Goal: Task Accomplishment & Management: Manage account settings

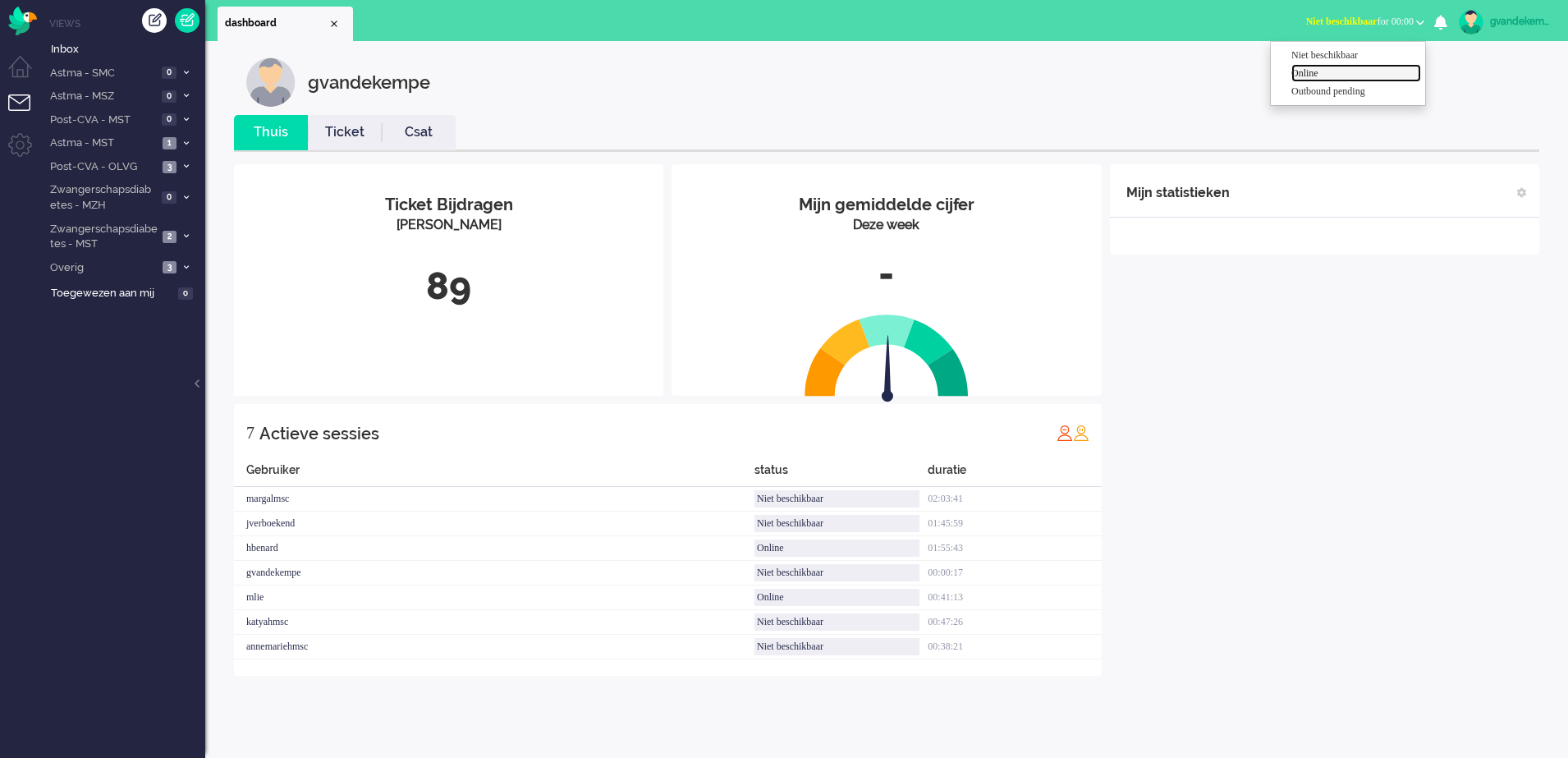
click at [1331, 77] on label "Online" at bounding box center [1357, 73] width 129 height 14
click at [1321, 470] on div "Mijn statistieken + Statistieken toevoegen Bel tijd (gemiddelde dag) Wrapup tij…" at bounding box center [1325, 419] width 429 height 511
click at [1333, 394] on div "Mijn statistieken + Statistieken toevoegen Bel tijd (gemiddelde dag) Wrapup tij…" at bounding box center [1325, 432] width 429 height 537
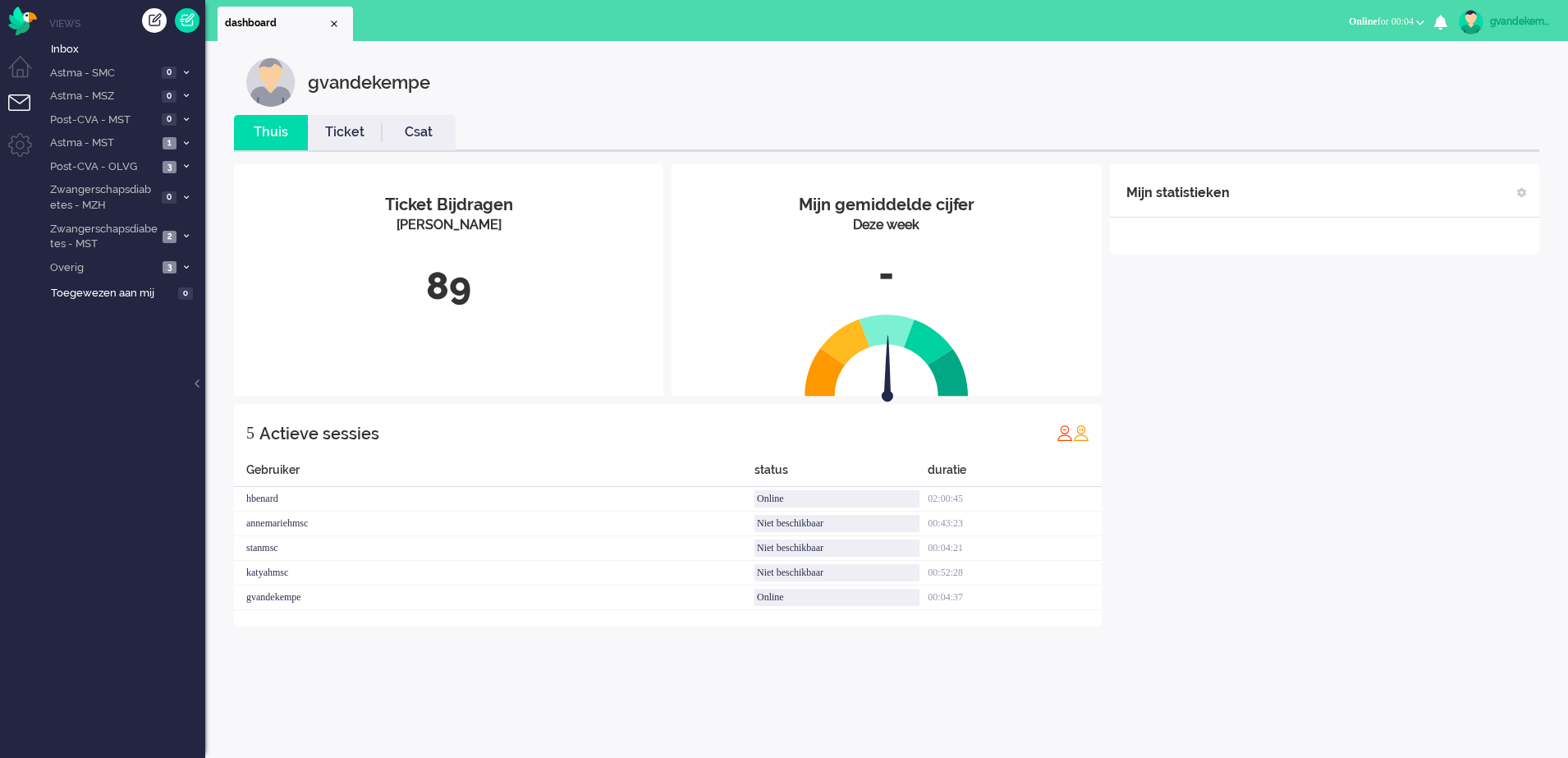
click at [1347, 532] on div "Mijn statistieken + Statistieken toevoegen Bel tijd (gemiddelde dag) Wrapup tij…" at bounding box center [1325, 394] width 429 height 462
click at [180, 166] on span at bounding box center [186, 167] width 13 height 9
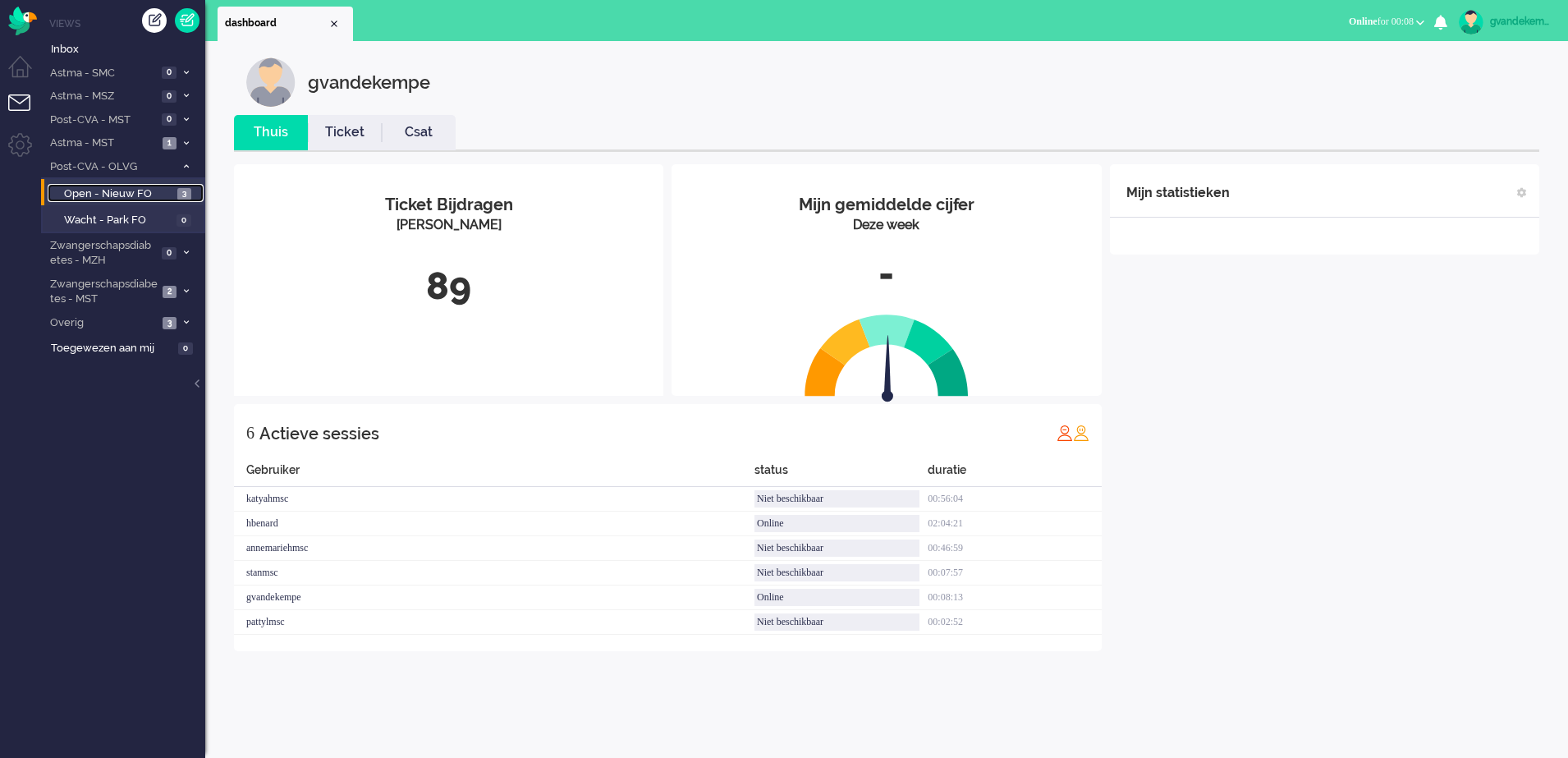
click at [179, 196] on span "3" at bounding box center [184, 194] width 14 height 13
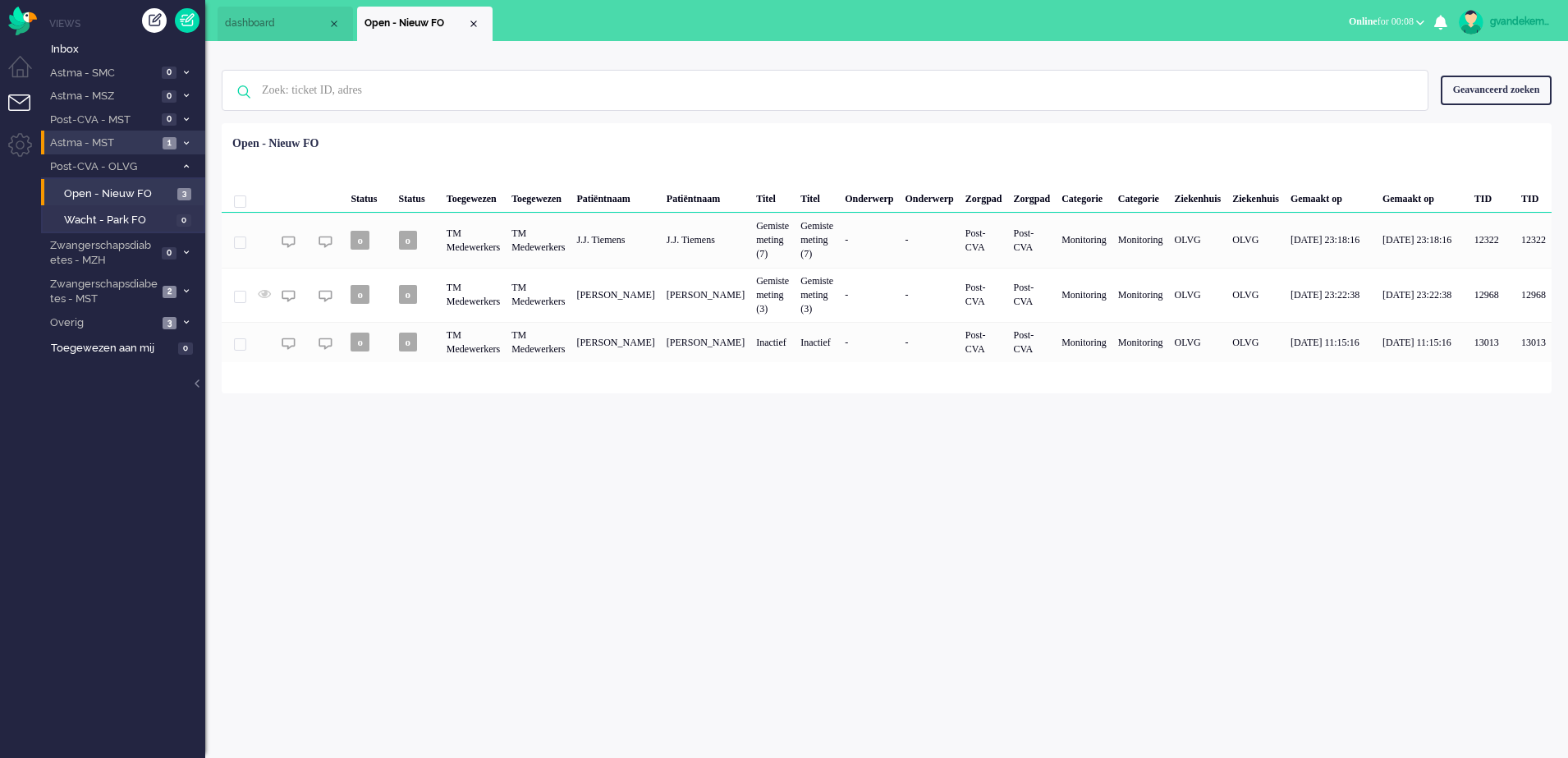
click at [184, 143] on icon at bounding box center [186, 143] width 5 height 5
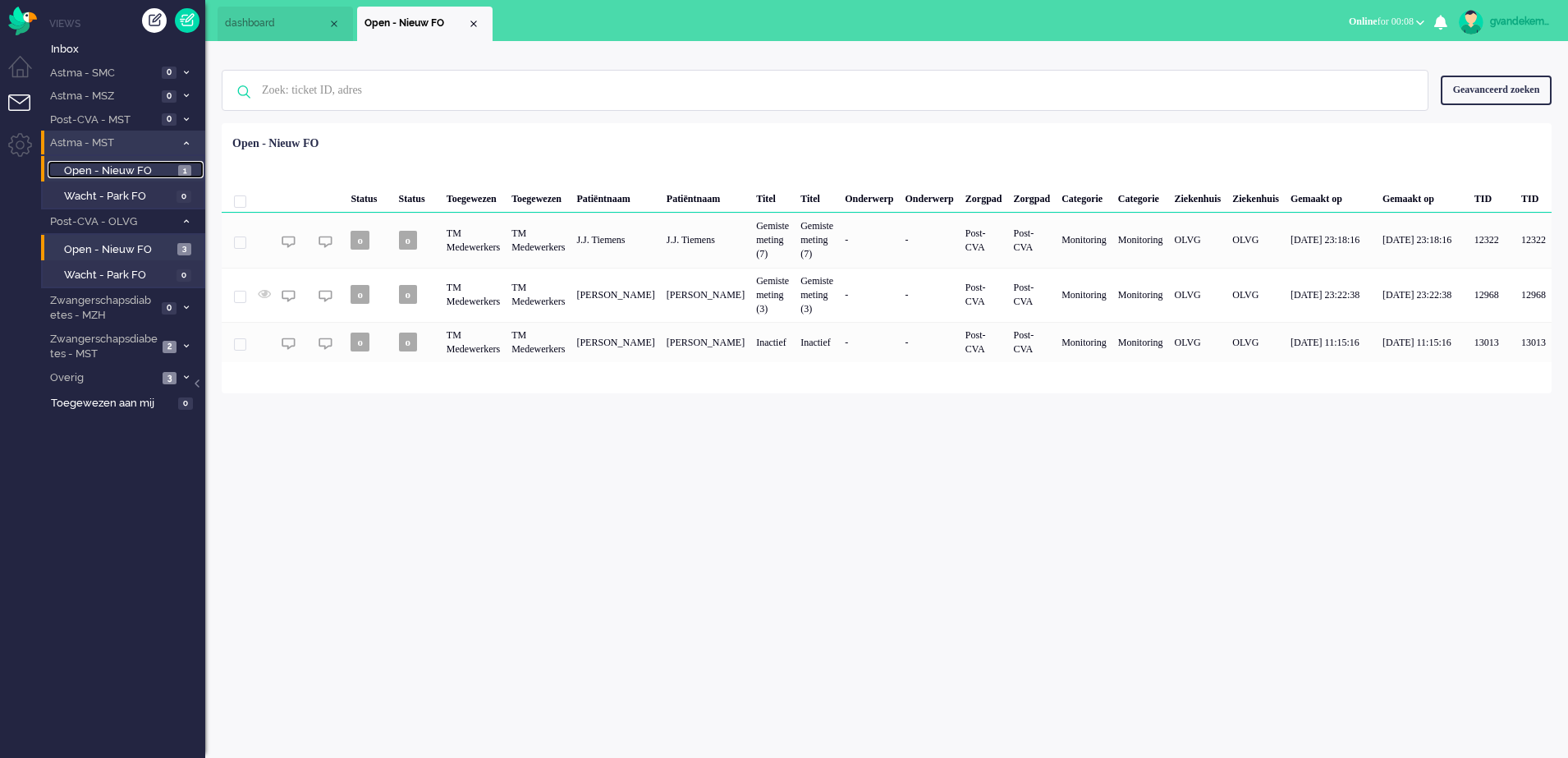
click at [139, 165] on span "Open - Nieuw FO" at bounding box center [118, 170] width 110 height 15
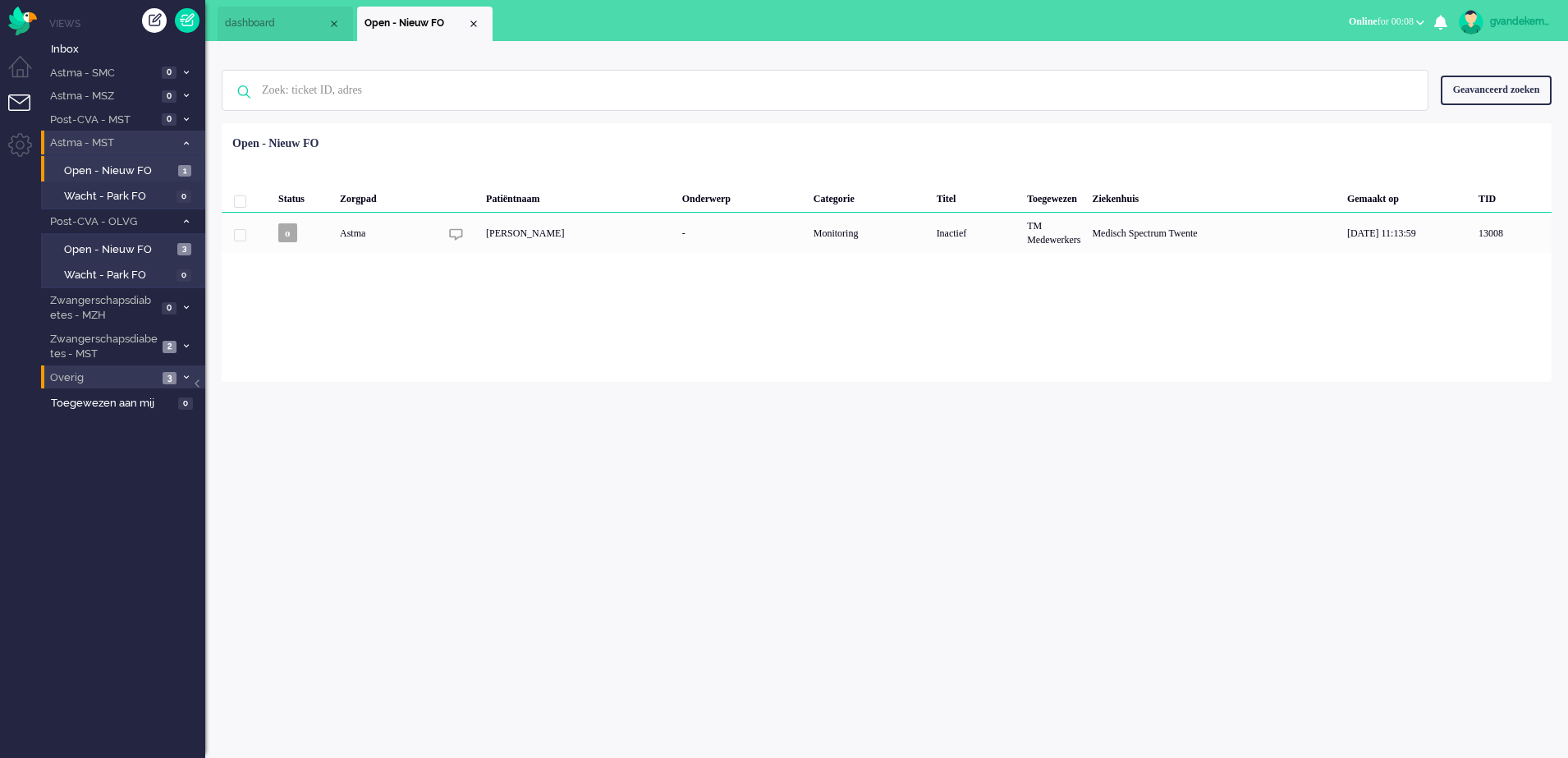
click at [187, 371] on li "Overig 3" at bounding box center [123, 377] width 164 height 24
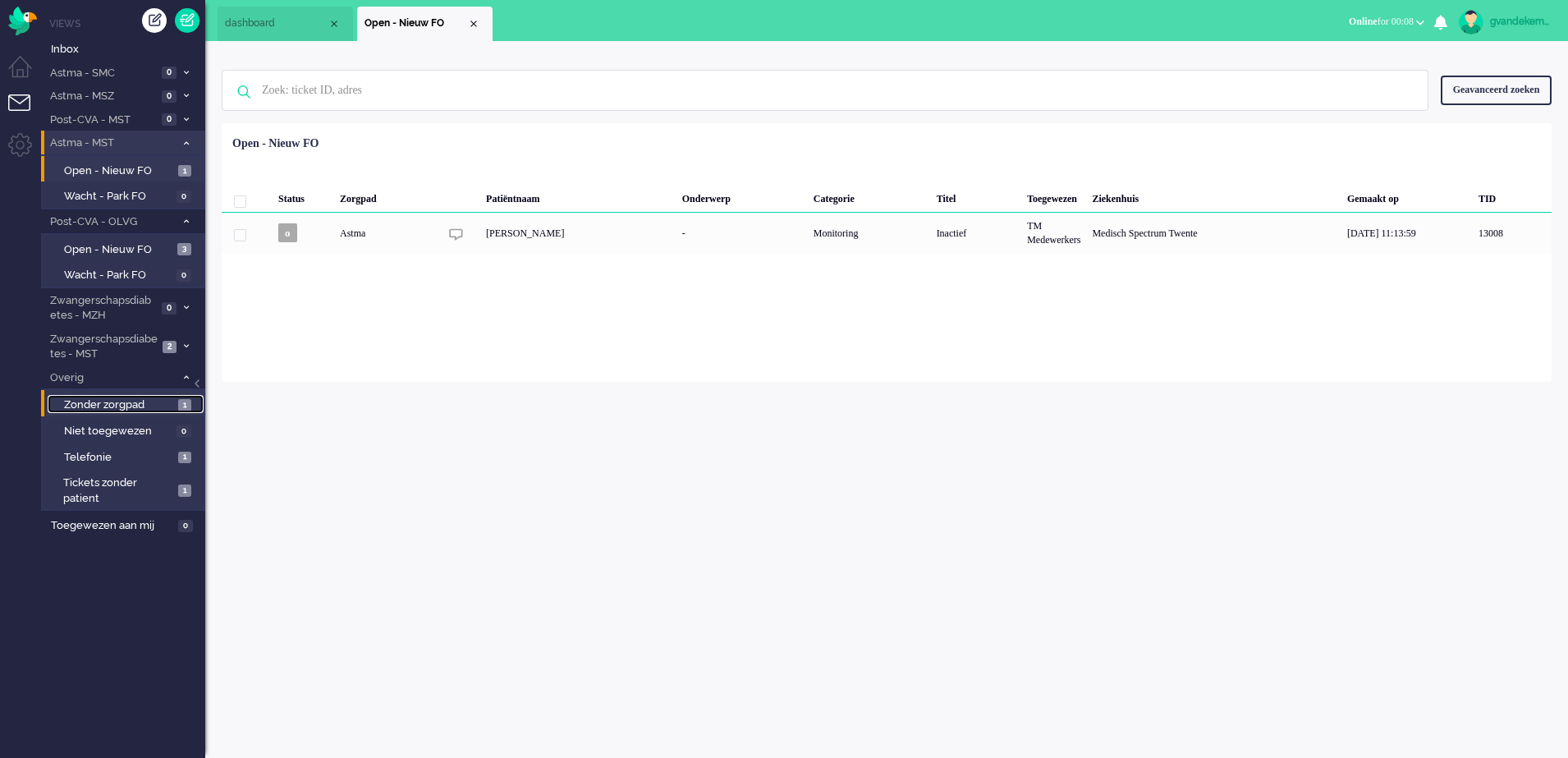
click at [174, 407] on link "Zonder zorgpad 1" at bounding box center [125, 405] width 156 height 18
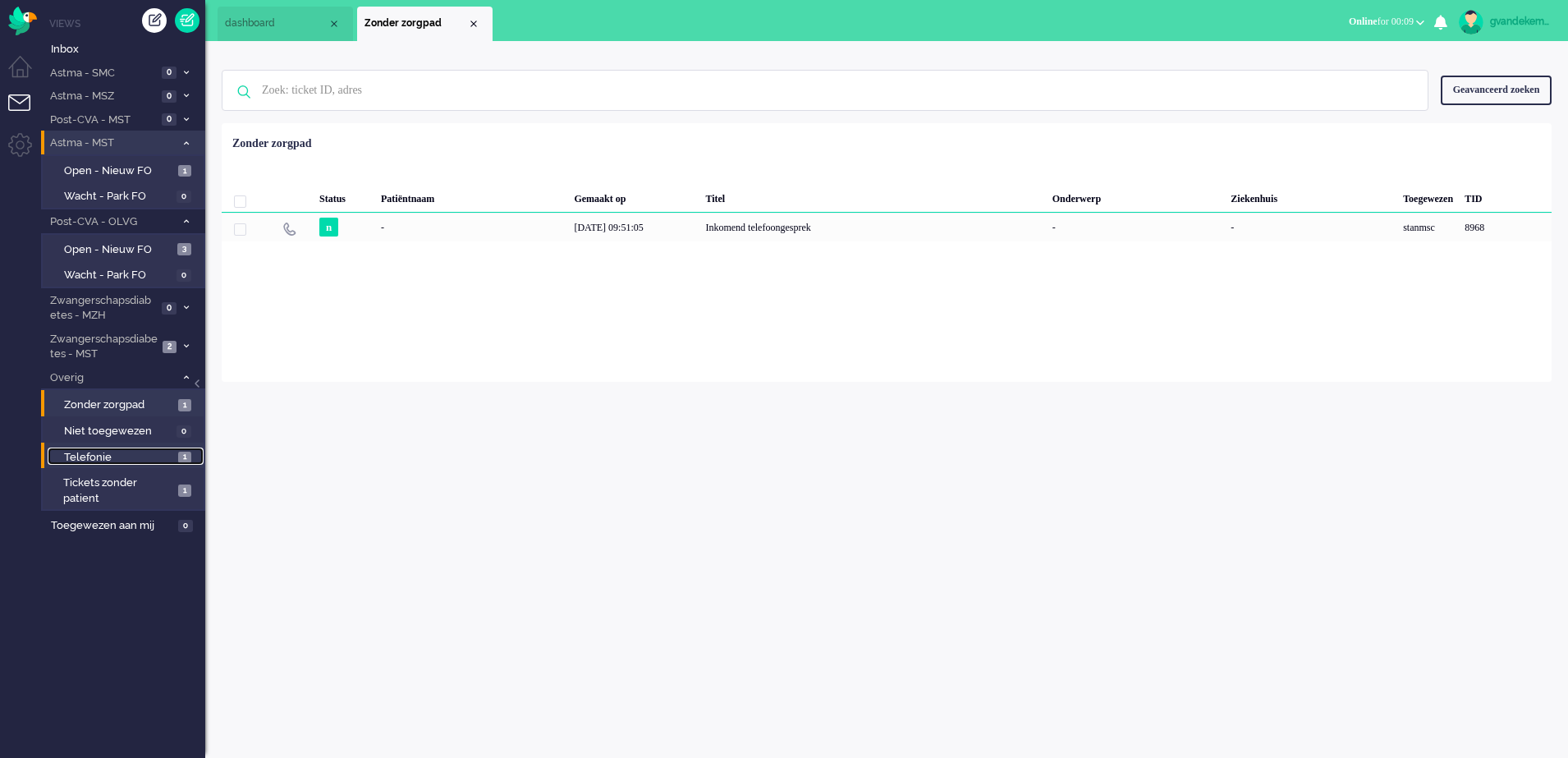
click at [163, 459] on span "Telefonie" at bounding box center [118, 457] width 110 height 15
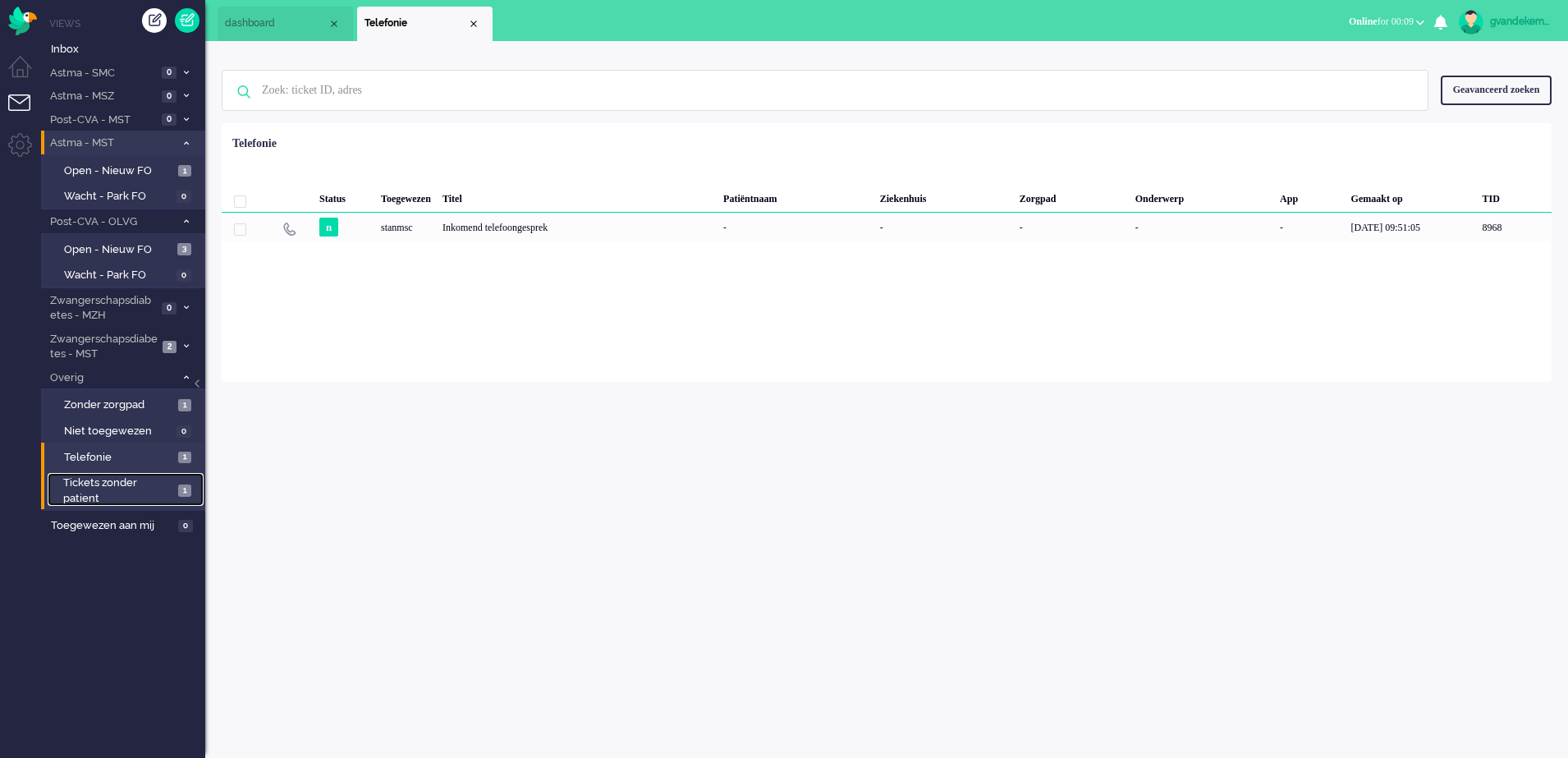
click at [179, 489] on span "1" at bounding box center [185, 491] width 13 height 13
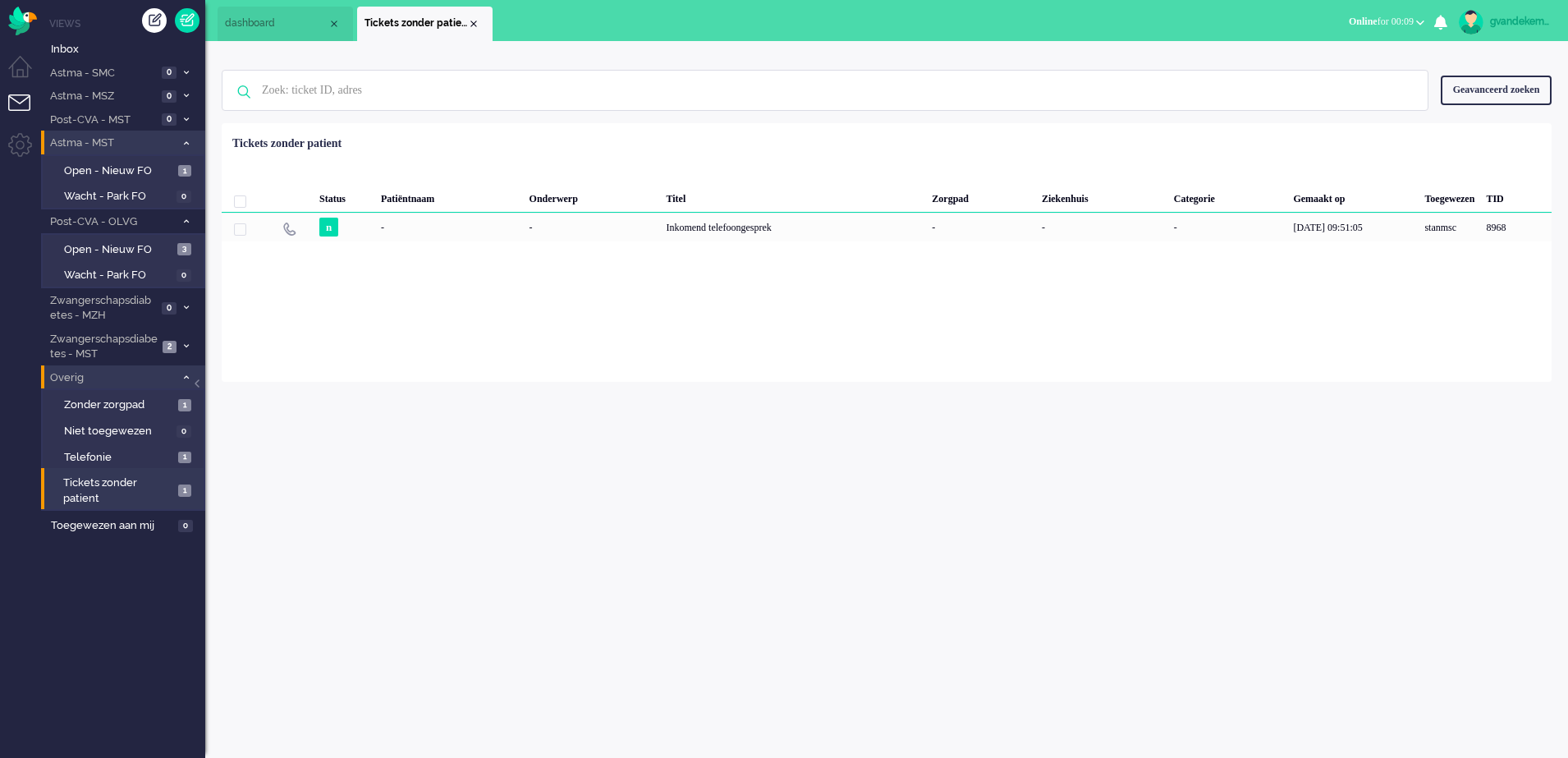
click at [184, 376] on icon at bounding box center [186, 377] width 5 height 5
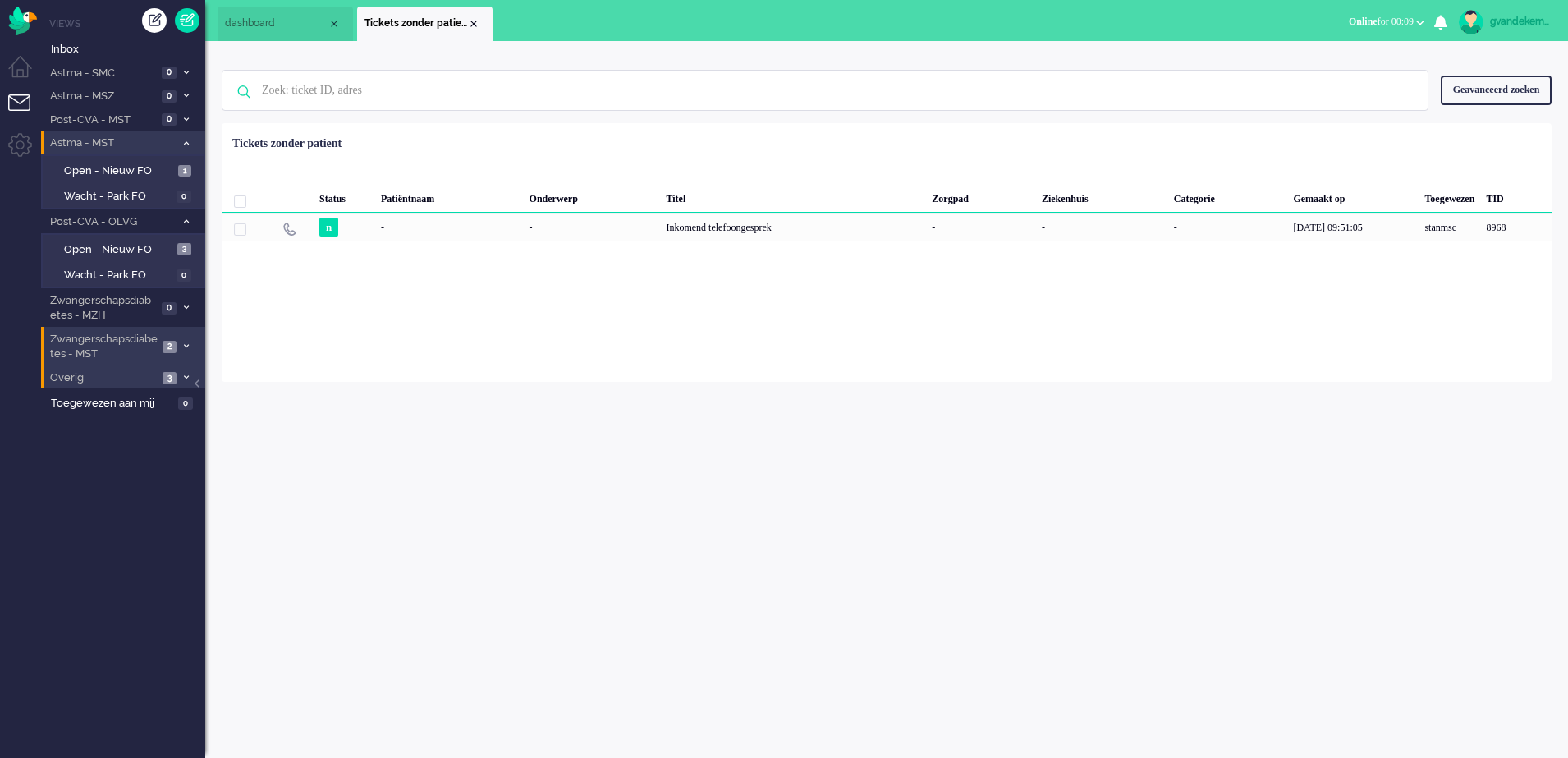
click at [184, 343] on icon at bounding box center [186, 346] width 5 height 5
click at [142, 385] on span "Open - Nieuw FO" at bounding box center [118, 382] width 110 height 15
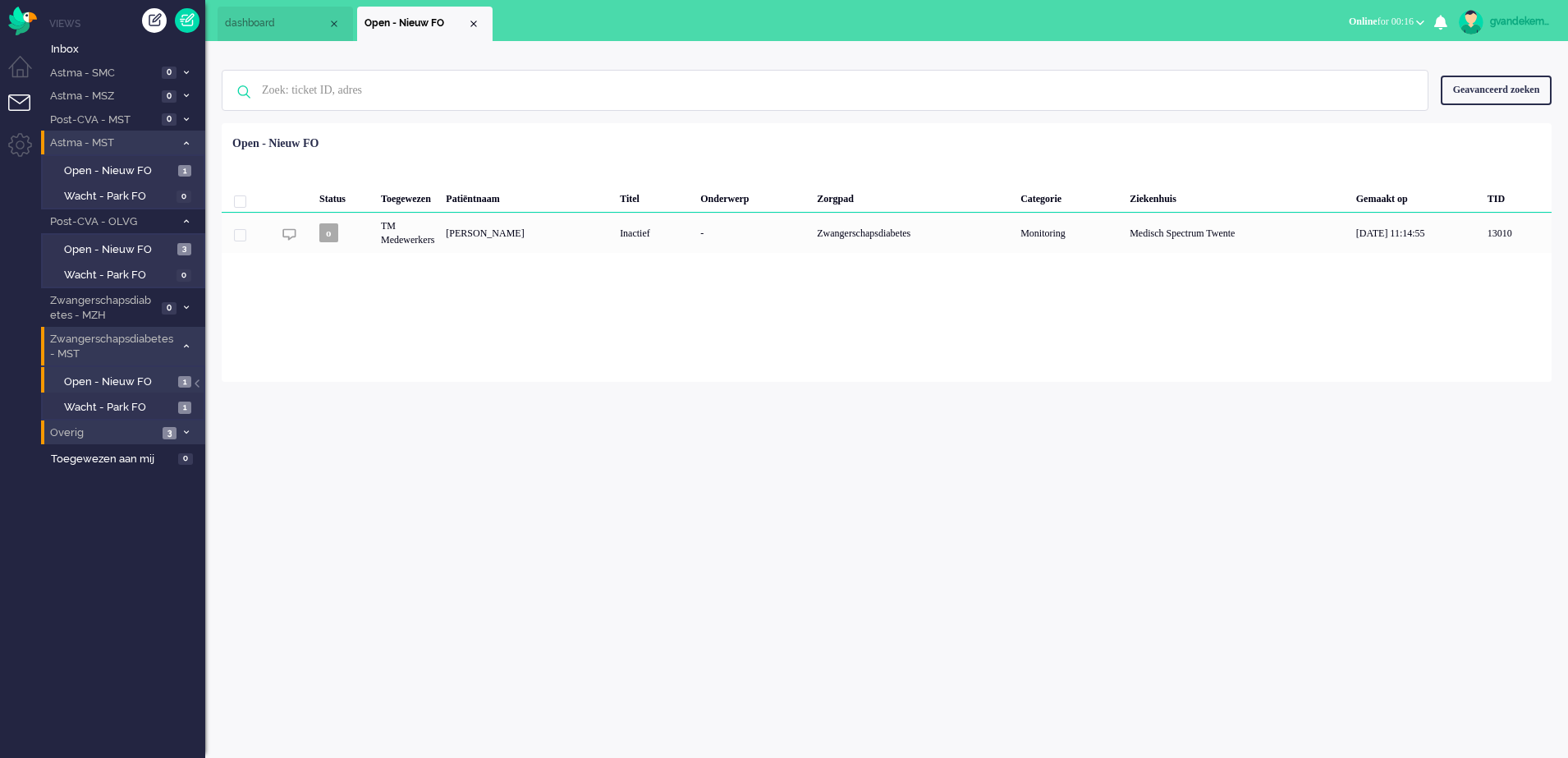
click at [1178, 337] on div "Loading... Status Toegewezen Patiëntnaam Titel Onderwerp Zorgpad Categorie Ziek…" at bounding box center [886, 252] width 1330 height 259
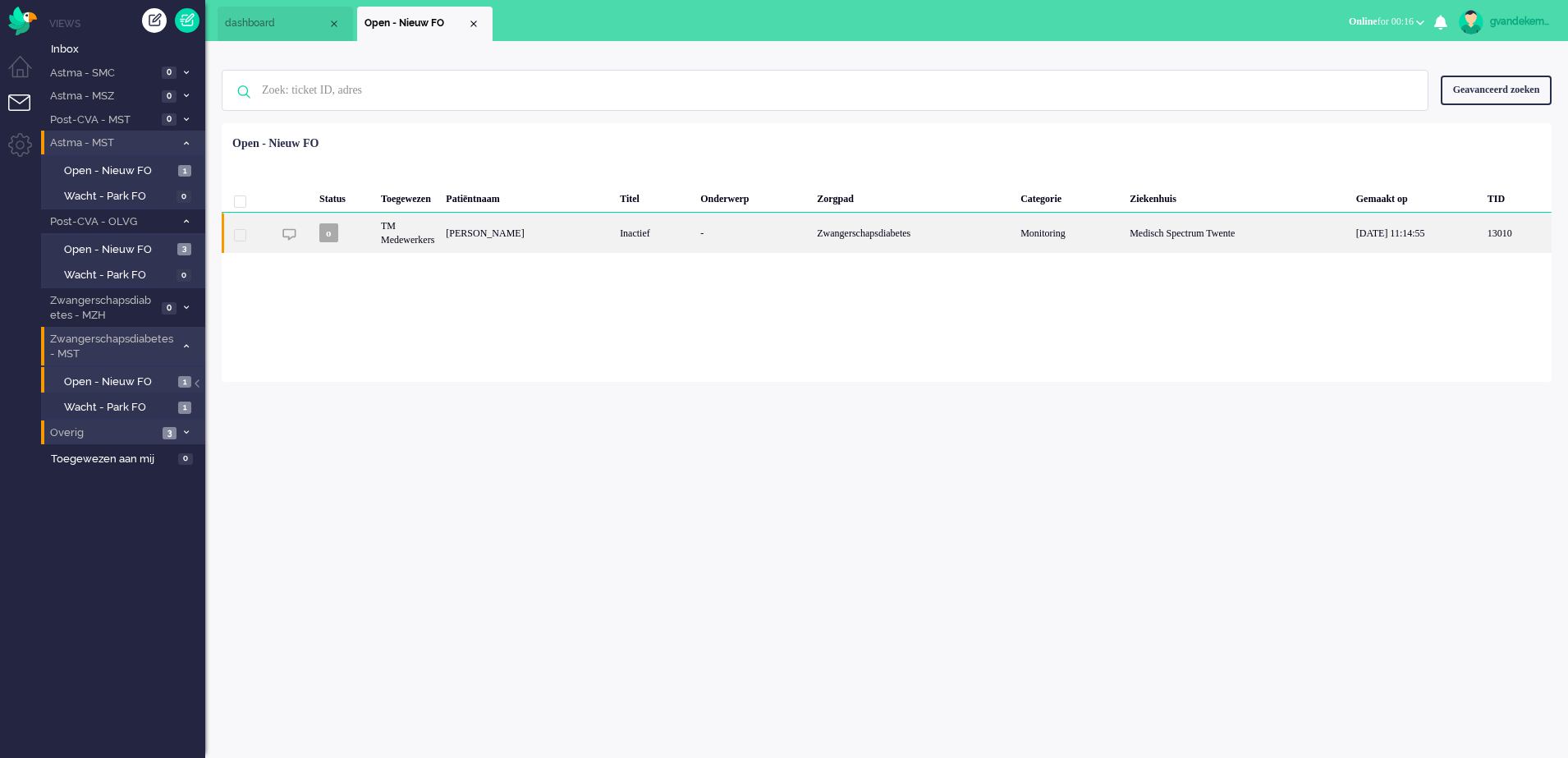
click at [614, 240] on div "[PERSON_NAME]" at bounding box center [527, 232] width 174 height 40
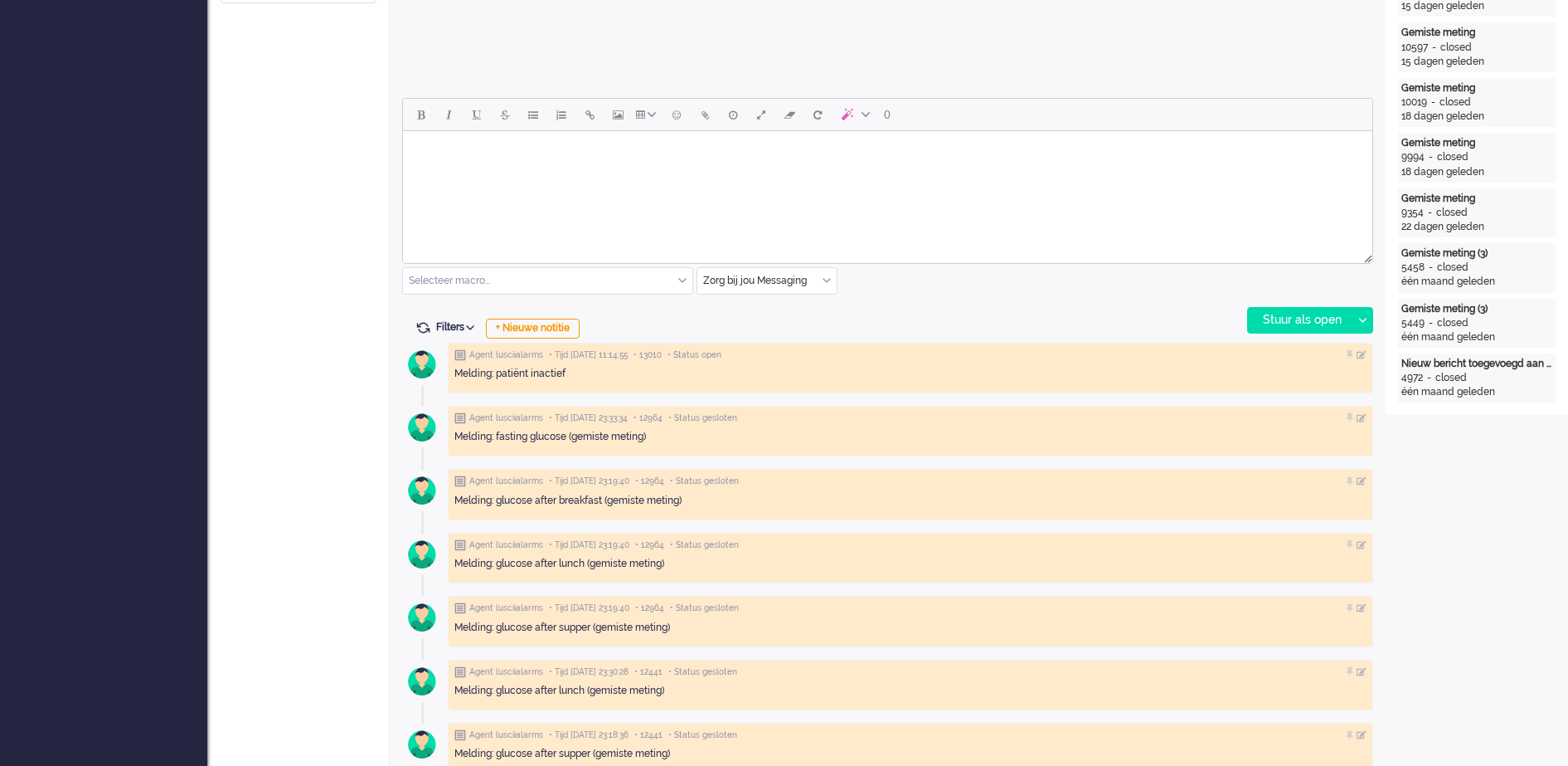
scroll to position [726, 0]
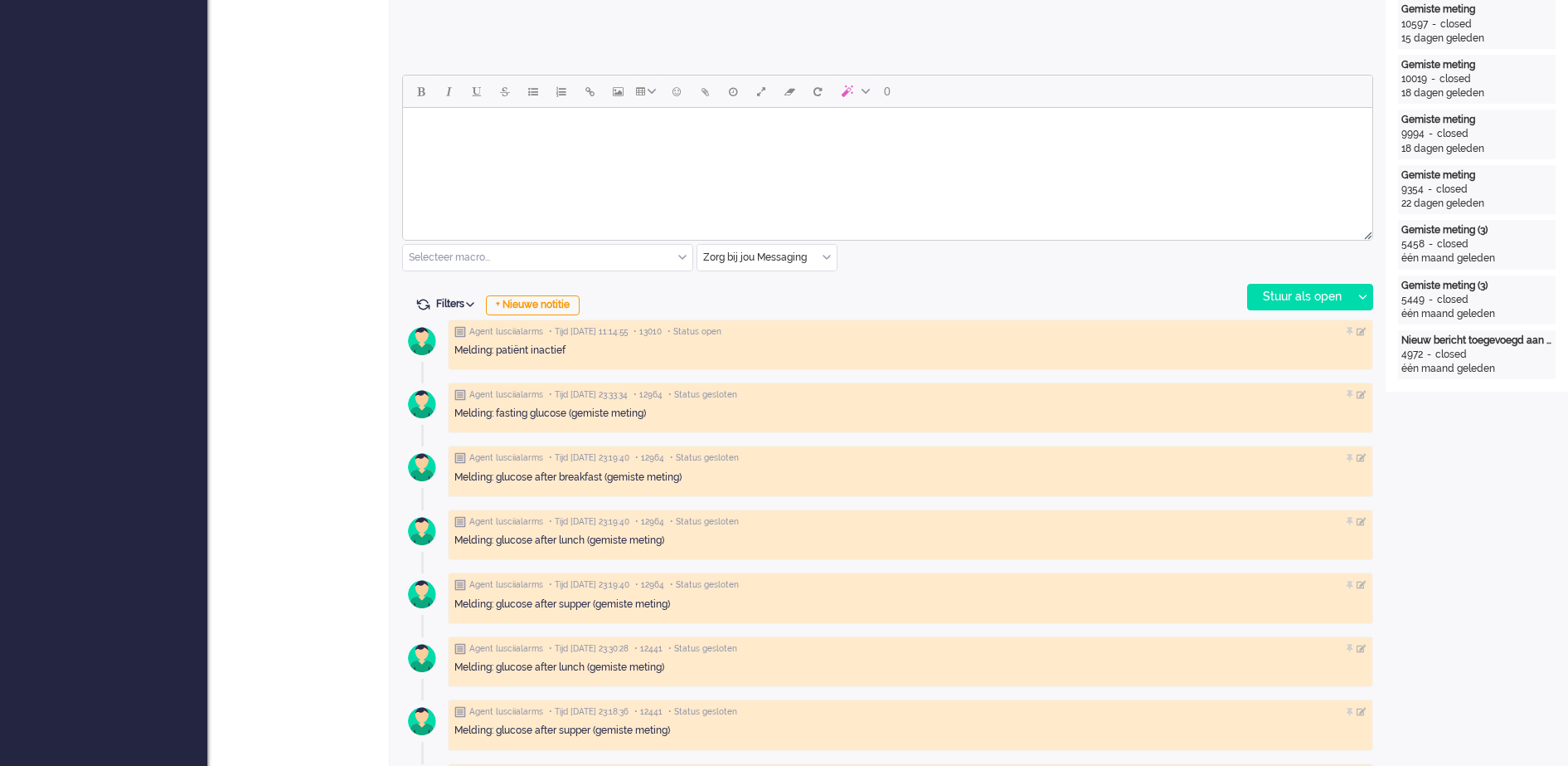
click at [483, 132] on body "Rich Text Area. Press ALT-0 for help." at bounding box center [887, 129] width 956 height 29
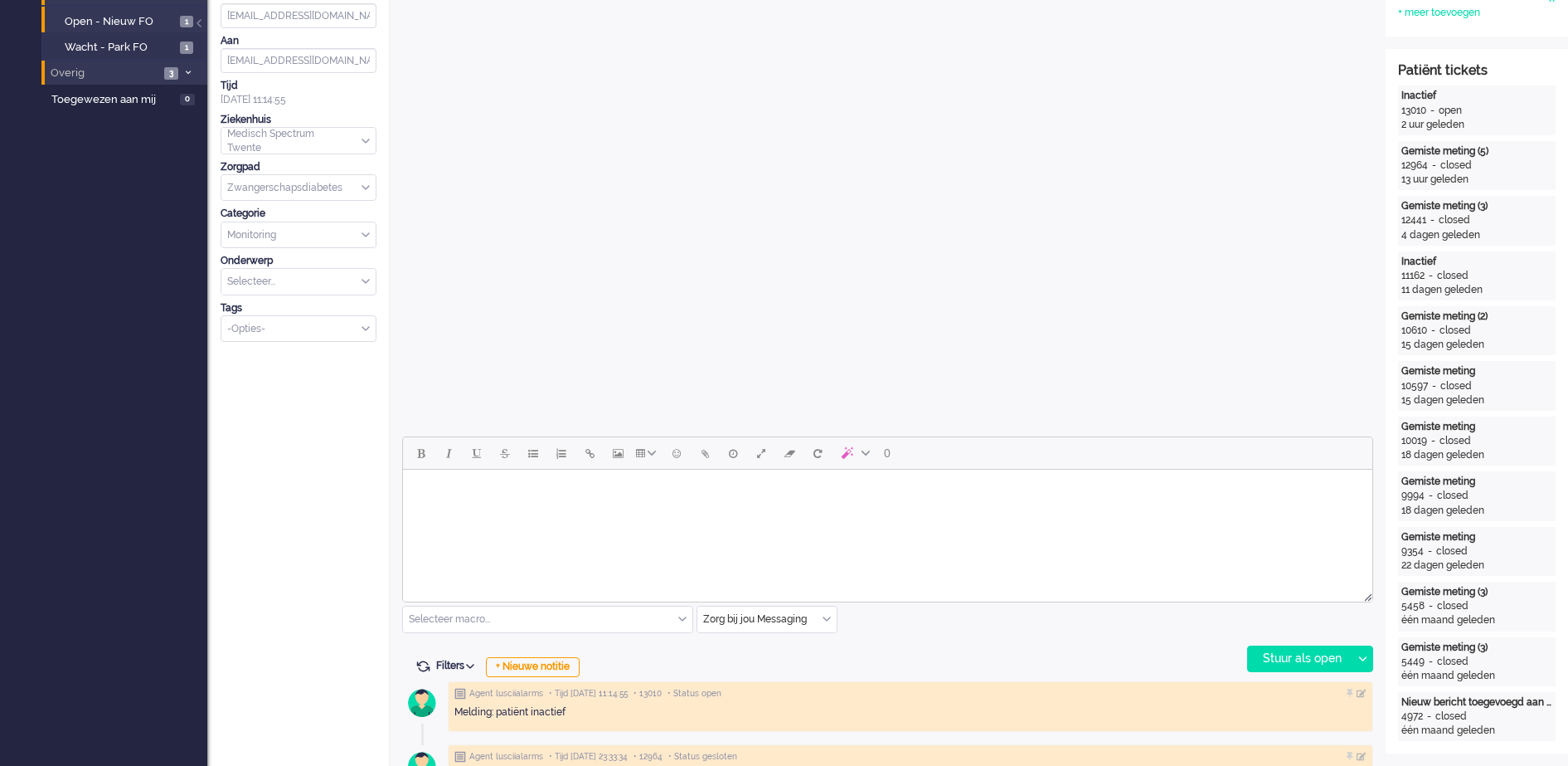
scroll to position [415, 0]
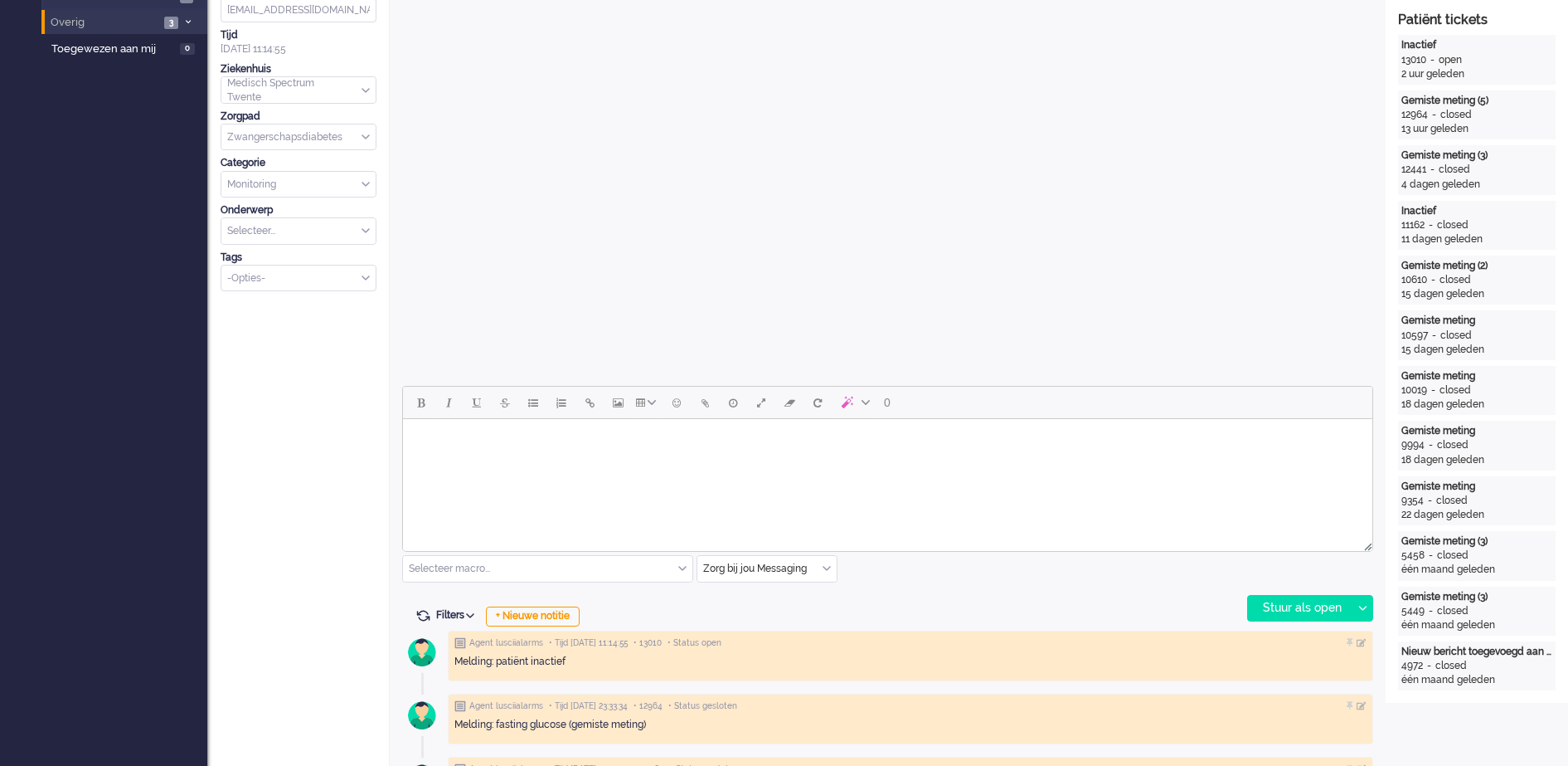
paste body "Rich Text Area. Press ALT-0 for help."
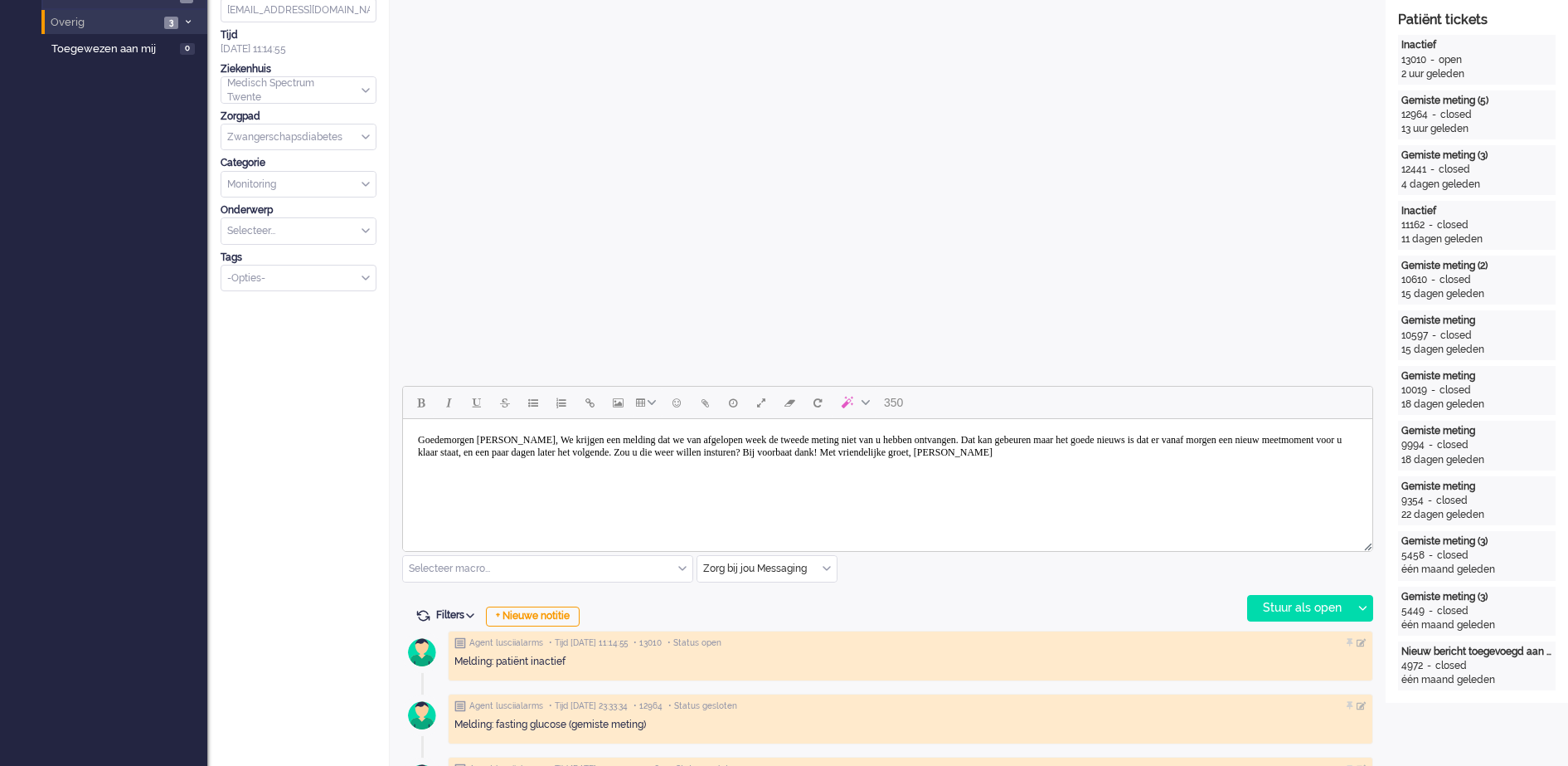
click at [586, 440] on body "Goedemorgen mevrouw Folsche, We krijgen een melding dat we van afgelopen week d…" at bounding box center [887, 446] width 956 height 41
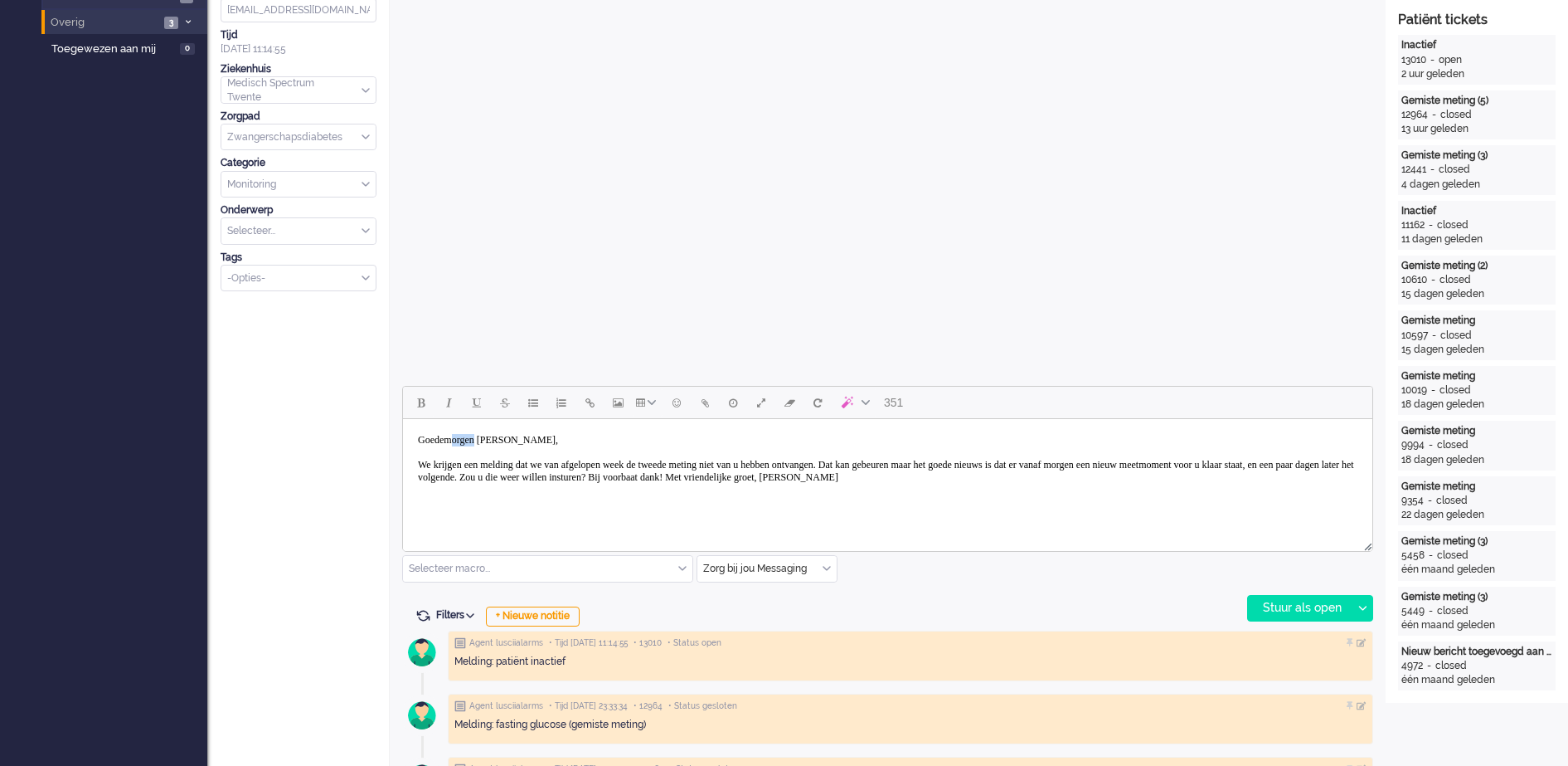
drag, startPoint x: 489, startPoint y: 435, endPoint x: 462, endPoint y: 441, distance: 27.7
click at [462, 441] on body "Goedemorgen mevrouw Folsche, We krijgen een melding dat we van afgelopen week d…" at bounding box center [887, 458] width 956 height 66
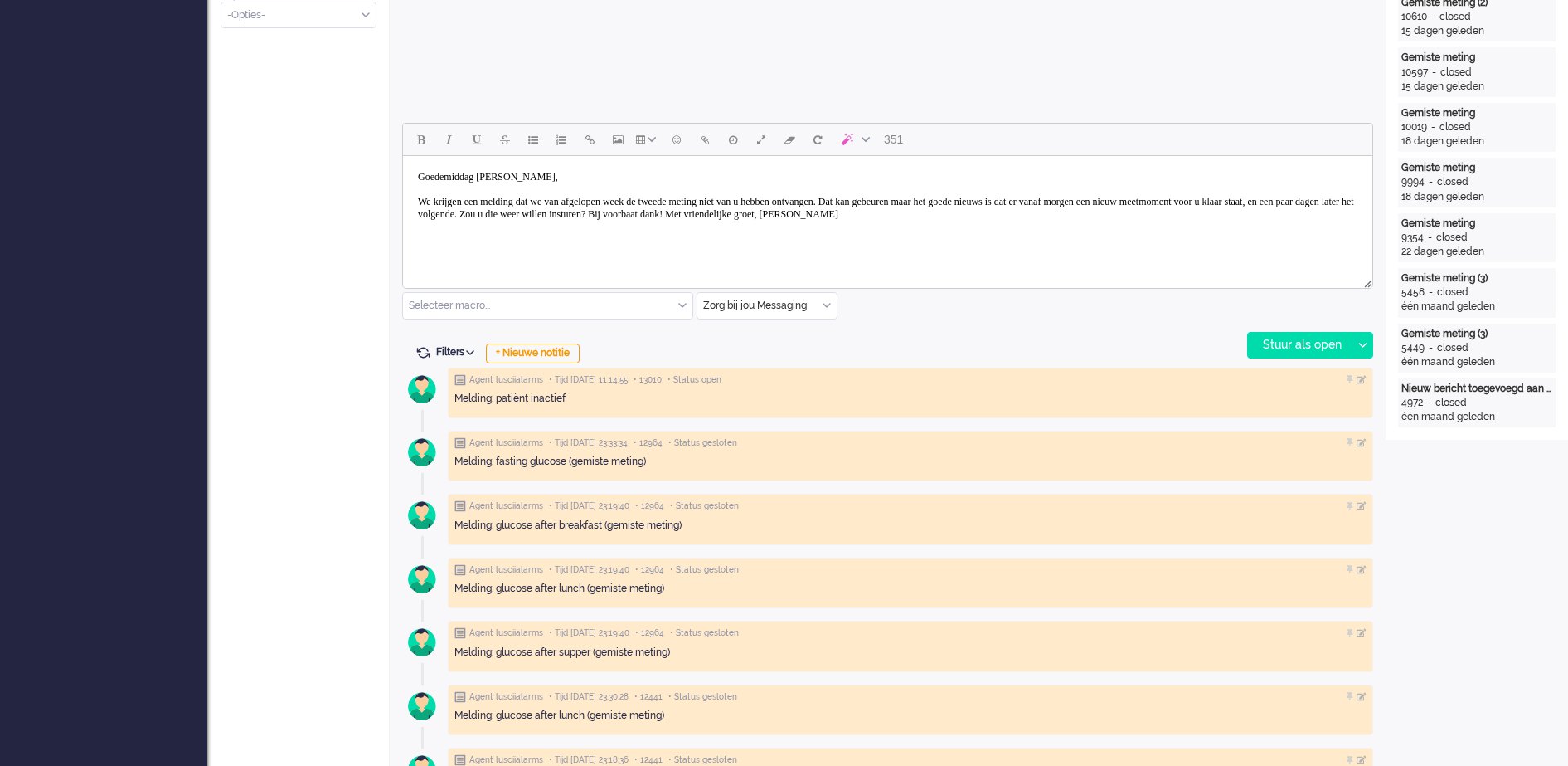
scroll to position [726, 0]
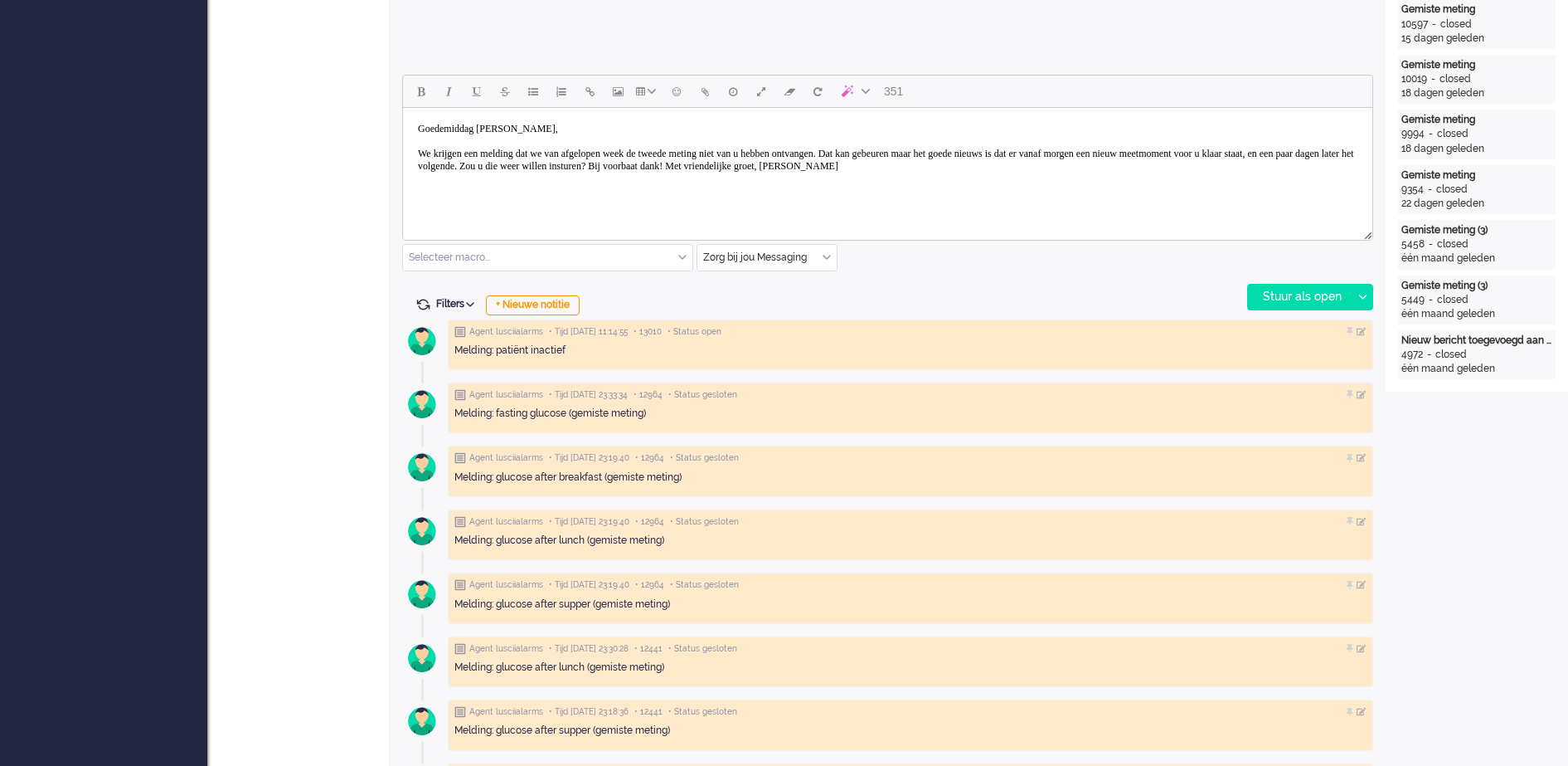
click at [552, 125] on body "Goedemiddag mevrouw Folsche, We krijgen een melding dat we van afgelopen week d…" at bounding box center [887, 147] width 956 height 66
click at [1034, 165] on body "Goedemiddag mevrouw Hoeksema, We krijgen een melding dat we van afgelopen week …" at bounding box center [887, 147] width 956 height 66
click at [1036, 167] on body "Goedemiddag mevrouw Hoeksema, We krijgen een melding dat we van afgelopen week …" at bounding box center [887, 147] width 956 height 66
click at [541, 195] on body "Goedemiddag mevrouw Hoeksema, We krijgen een melding dat we van afgelopen week …" at bounding box center [887, 159] width 956 height 91
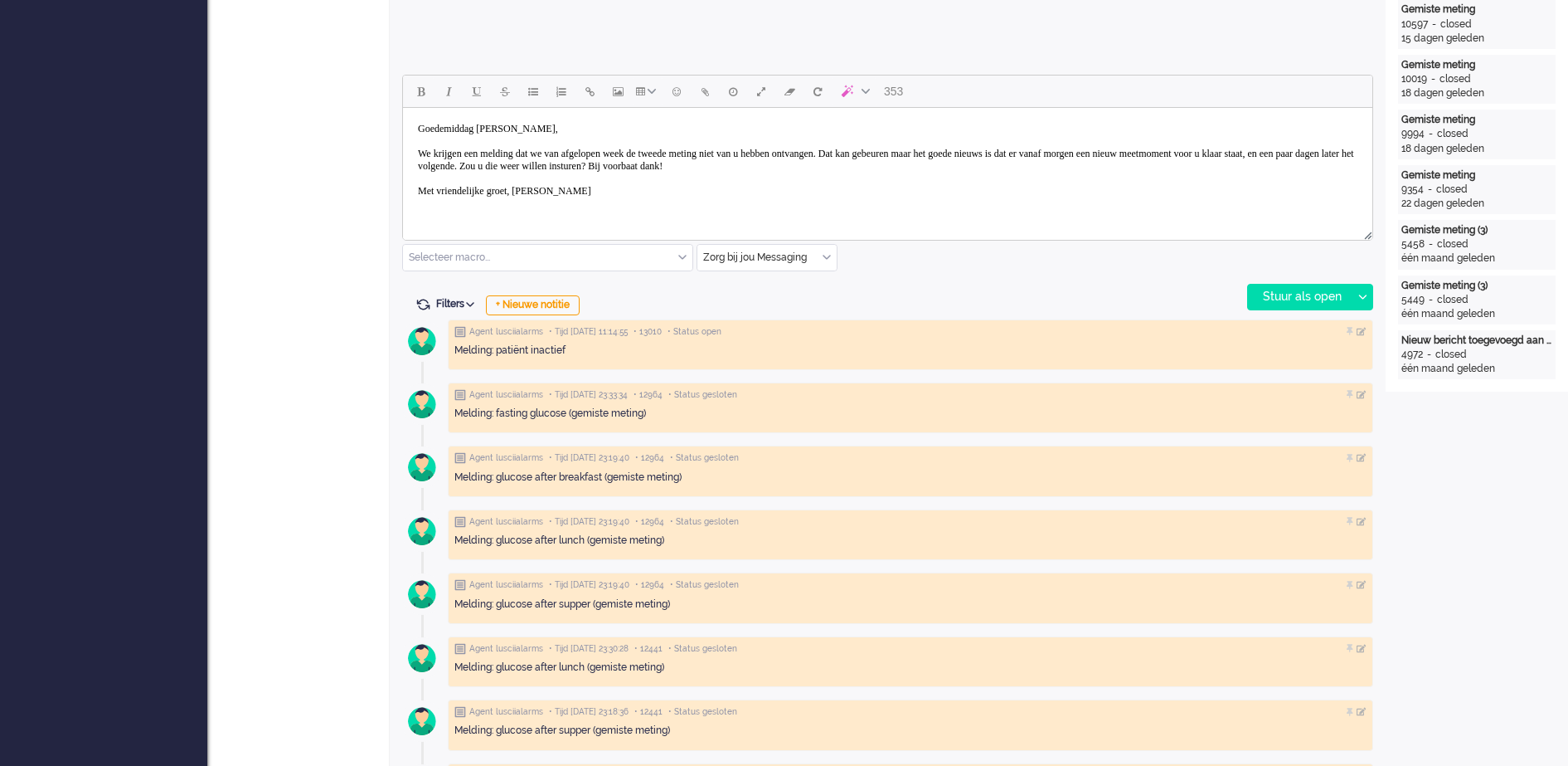
click at [536, 195] on body "Goedemiddag mevrouw Hoeksema, We krijgen een melding dat we van afgelopen week …" at bounding box center [887, 159] width 956 height 91
click at [617, 152] on body "Goedemiddag mevrouw Hoeksema, We krijgen een melding dat we van afgelopen week …" at bounding box center [887, 166] width 956 height 104
click at [617, 151] on body "Goedemiddag mevrouw Hoeksema, We krijgen een melding dat we van afgelopen week …" at bounding box center [887, 166] width 956 height 104
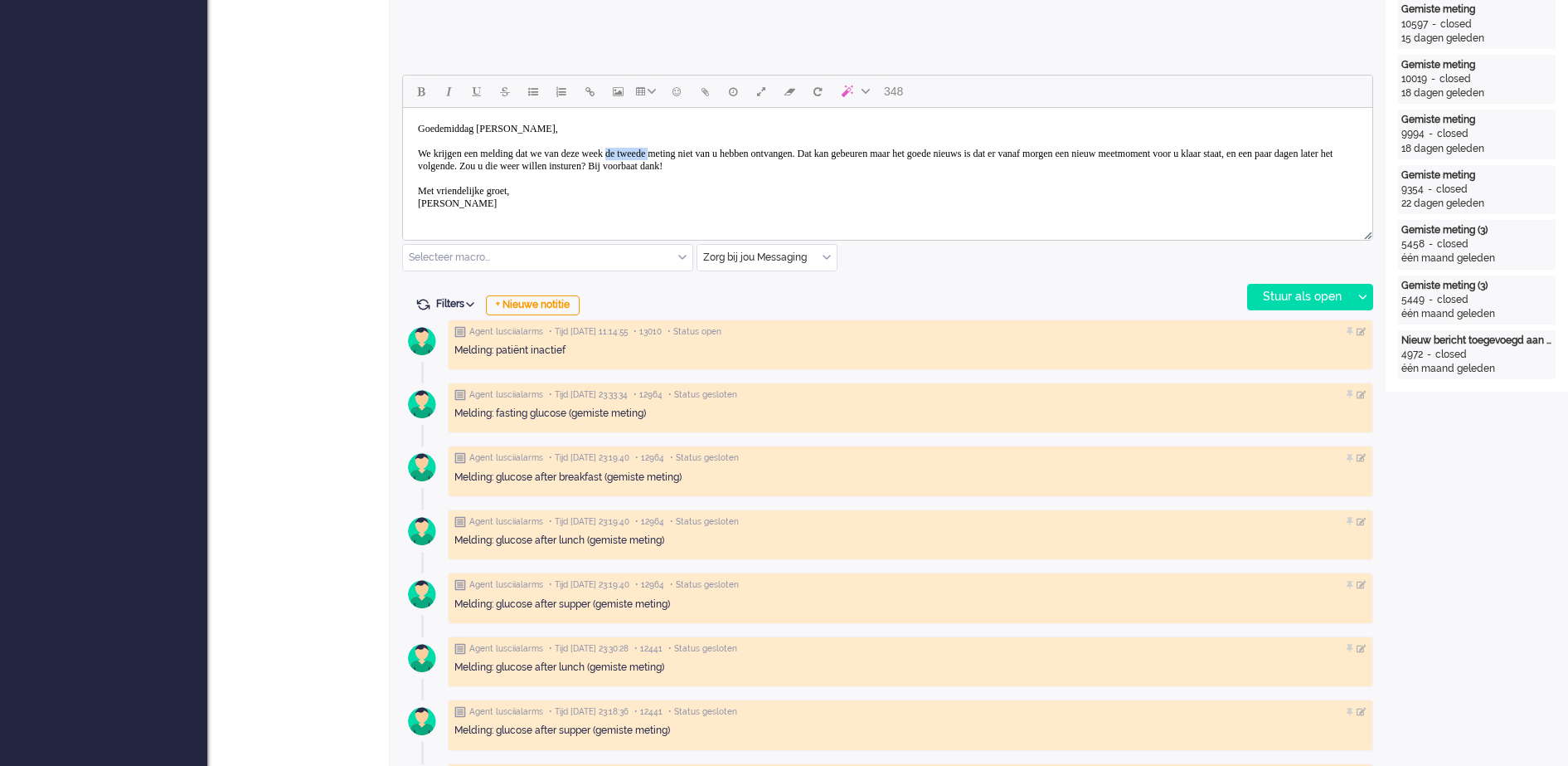
drag, startPoint x: 656, startPoint y: 153, endPoint x: 709, endPoint y: 153, distance: 53.0
click at [709, 153] on body "Goedemiddag mevrouw Hoeksema, We krijgen een melding dat we van deze week de tw…" at bounding box center [887, 166] width 956 height 104
click at [750, 152] on body "Goedemiddag mevrouw Hoeksema, We krijgen een melding dat we van deze week nog g…" at bounding box center [887, 166] width 956 height 104
click at [1131, 151] on body "Goedemiddag mevrouw Hoeksema, We krijgen een melding dat we van deze week nog g…" at bounding box center [887, 166] width 956 height 104
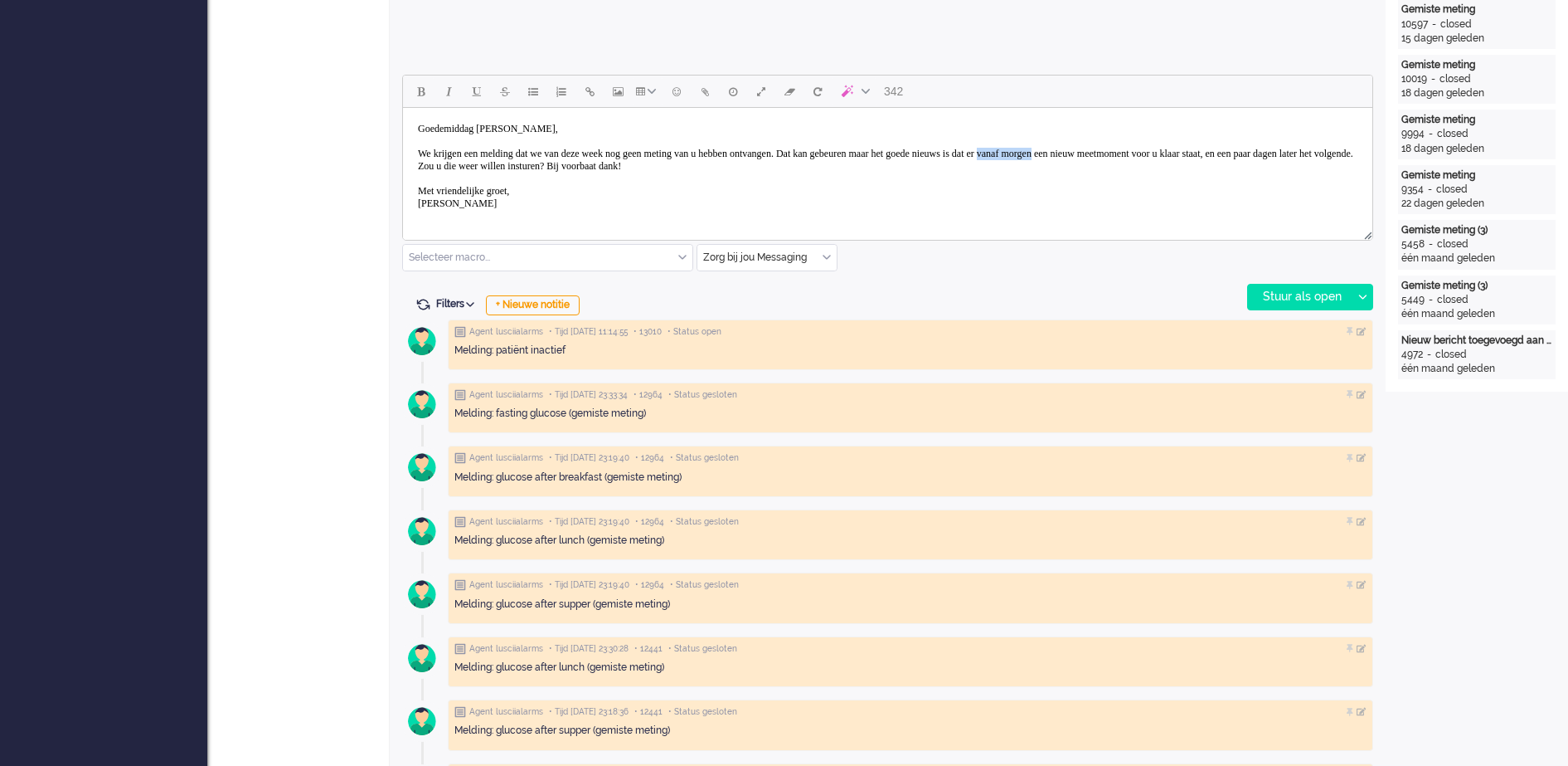
drag, startPoint x: 1134, startPoint y: 151, endPoint x: 1203, endPoint y: 148, distance: 69.1
click at [1203, 148] on body "Goedemiddag mevrouw Hoeksema, We krijgen een melding dat we van deze week nog g…" at bounding box center [887, 166] width 956 height 104
drag, startPoint x: 493, startPoint y: 166, endPoint x: 602, endPoint y: 166, distance: 109.0
click at [602, 166] on body "Goedemiddag mevrouw Hoeksema, We krijgen een melding dat we van deze week nog g…" at bounding box center [887, 166] width 956 height 104
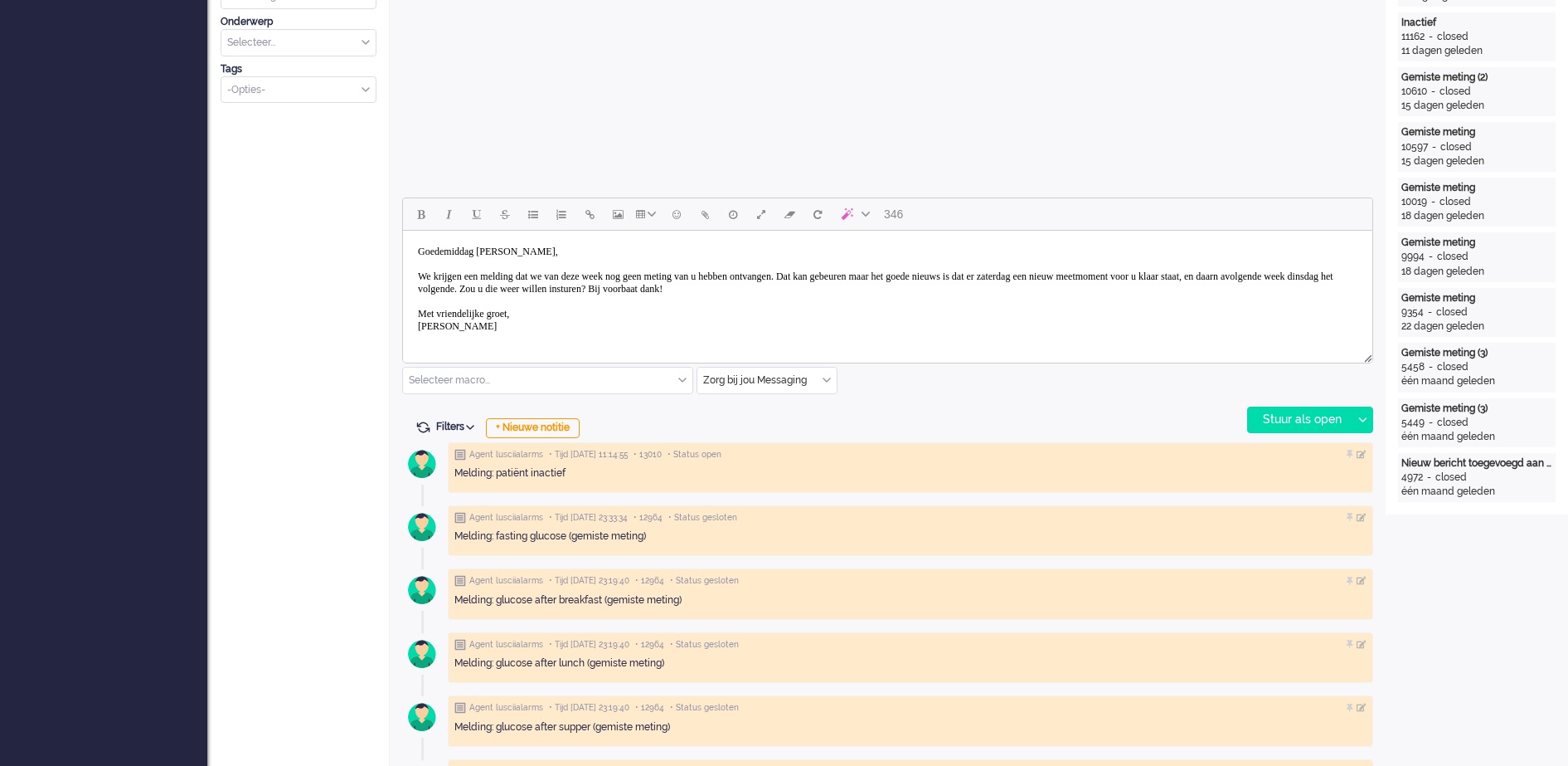
scroll to position [622, 0]
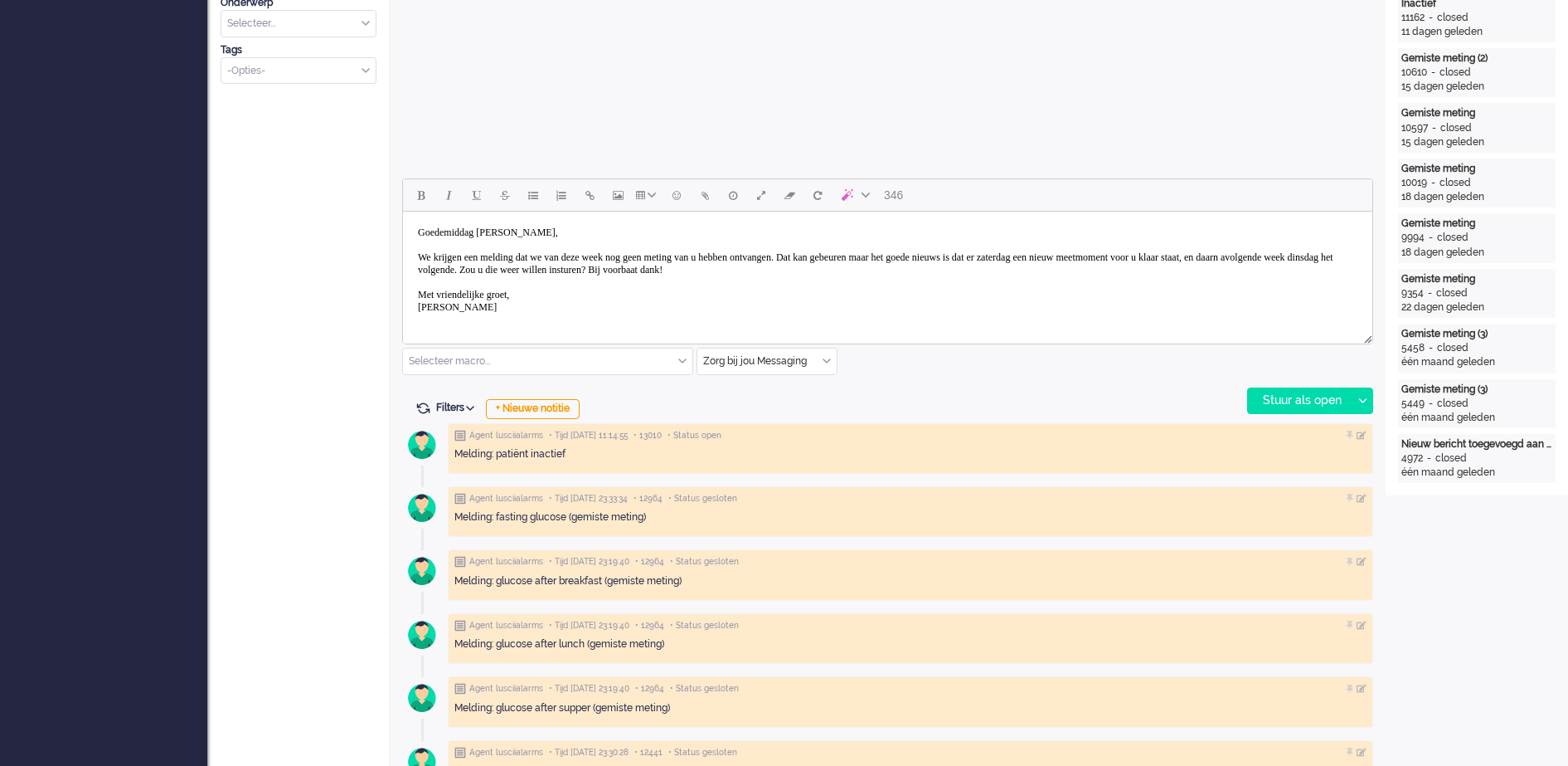
click at [533, 267] on body "Goedemiddag mevrouw Hoeksema, We krijgen een melding dat we van deze week nog g…" at bounding box center [887, 270] width 956 height 104
drag, startPoint x: 652, startPoint y: 269, endPoint x: 716, endPoint y: 269, distance: 64.0
click at [716, 269] on body "Goedemiddag mevrouw Hoeksema, We krijgen een melding dat we van deze week nog g…" at bounding box center [887, 270] width 956 height 104
click at [1318, 400] on div "Stuur als open" at bounding box center [1299, 400] width 104 height 25
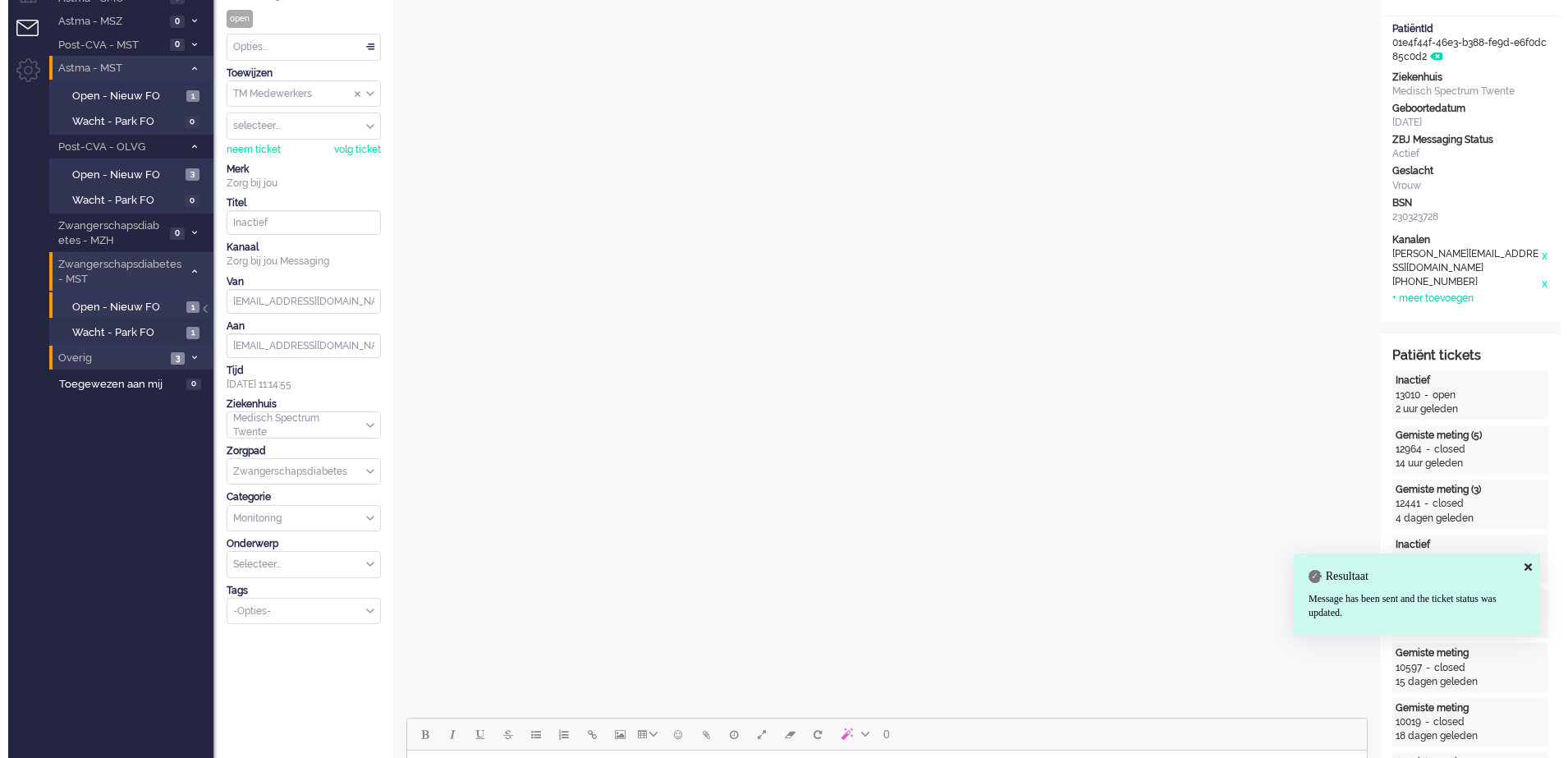
scroll to position [0, 0]
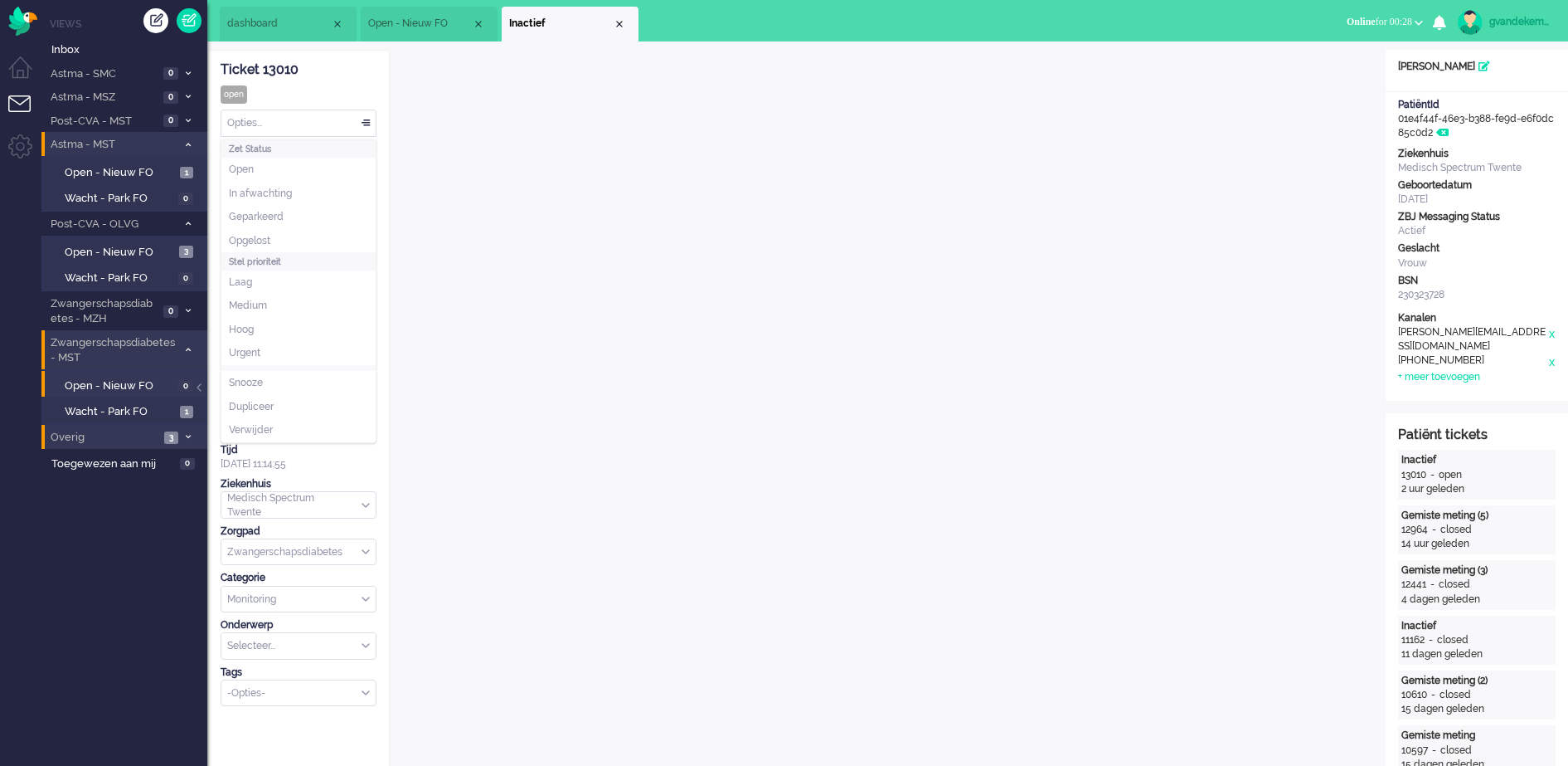
click at [370, 120] on div "Opties..." at bounding box center [299, 123] width 155 height 26
click at [274, 237] on li "Opgelost" at bounding box center [299, 241] width 155 height 24
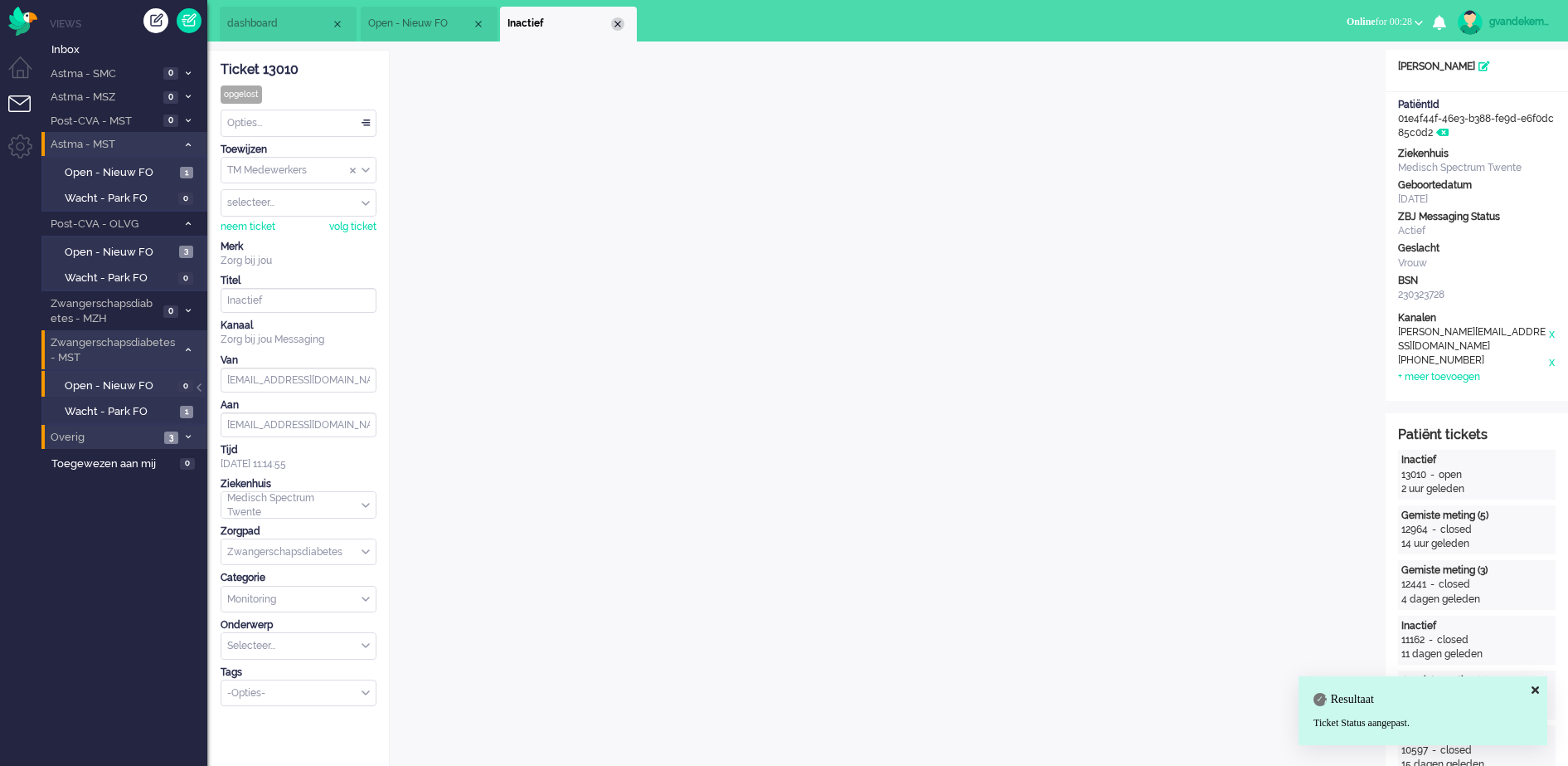
click at [616, 23] on div "Close tab" at bounding box center [617, 24] width 13 height 13
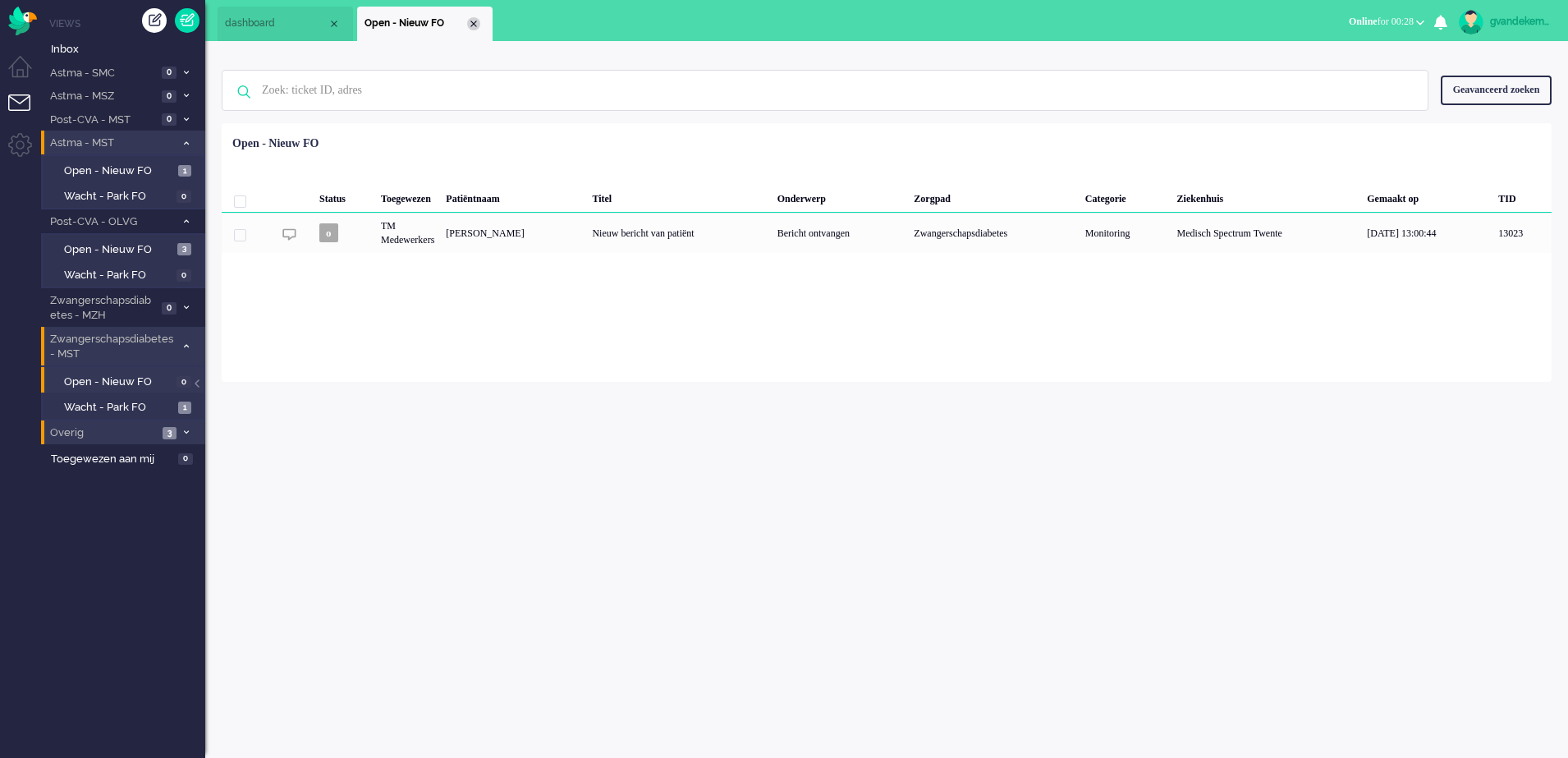
click at [472, 24] on div "Close tab" at bounding box center [474, 24] width 13 height 13
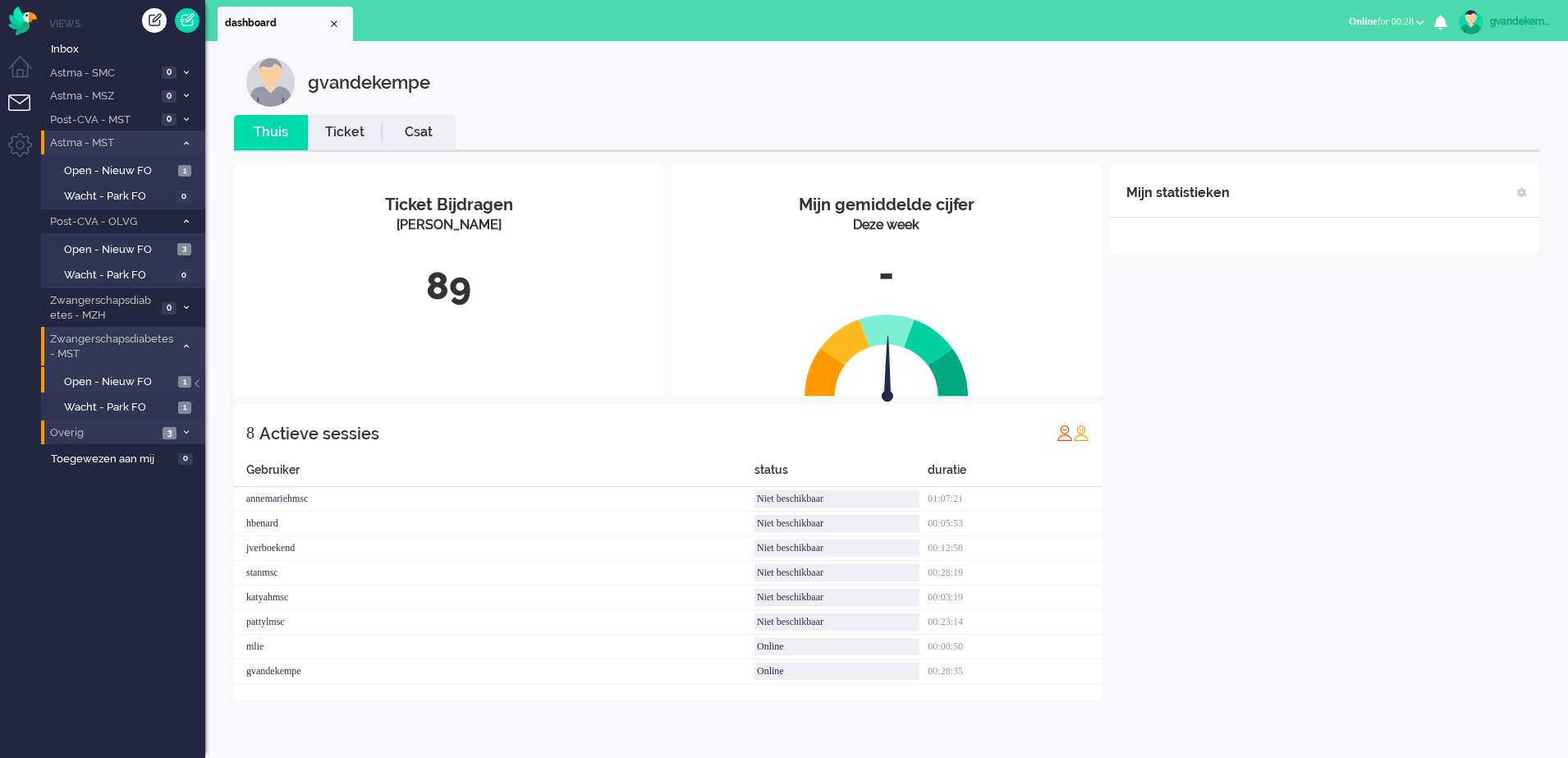
click at [1286, 428] on div "Mijn statistieken + Statistieken toevoegen Bel tijd (gemiddelde dag) Wrapup tij…" at bounding box center [1325, 432] width 429 height 537
click at [1281, 414] on div "Mijn statistieken + Statistieken toevoegen Bel tijd (gemiddelde dag) Wrapup tij…" at bounding box center [1325, 432] width 429 height 537
click at [15, 18] on img "Omnidesk" at bounding box center [23, 21] width 29 height 29
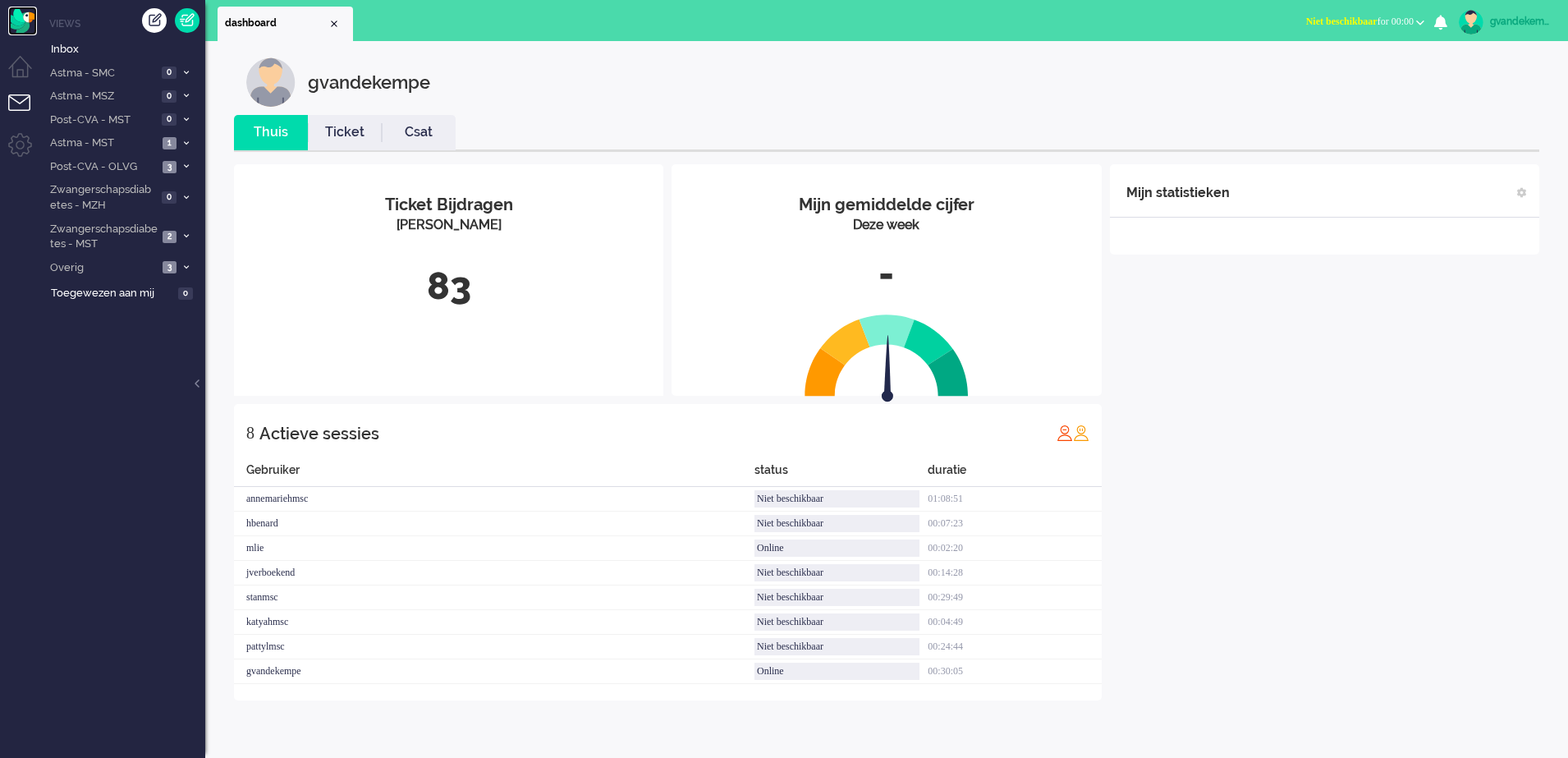
click at [32, 26] on img "Omnidesk" at bounding box center [23, 21] width 29 height 29
click at [25, 18] on img "Omnidesk" at bounding box center [23, 21] width 29 height 29
click at [1418, 20] on b "button" at bounding box center [1420, 23] width 8 height 5
click at [1322, 74] on label "Online" at bounding box center [1357, 73] width 129 height 14
click at [1278, 450] on div "Mijn statistieken + Statistieken toevoegen Bel tijd (gemiddelde dag) Wrapup tij…" at bounding box center [1325, 445] width 429 height 561
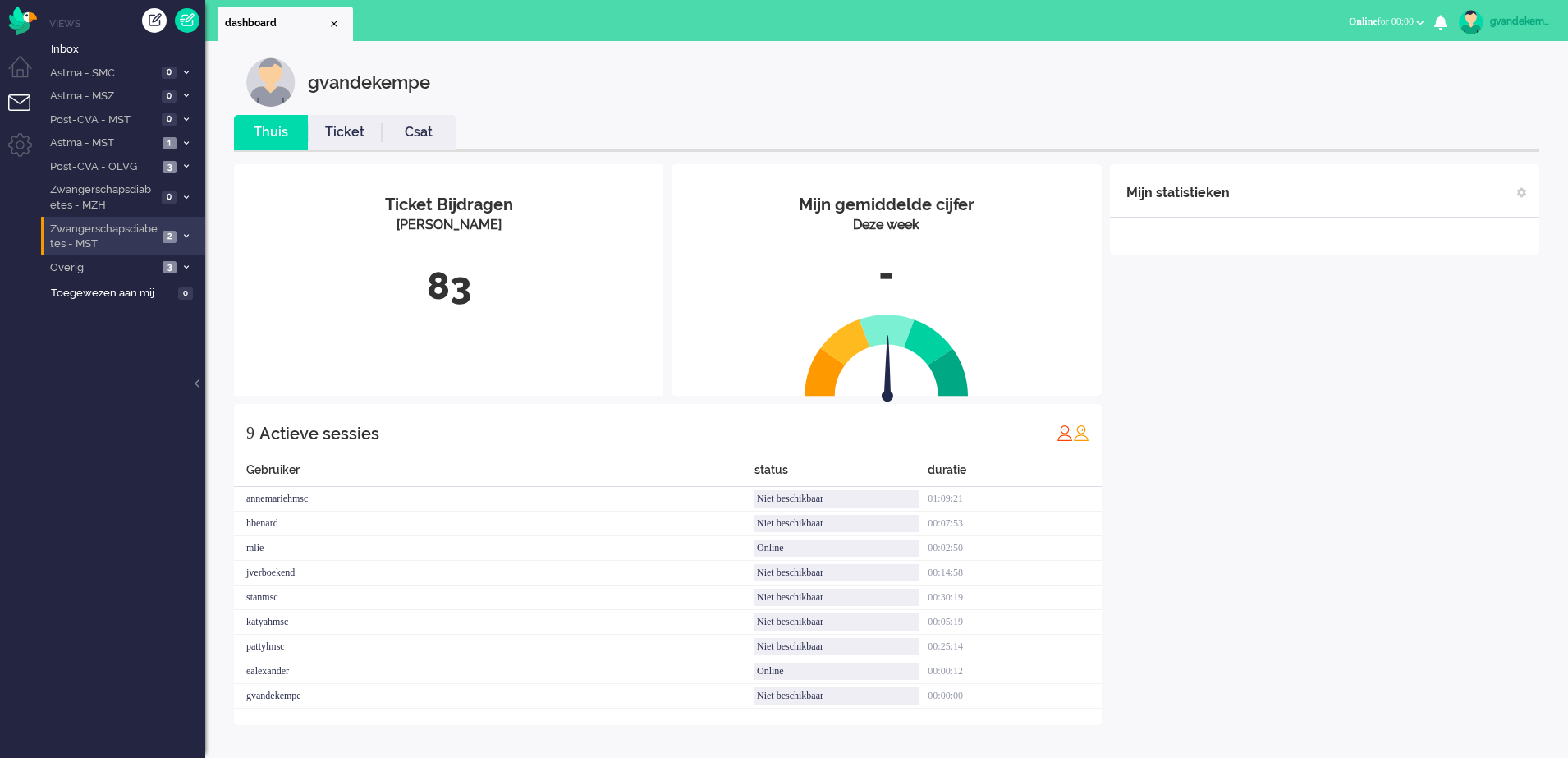
click at [180, 234] on span at bounding box center [186, 237] width 13 height 9
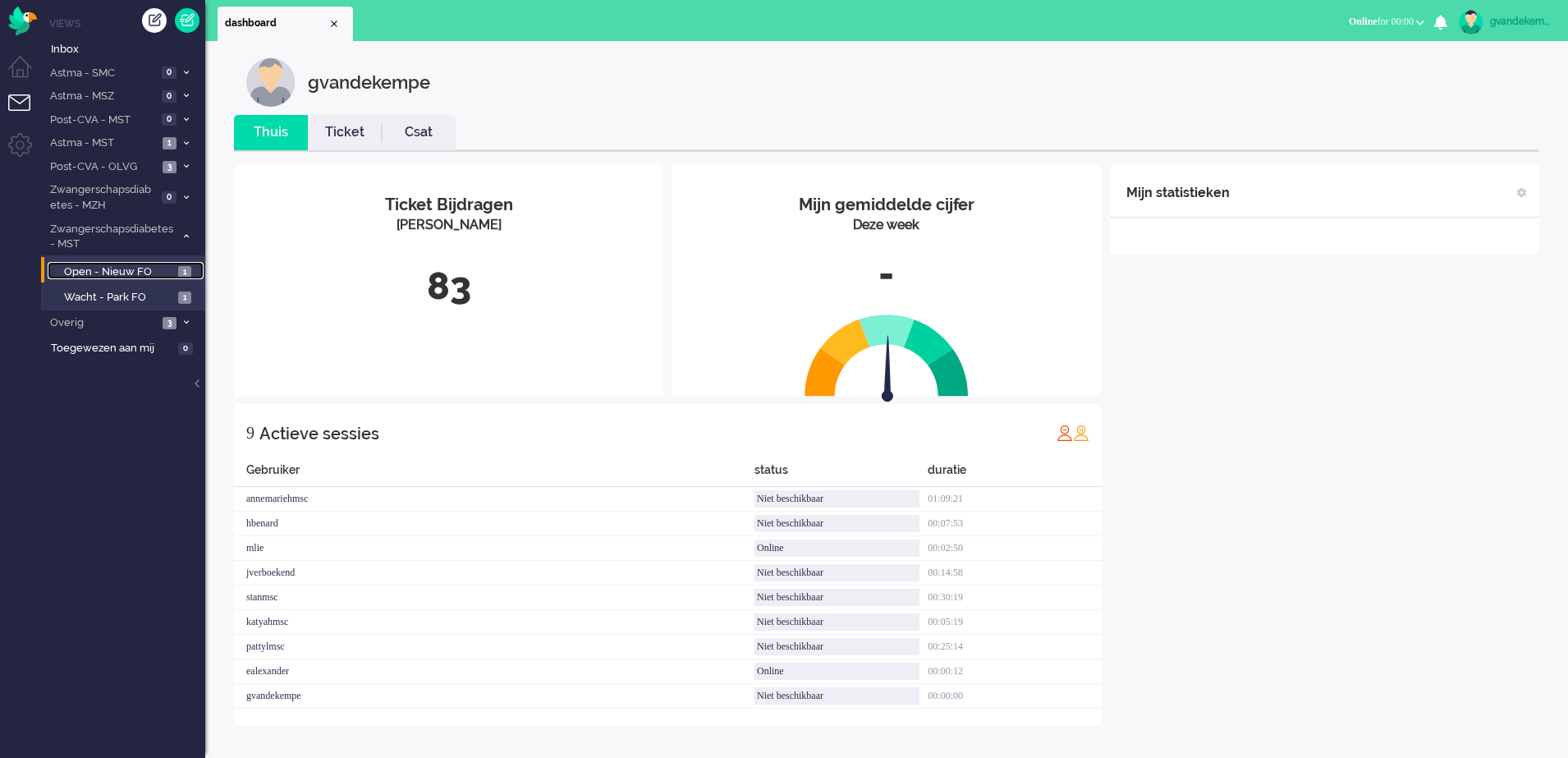
click at [142, 271] on span "Open - Nieuw FO" at bounding box center [118, 271] width 110 height 15
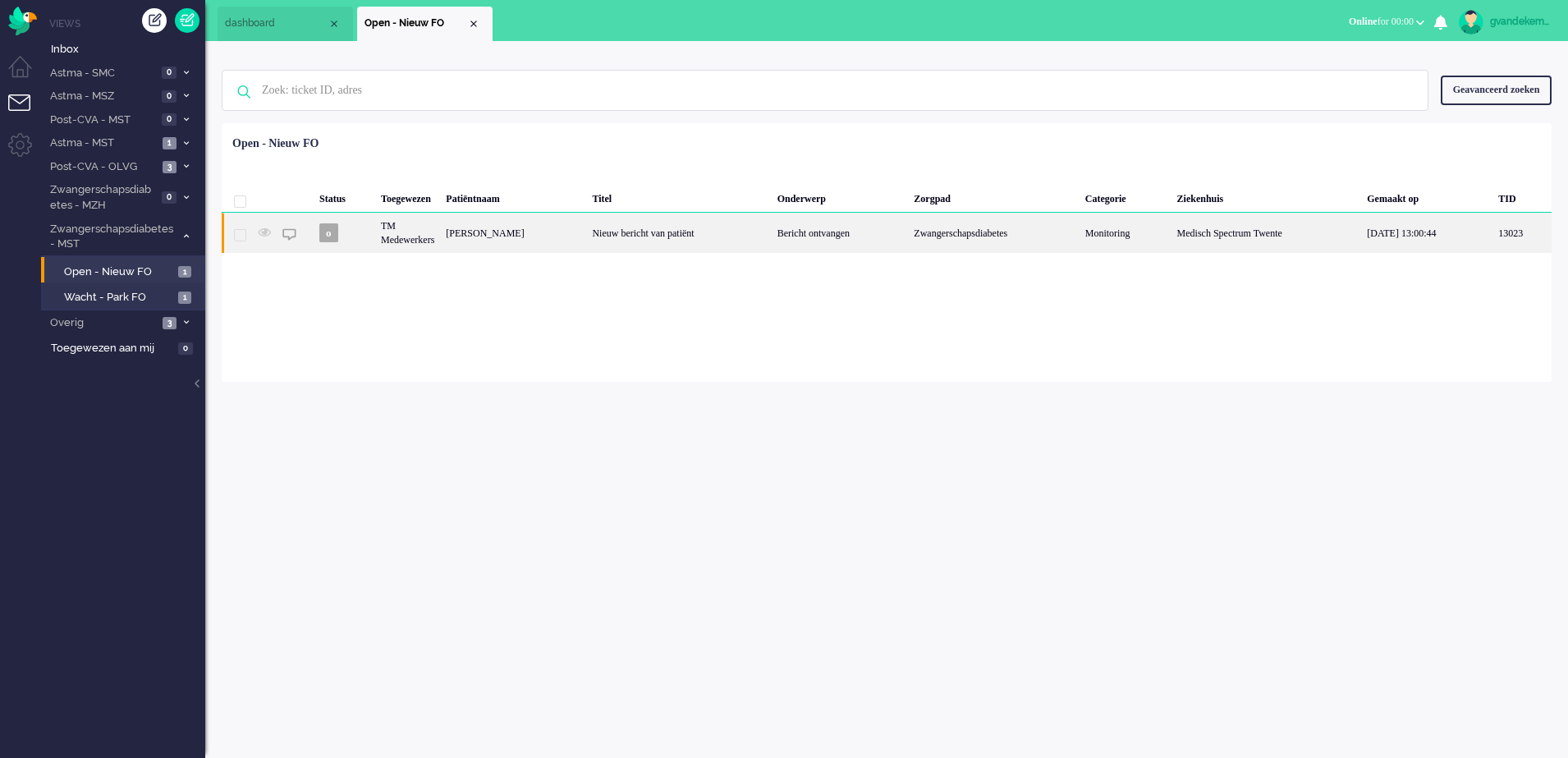
click at [587, 234] on div "[PERSON_NAME]" at bounding box center [513, 232] width 146 height 40
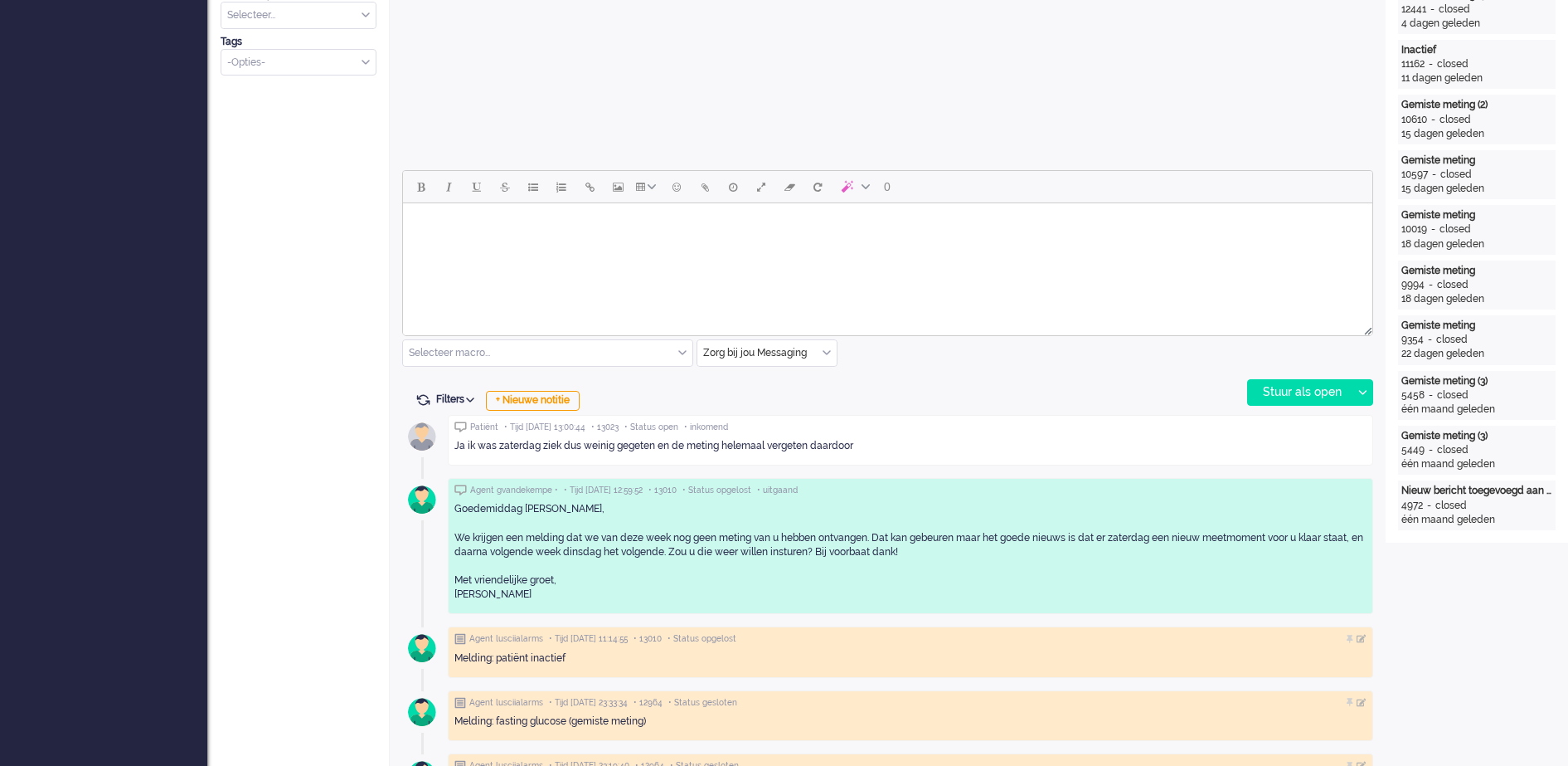
scroll to position [672, 0]
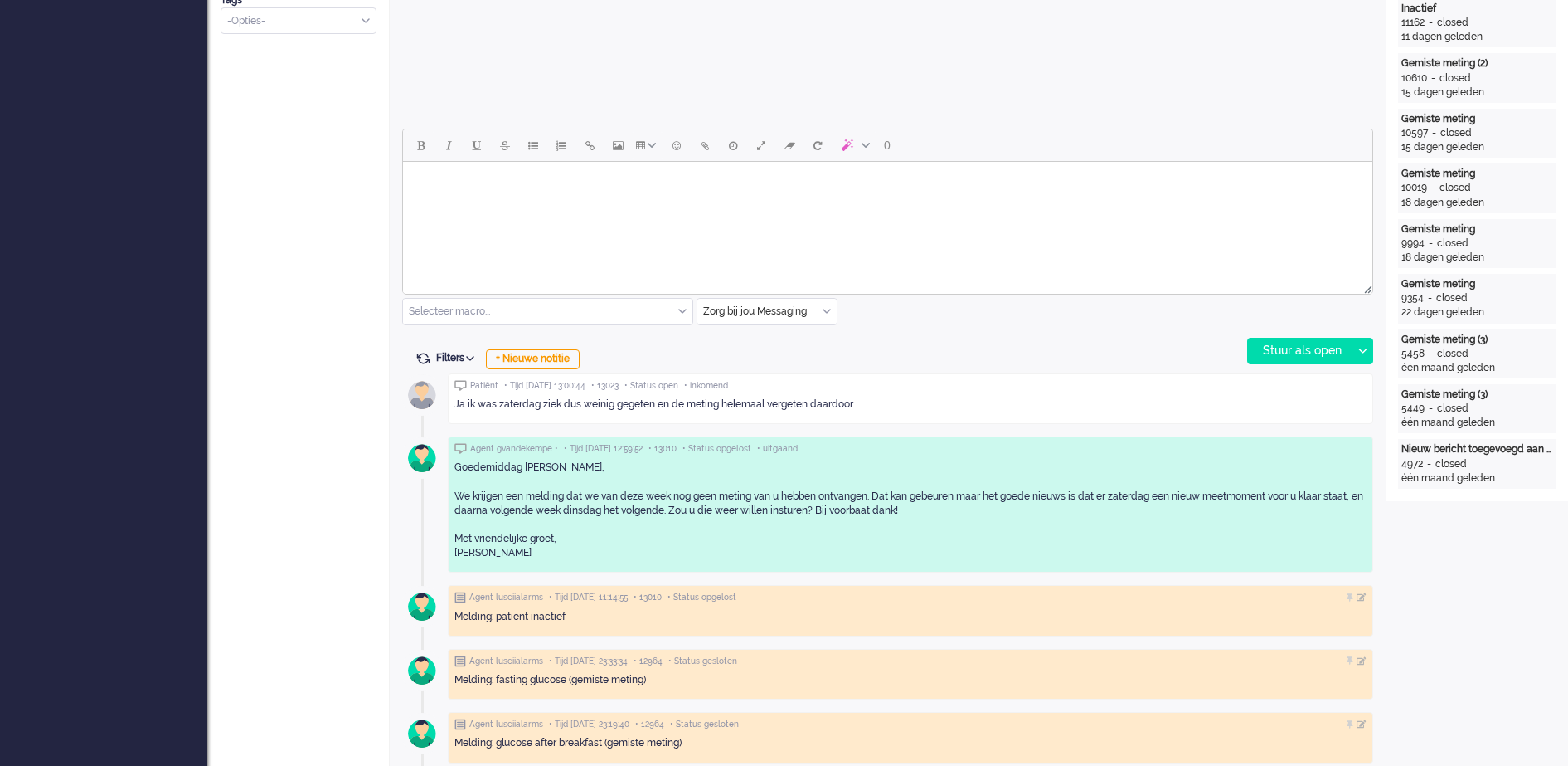
click at [554, 186] on body "Rich Text Area. Press ALT-0 for help." at bounding box center [887, 183] width 956 height 29
click at [1313, 354] on div "Stuur als open" at bounding box center [1299, 351] width 104 height 25
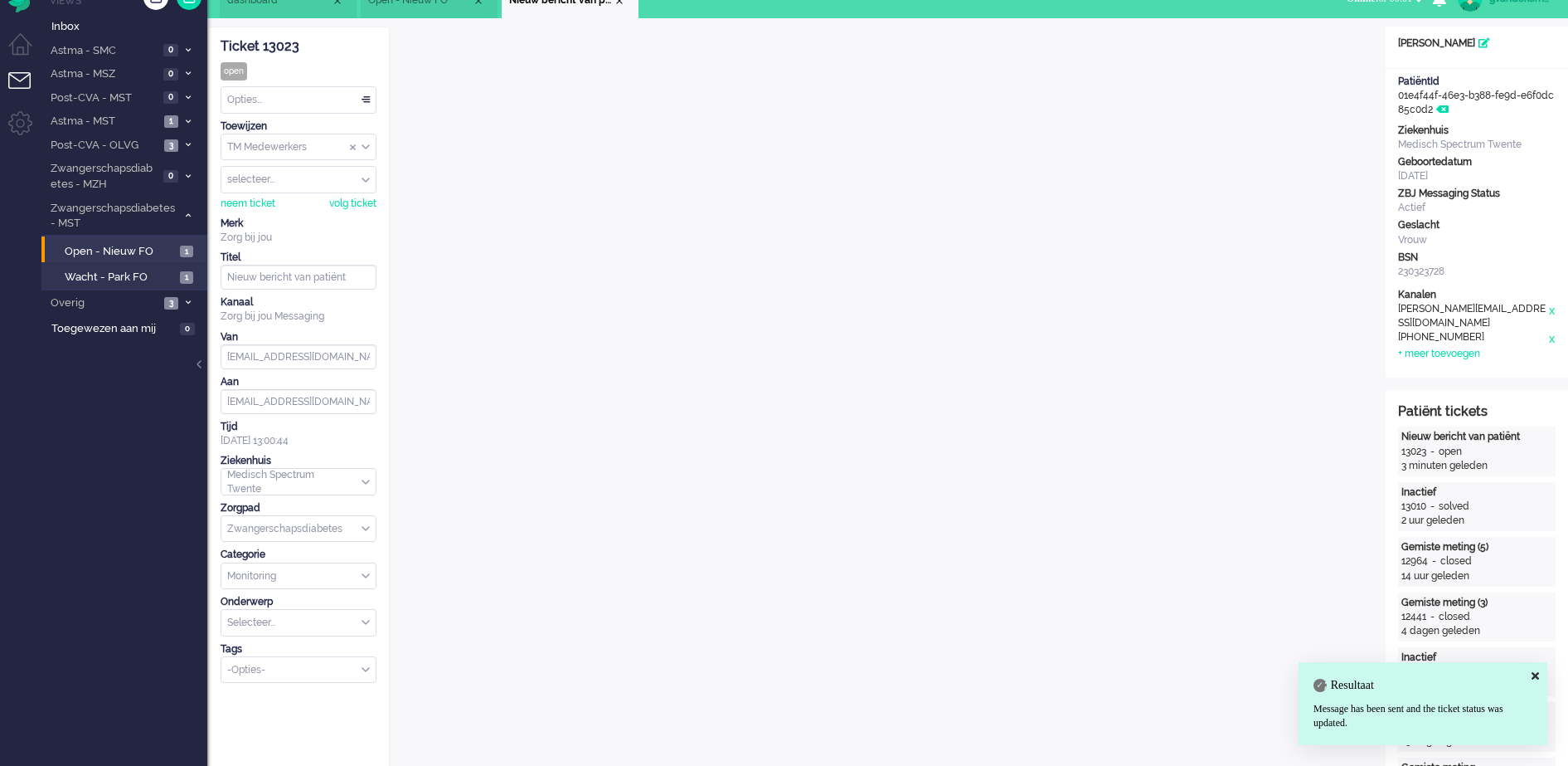
scroll to position [0, 0]
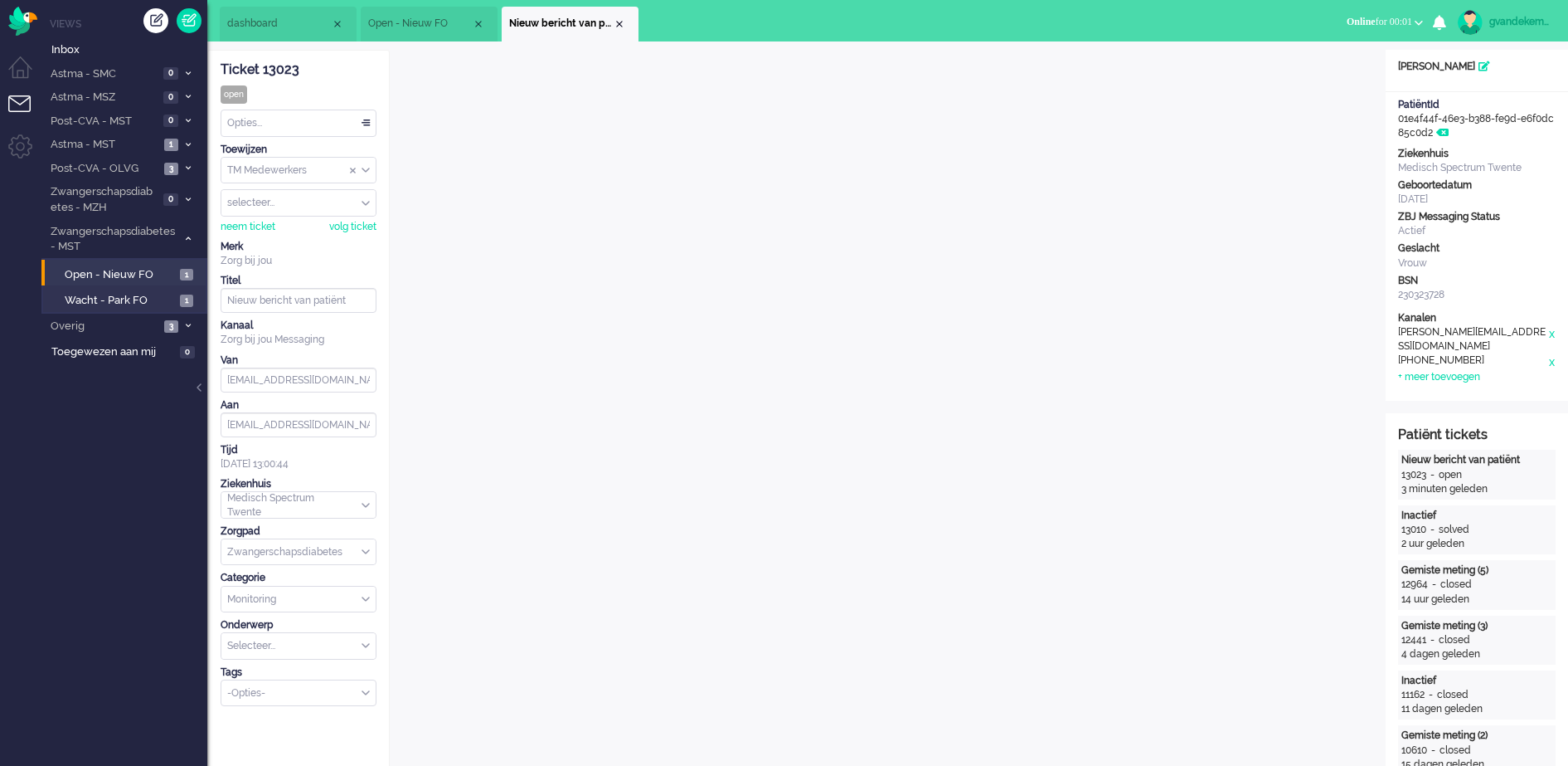
click at [363, 122] on div "Opties..." at bounding box center [299, 123] width 155 height 26
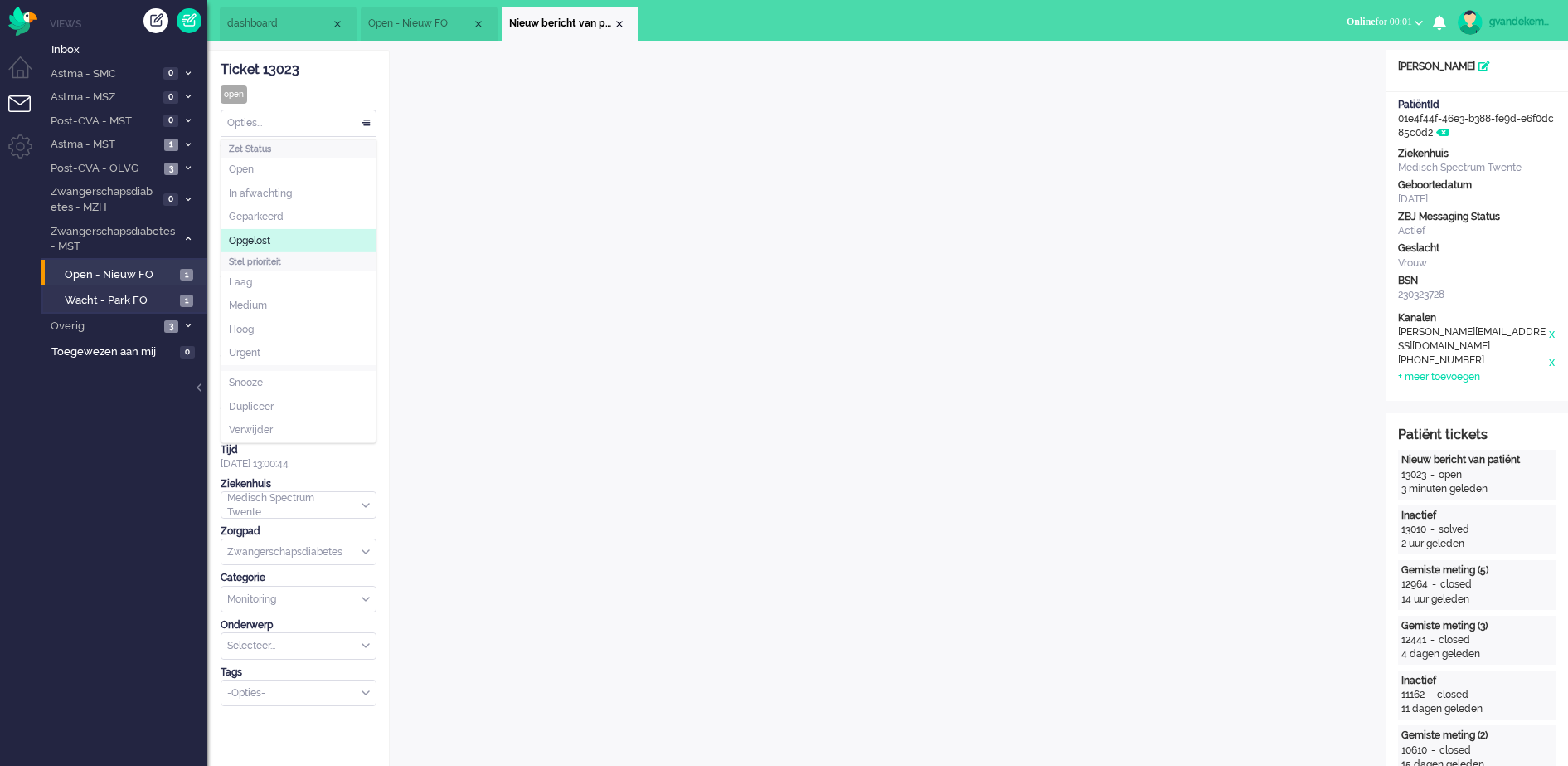
click at [332, 243] on li "Opgelost" at bounding box center [299, 241] width 155 height 24
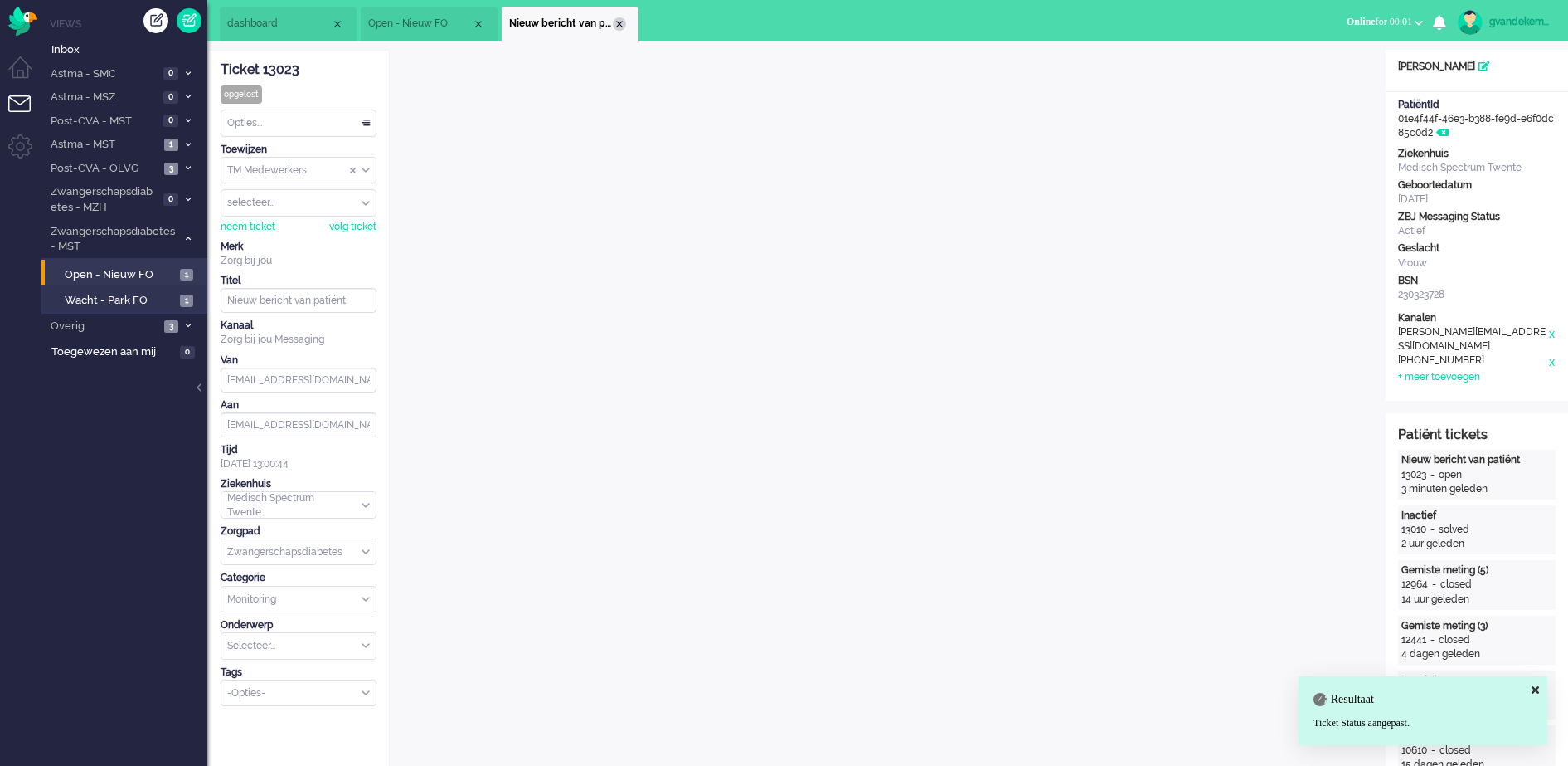
click at [617, 20] on div "Close tab" at bounding box center [619, 24] width 13 height 13
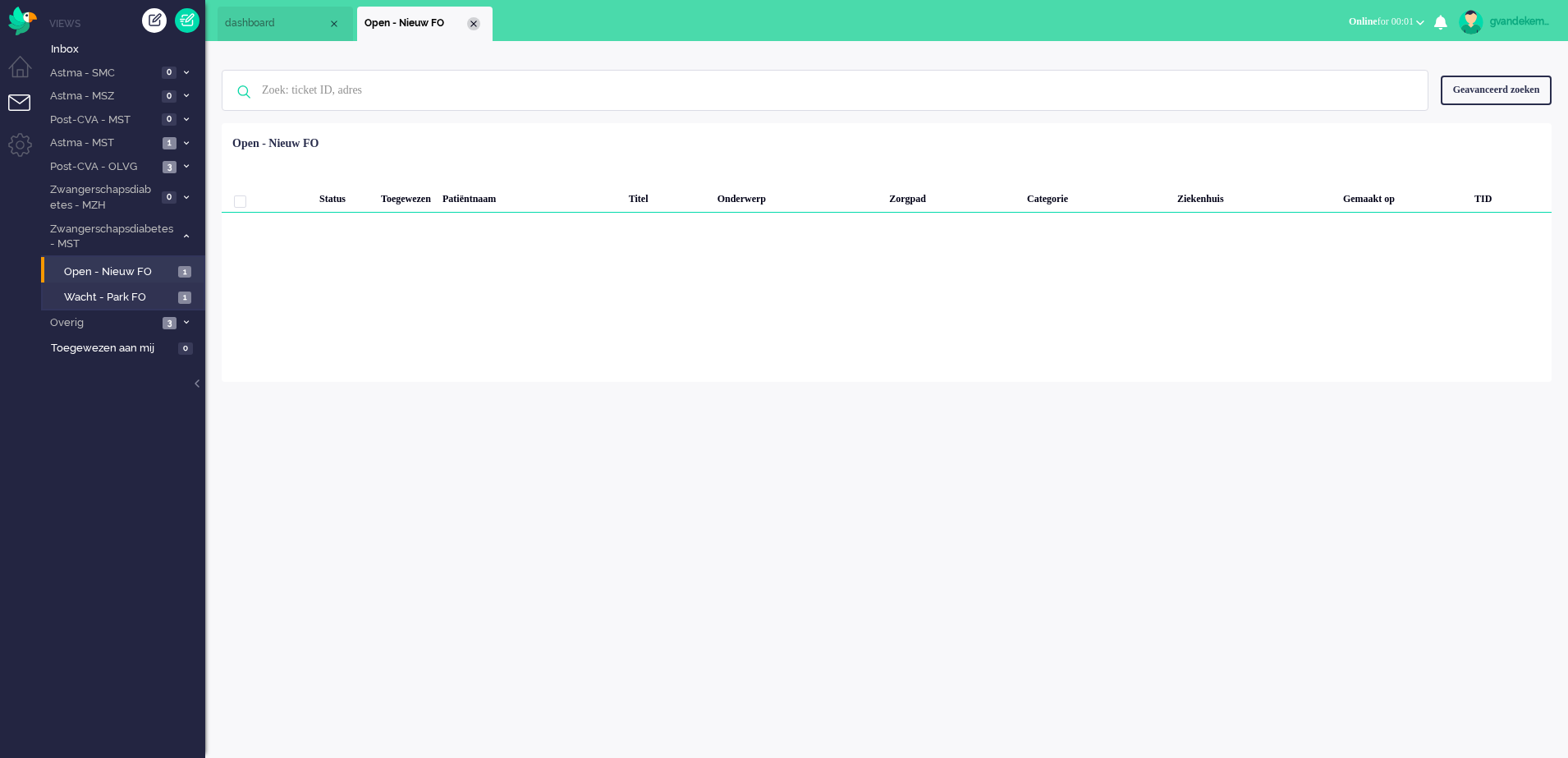
click at [474, 19] on div "Close tab" at bounding box center [474, 24] width 13 height 13
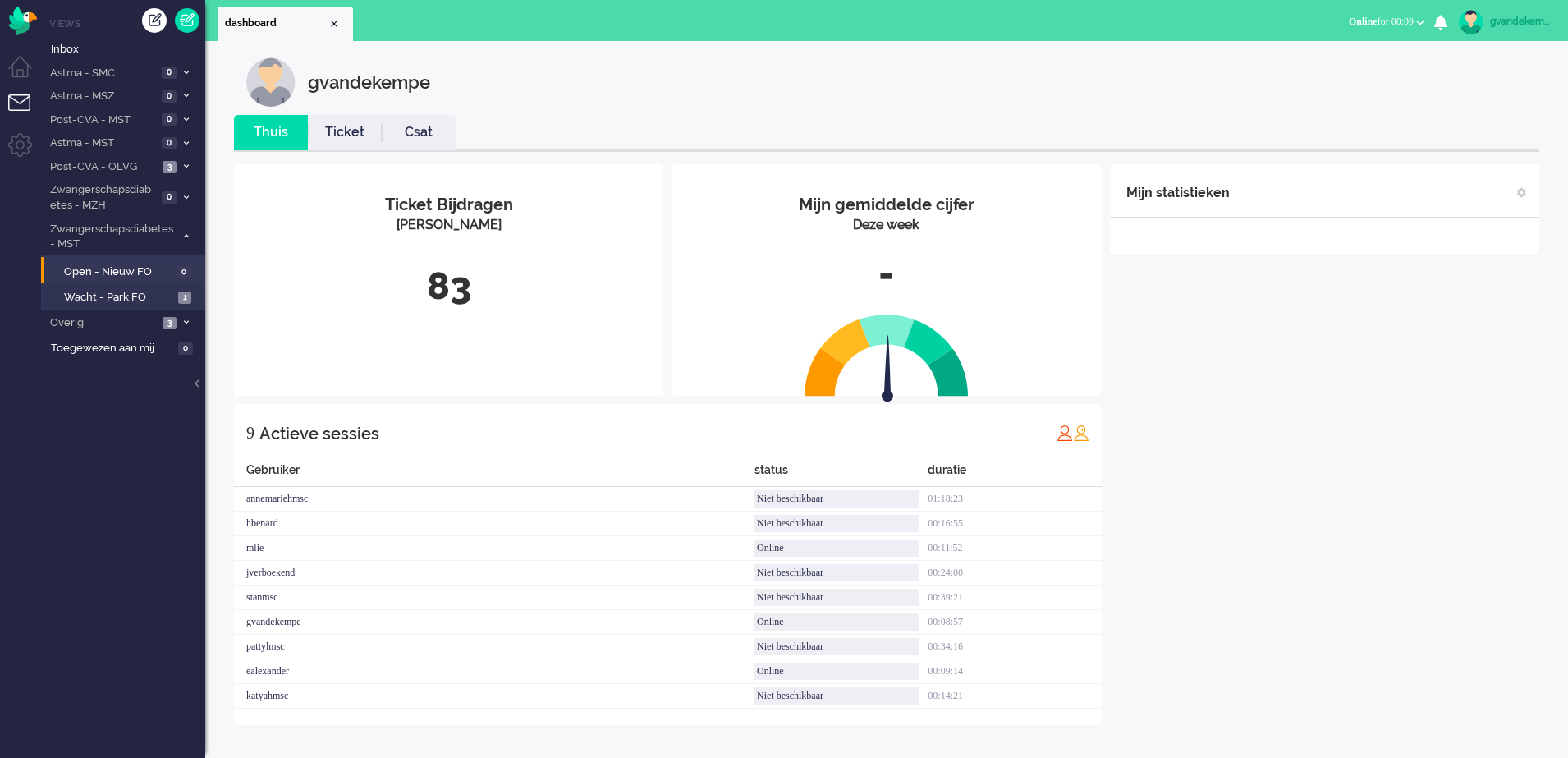
click at [1512, 23] on div "gvandekempe" at bounding box center [1522, 21] width 62 height 16
click at [1491, 110] on link "Instellingen" at bounding box center [1498, 111] width 122 height 16
select select "browser"
select select "nl"
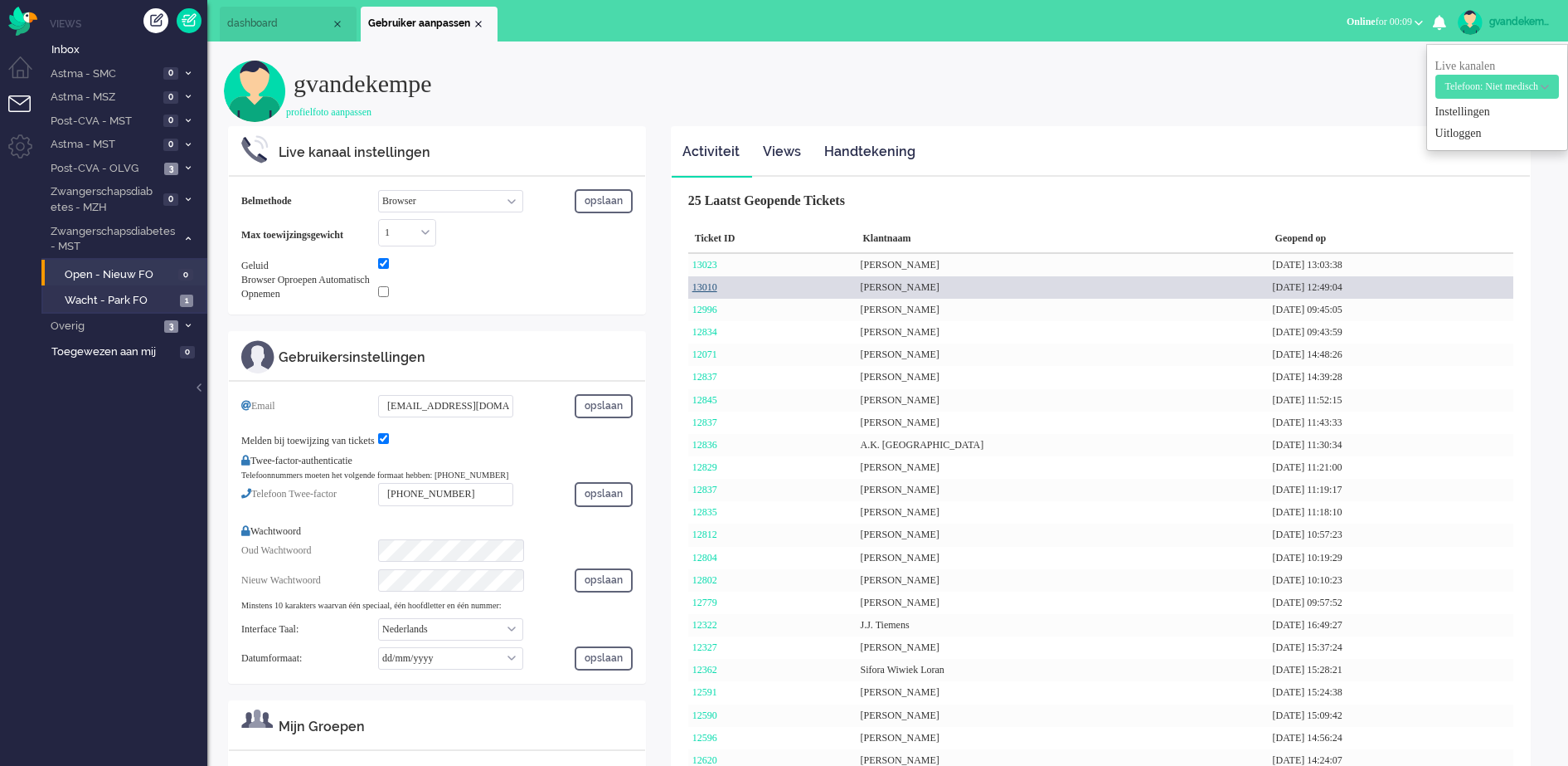
click at [704, 282] on link "13010" at bounding box center [705, 287] width 25 height 12
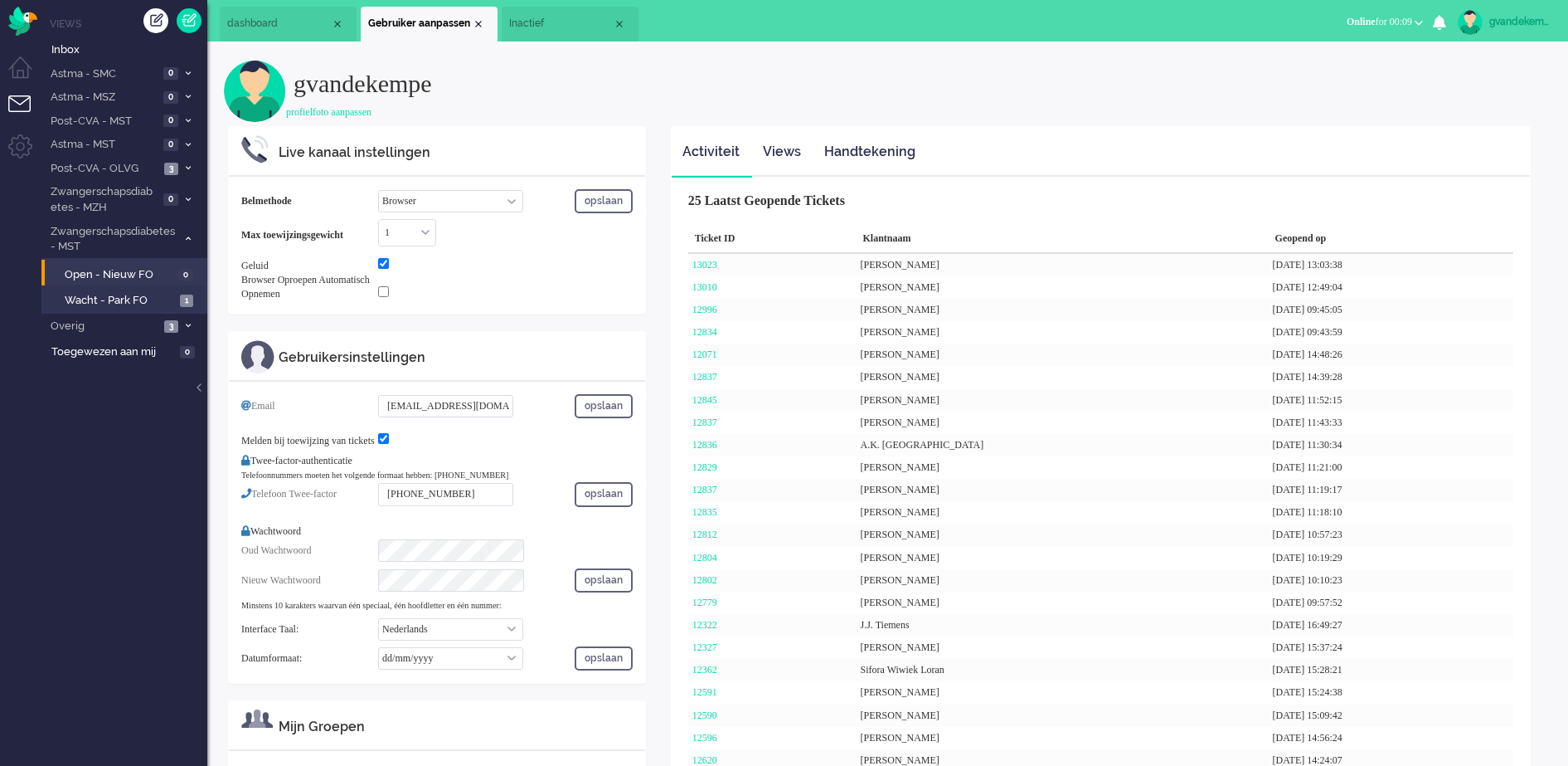
click at [555, 27] on span "Inactief" at bounding box center [560, 23] width 104 height 14
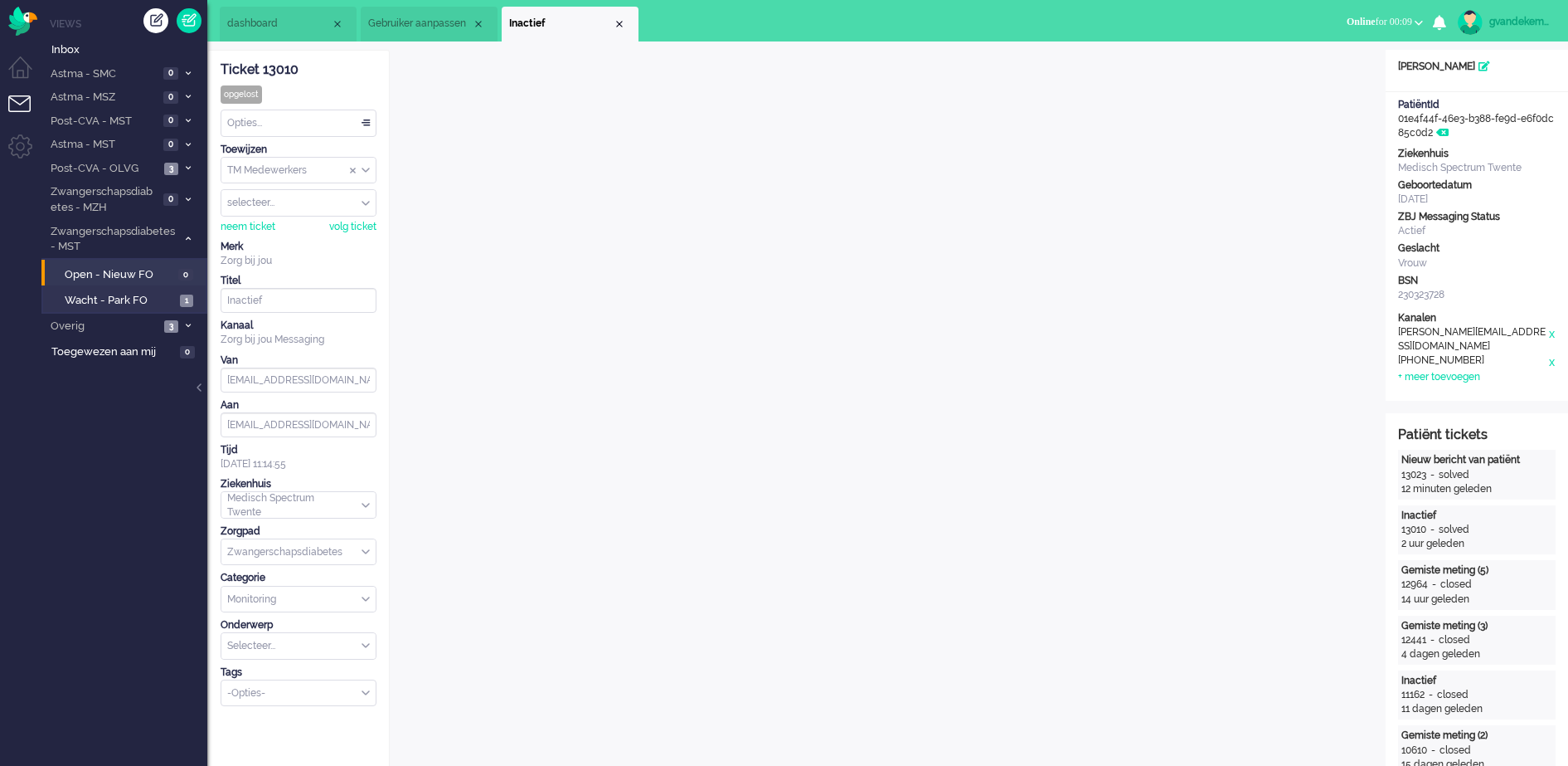
click at [619, 25] on div "Close tab" at bounding box center [619, 24] width 13 height 13
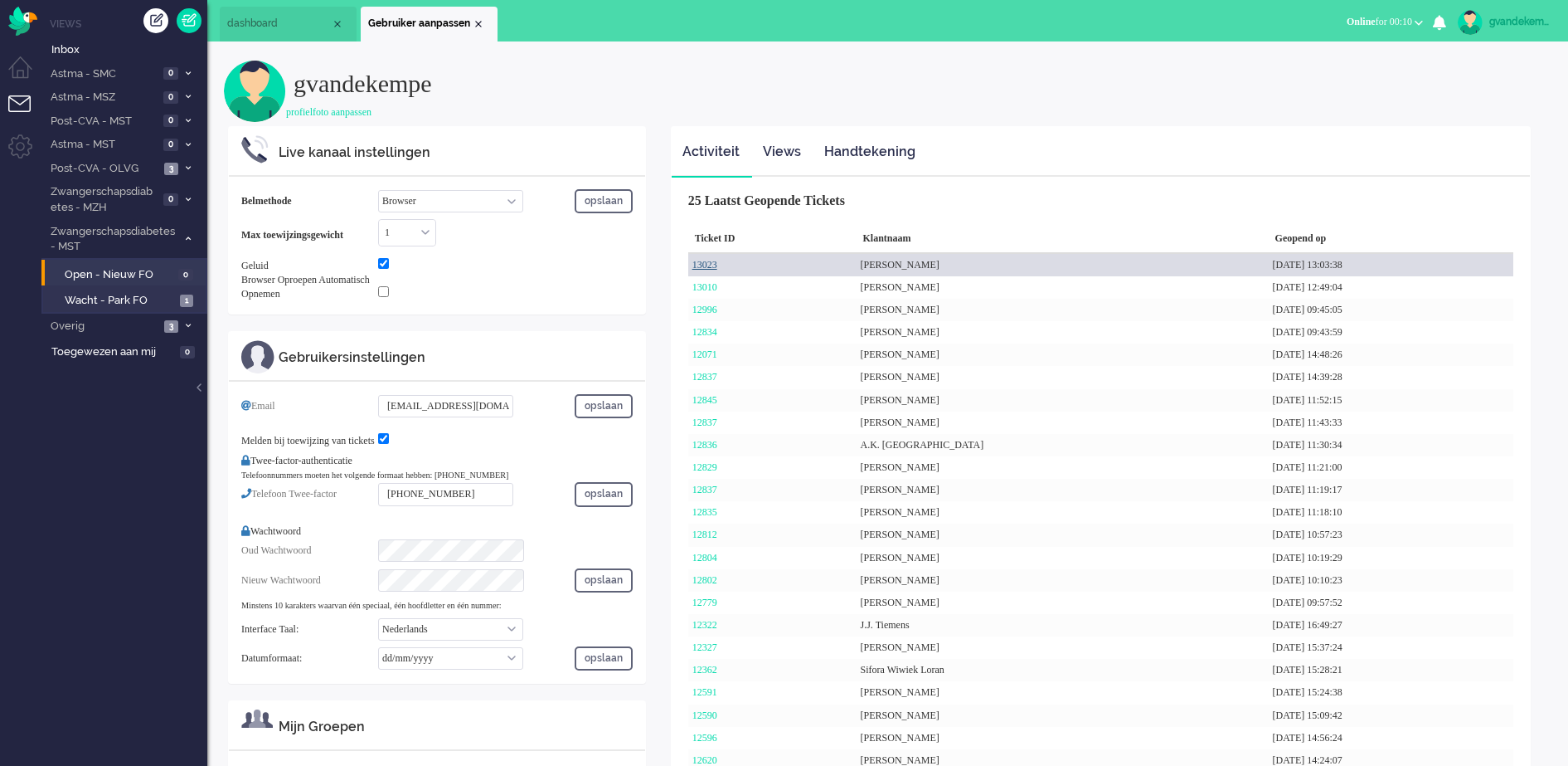
click at [699, 260] on link "13023" at bounding box center [705, 264] width 25 height 12
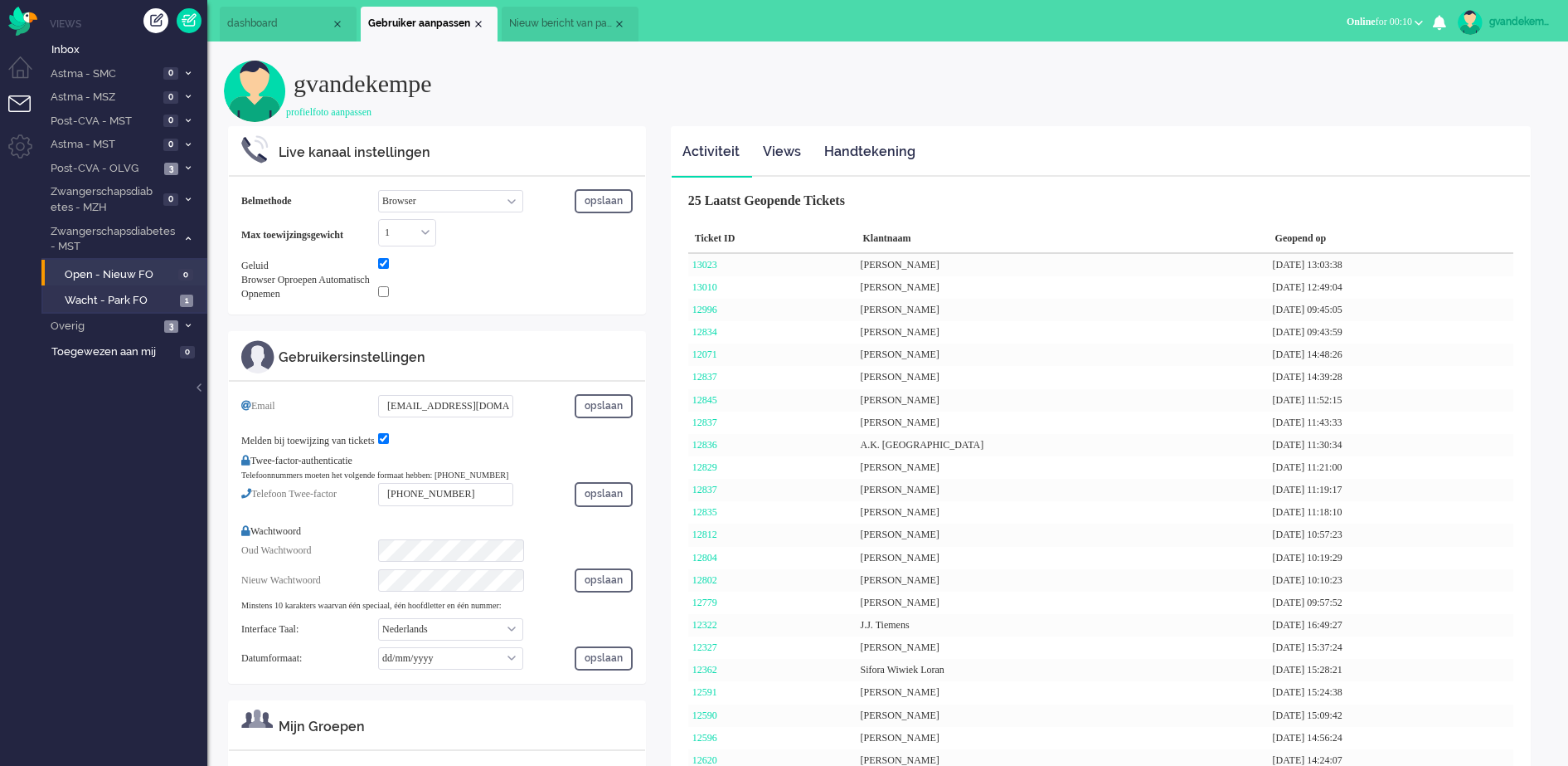
click at [574, 17] on span "Nieuw bericht van patiënt" at bounding box center [560, 23] width 104 height 14
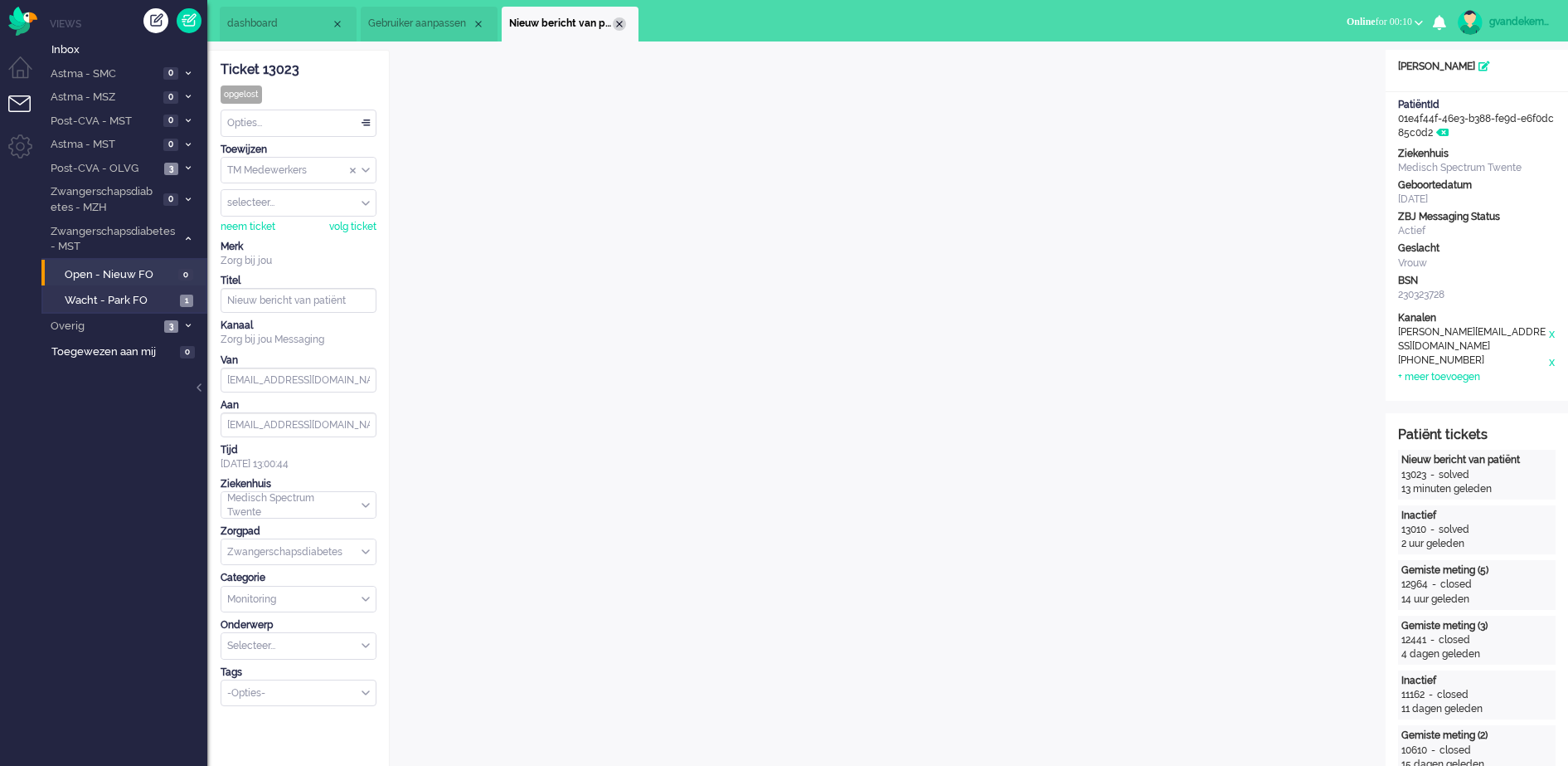
click at [621, 18] on div "Close tab" at bounding box center [619, 24] width 13 height 13
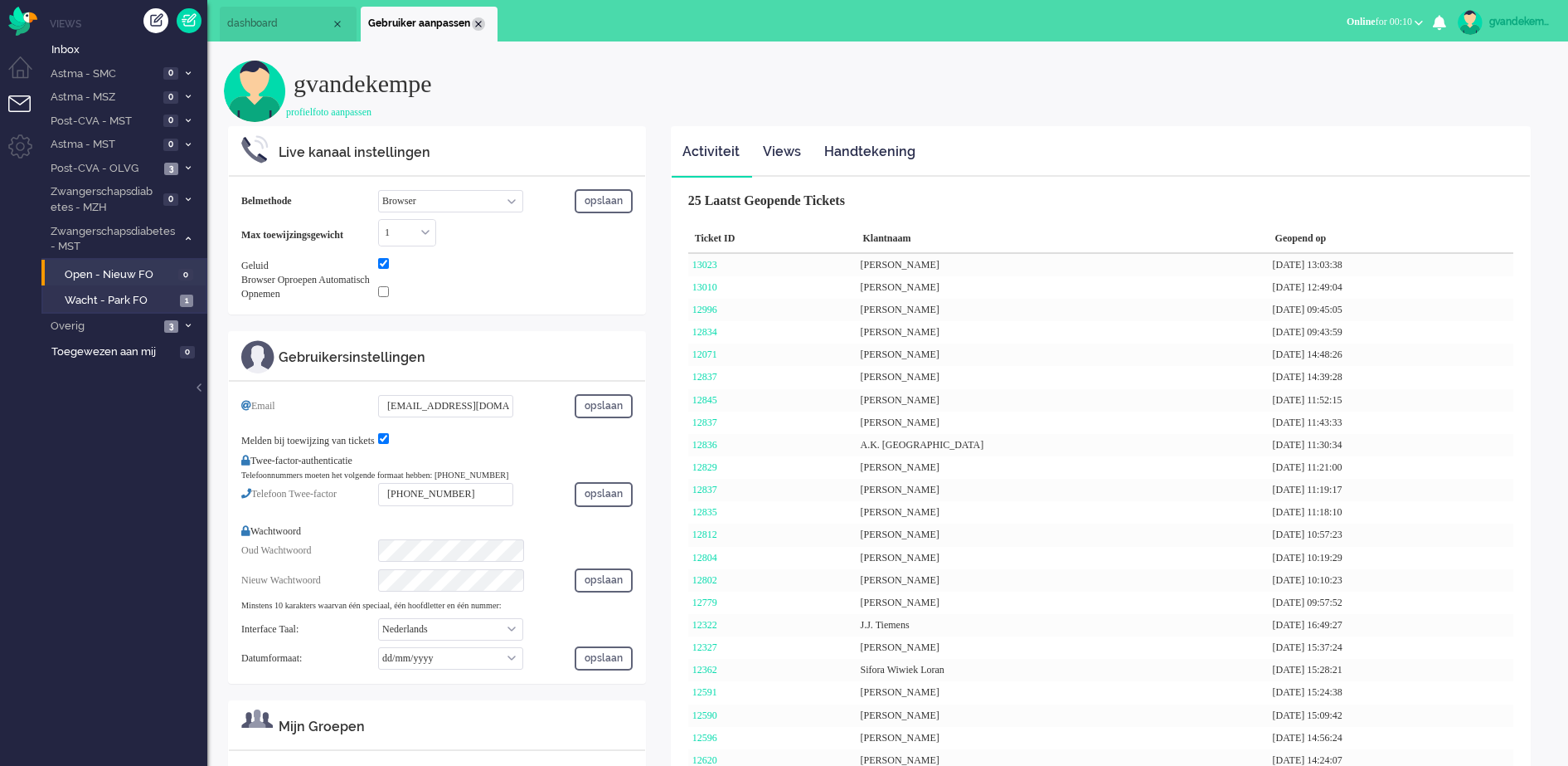
click at [478, 23] on div "Close tab" at bounding box center [478, 24] width 13 height 13
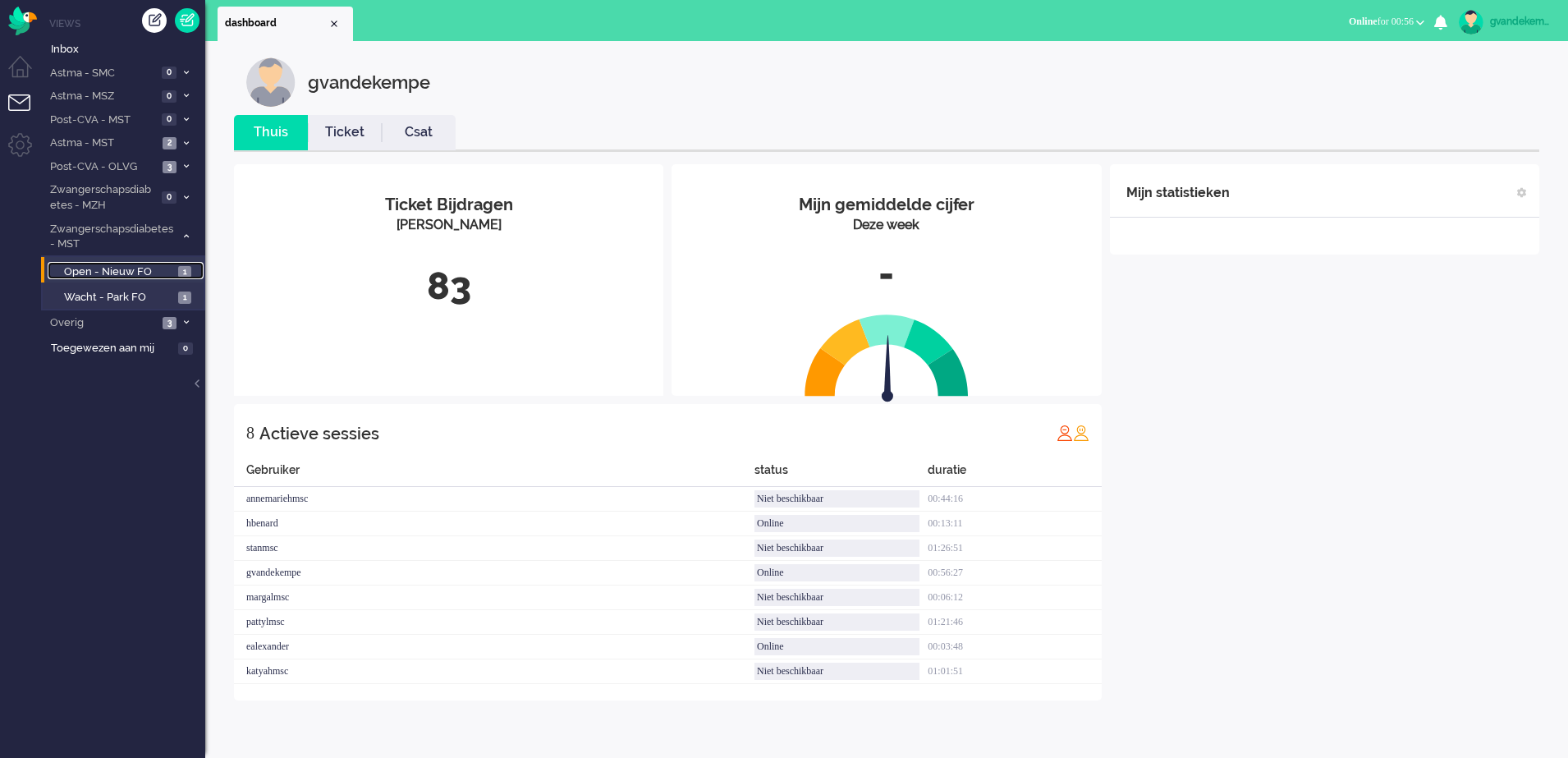
click at [150, 271] on span "Open - Nieuw FO" at bounding box center [118, 271] width 110 height 15
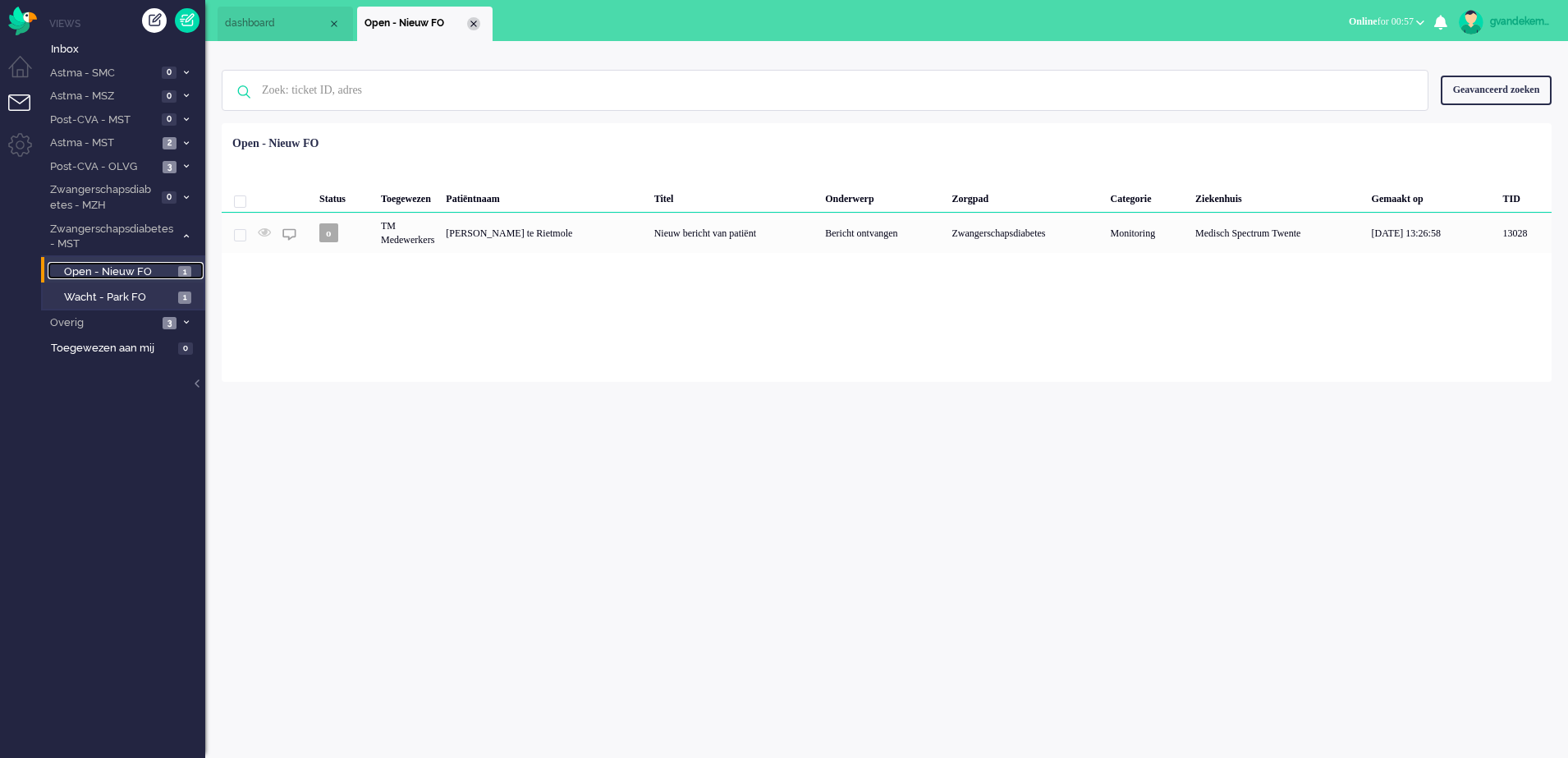
click at [472, 23] on div "Close tab" at bounding box center [474, 24] width 13 height 13
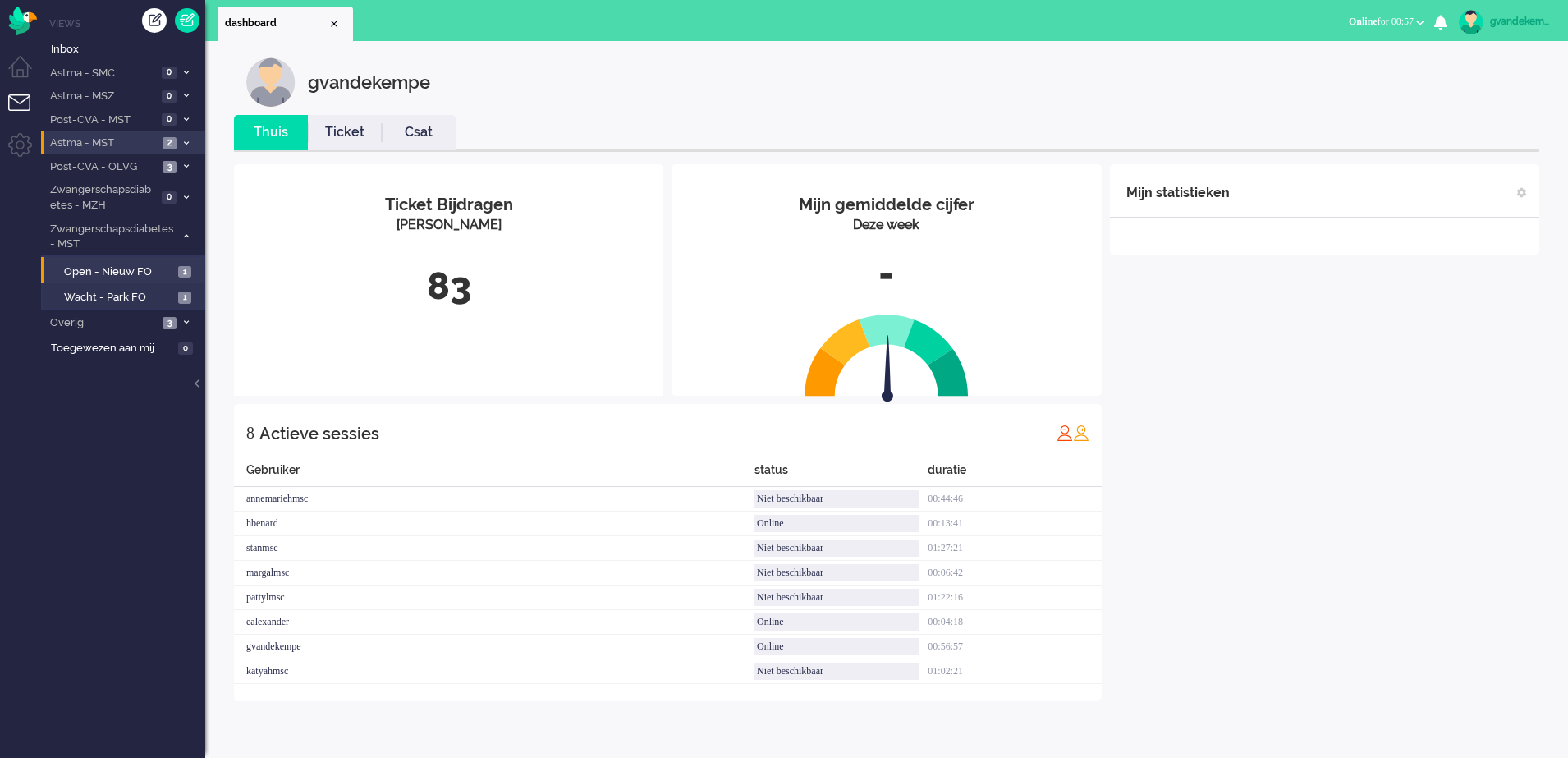
click at [185, 143] on icon at bounding box center [186, 143] width 5 height 5
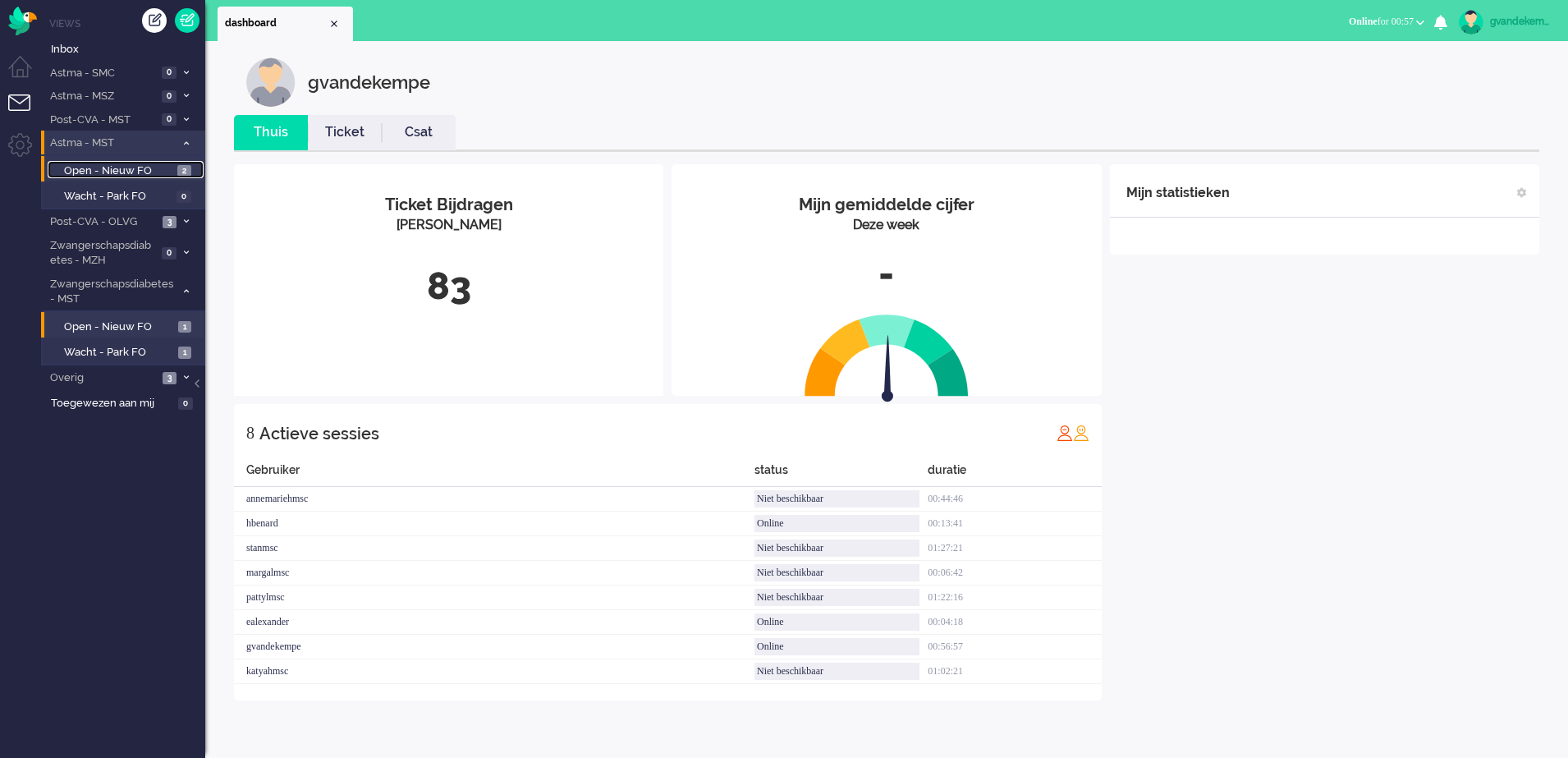
click at [159, 169] on span "Open - Nieuw FO" at bounding box center [118, 170] width 109 height 15
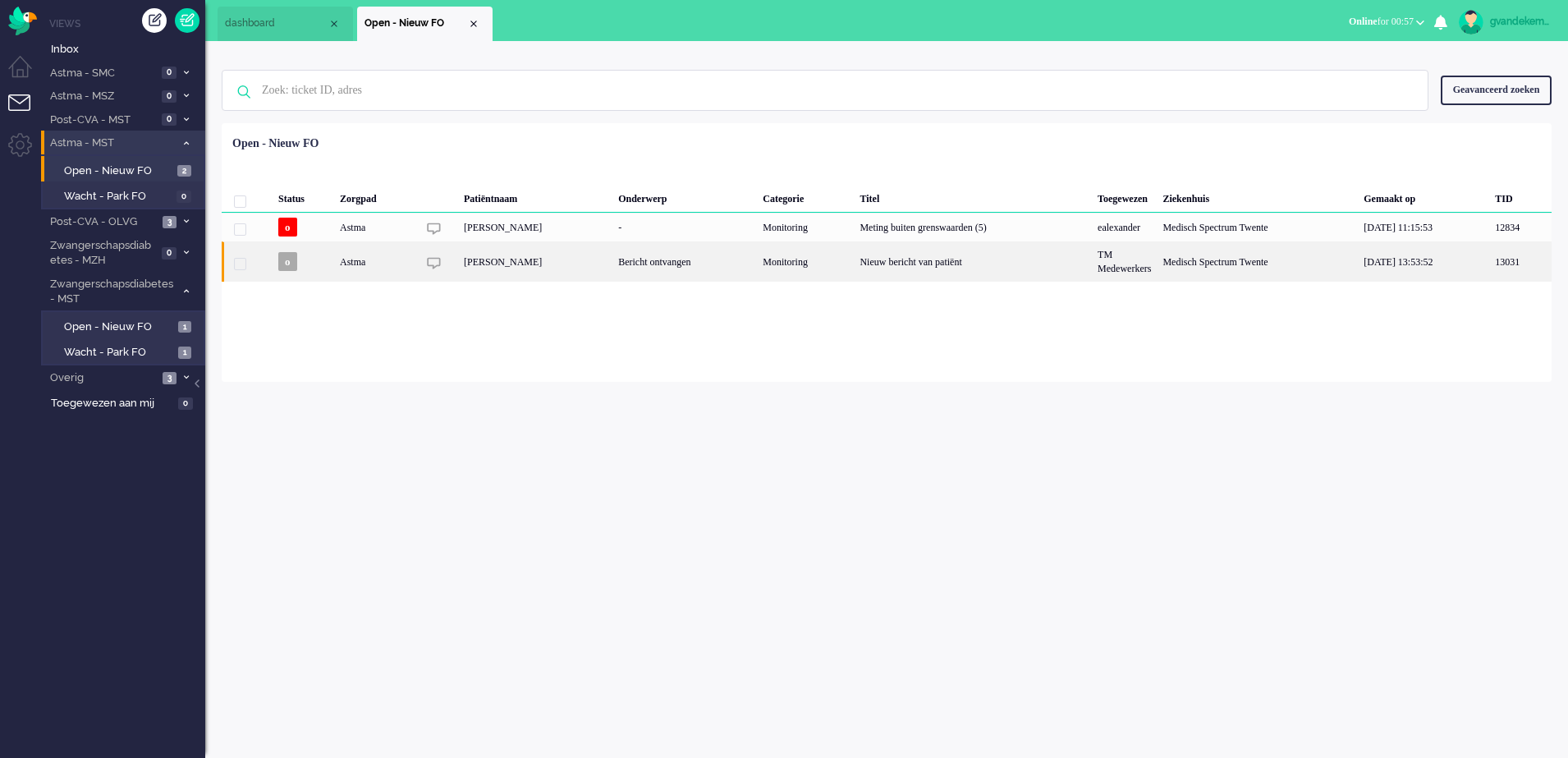
click at [757, 270] on div "Bericht ontvangen" at bounding box center [684, 261] width 145 height 40
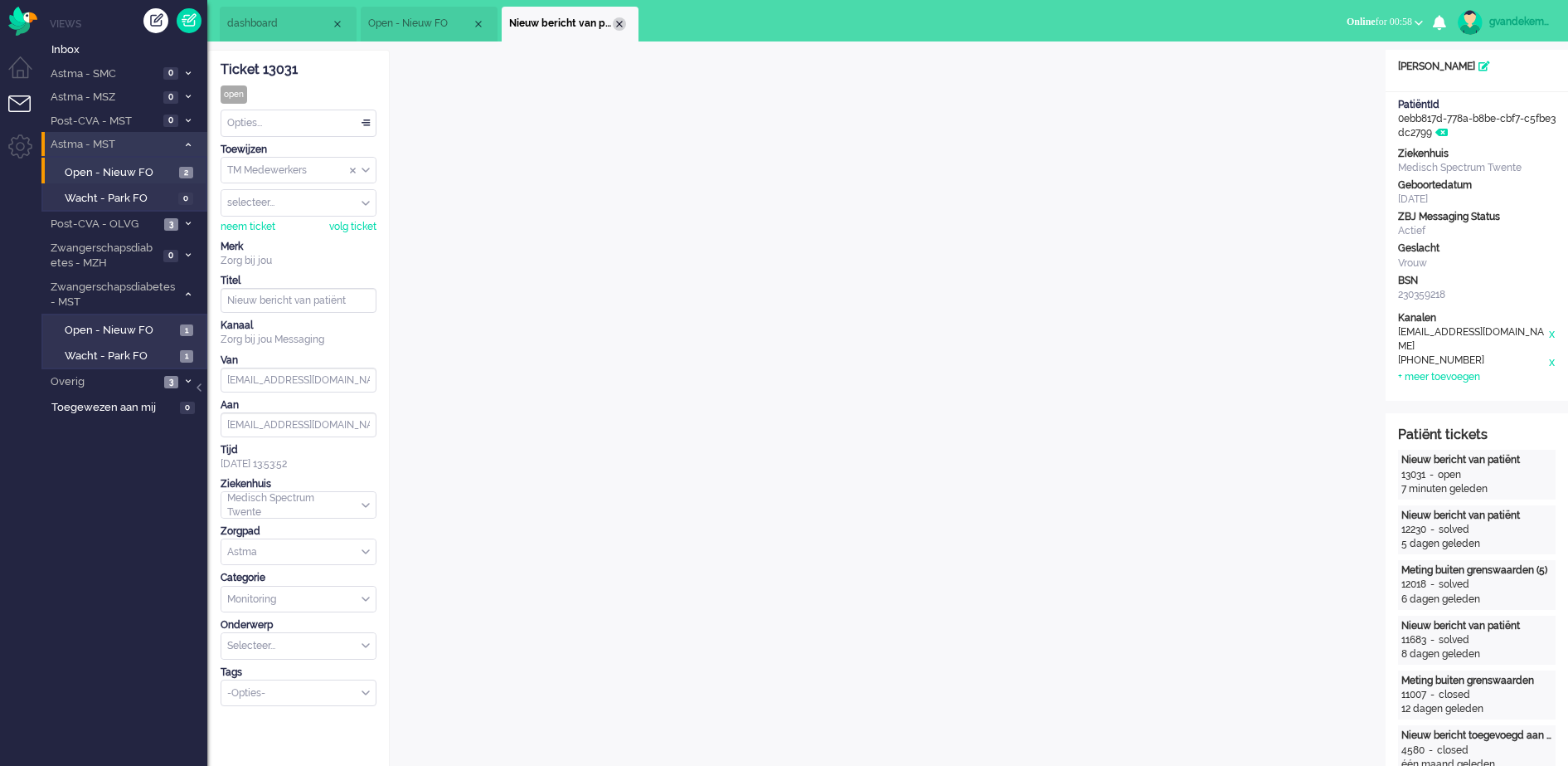
click at [621, 23] on div "Close tab" at bounding box center [619, 24] width 13 height 13
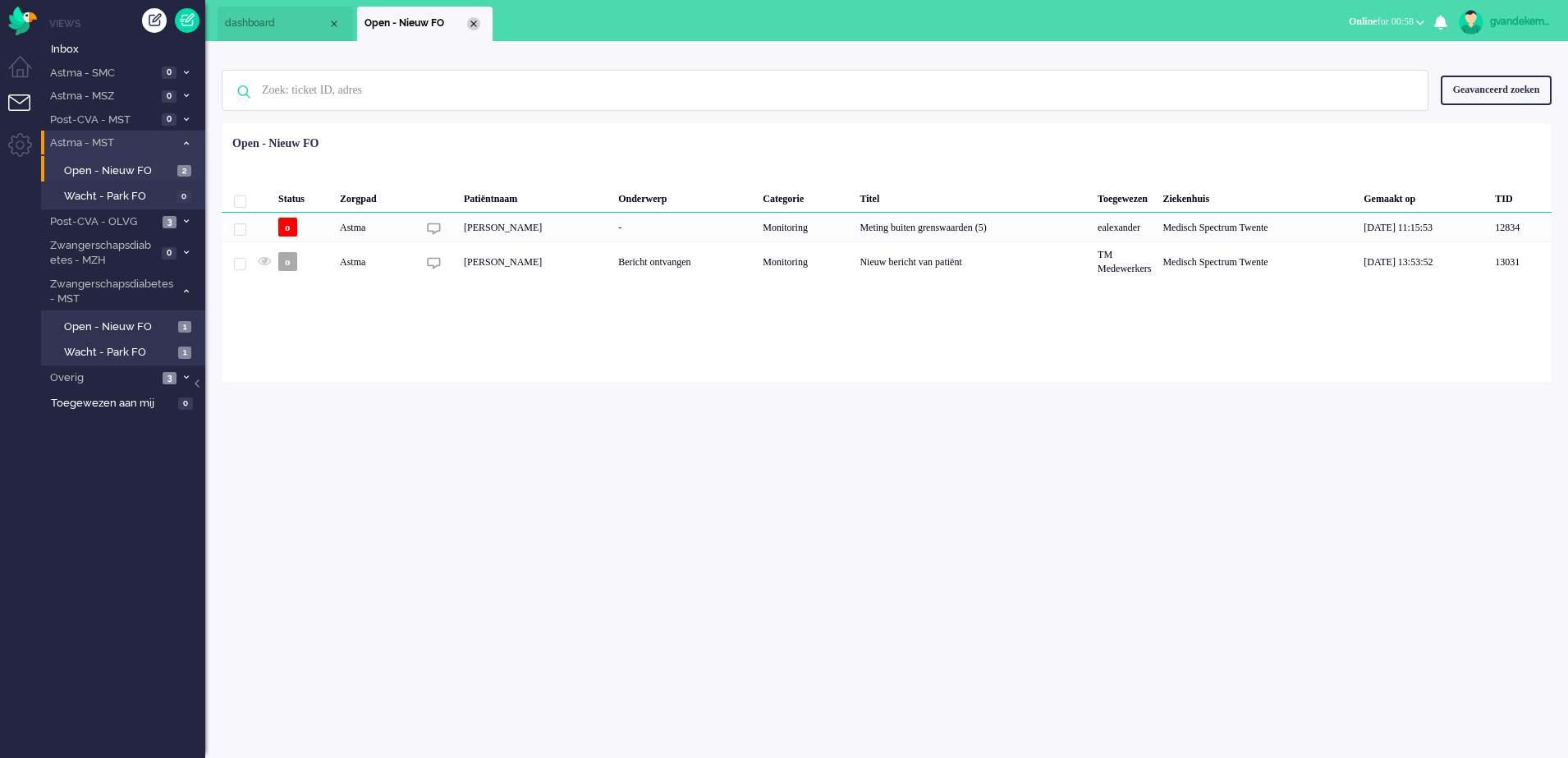
click at [477, 21] on div "Close tab" at bounding box center [474, 24] width 13 height 13
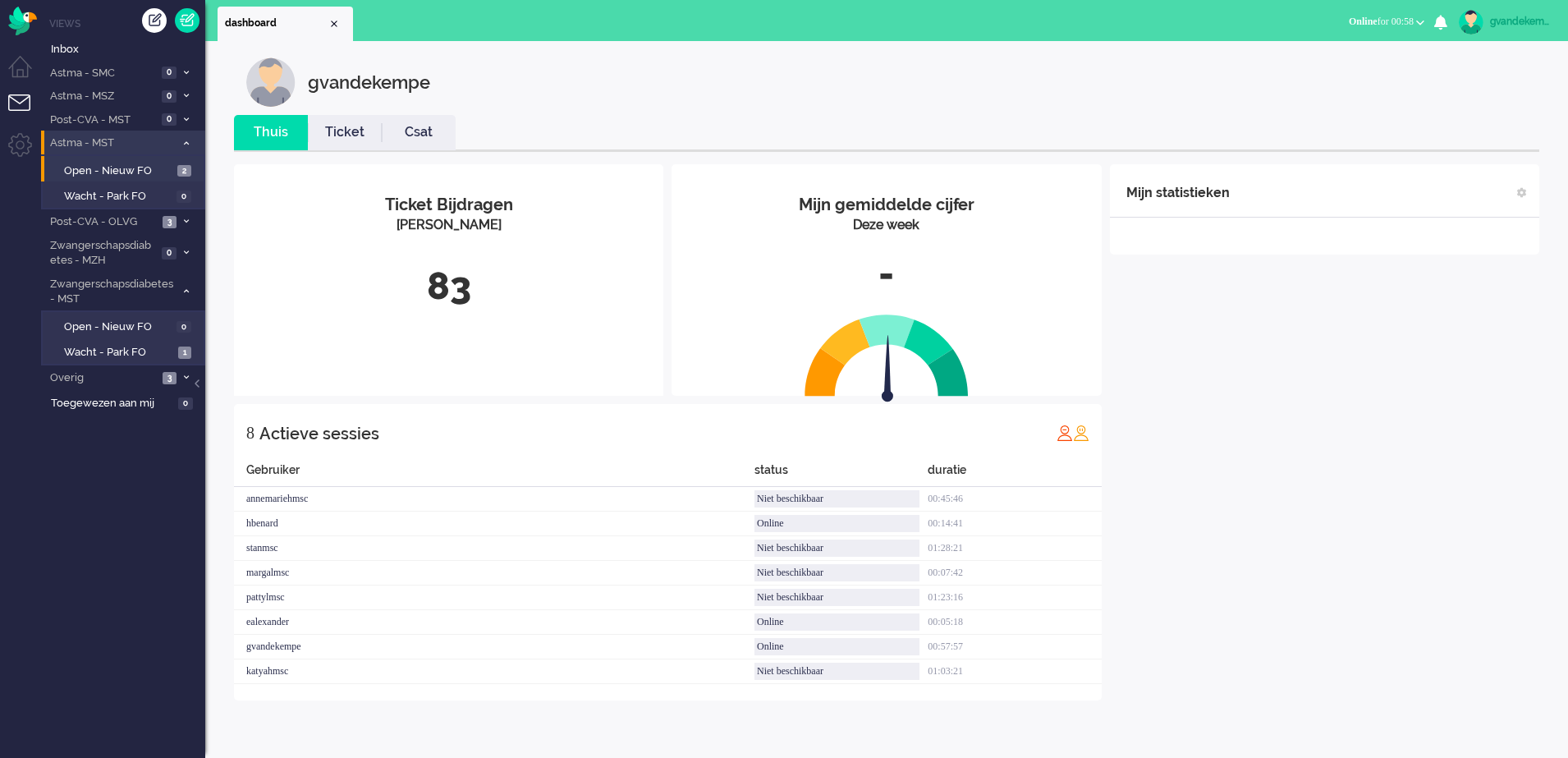
click at [1536, 21] on div "gvandekempe" at bounding box center [1522, 21] width 62 height 16
click at [1456, 109] on link "Instellingen" at bounding box center [1498, 111] width 122 height 16
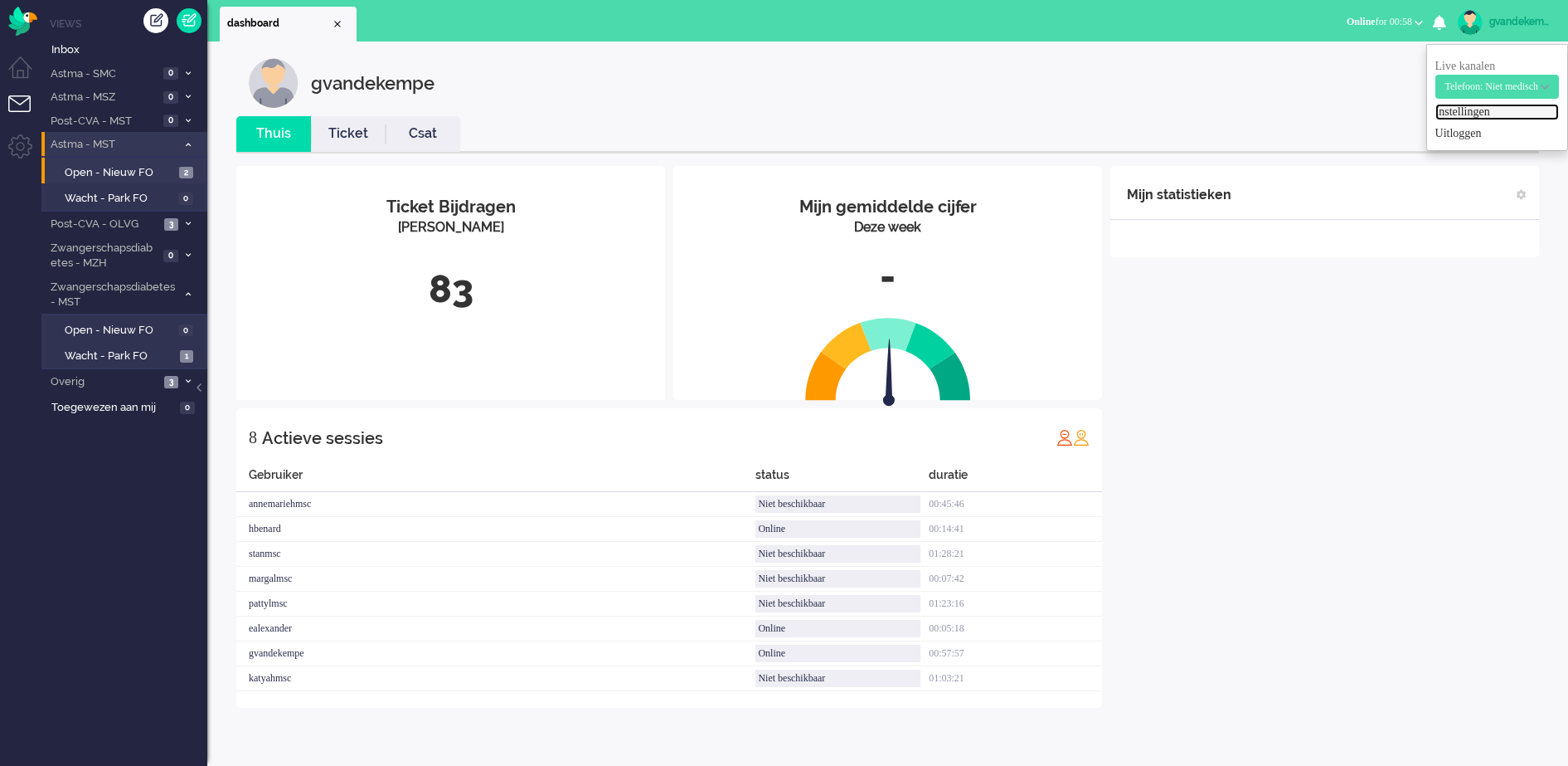
select select "browser"
select select "nl"
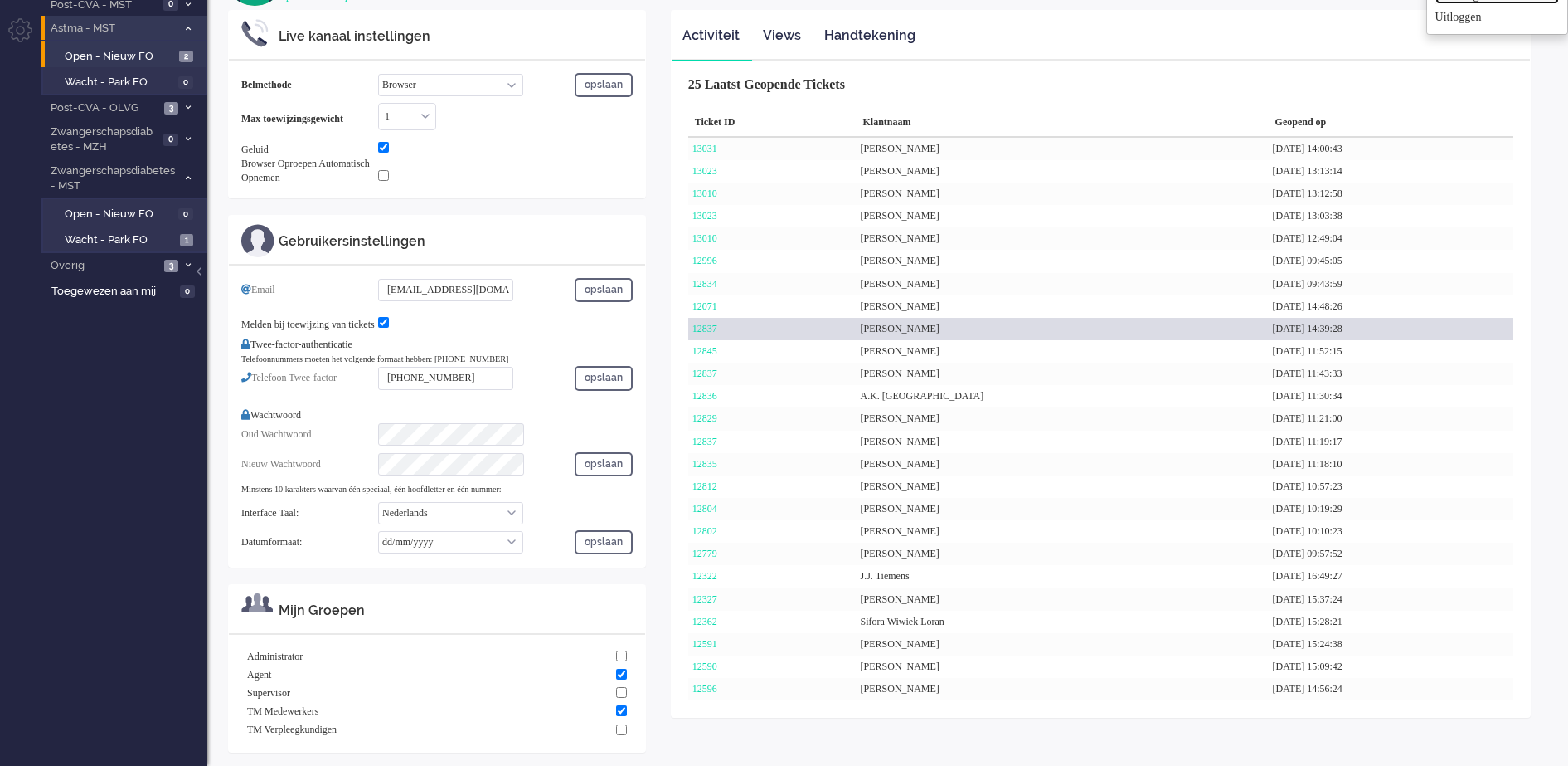
scroll to position [122, 0]
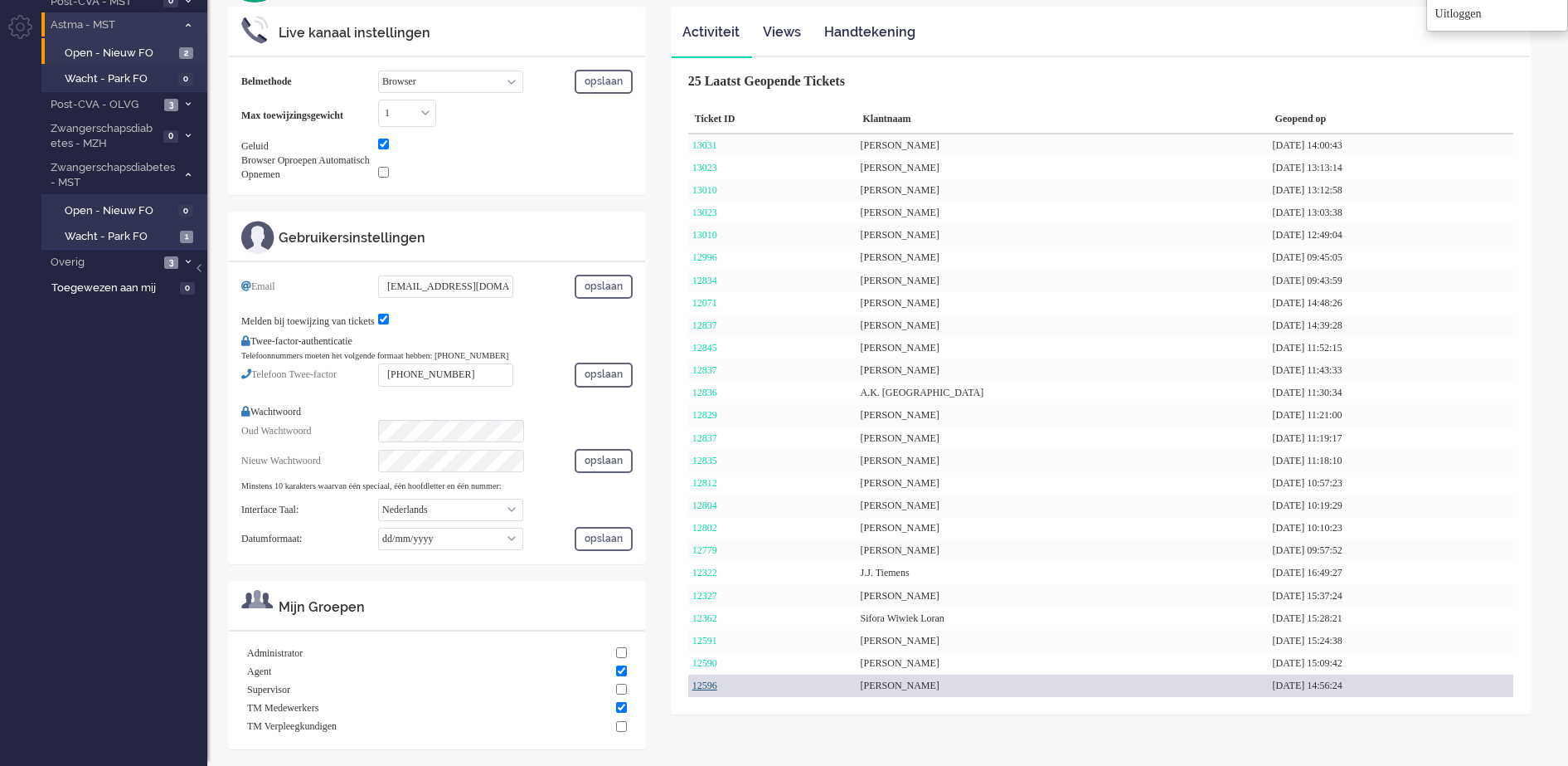
click at [710, 687] on link "12596" at bounding box center [705, 685] width 25 height 12
click at [713, 680] on link "12596" at bounding box center [705, 685] width 25 height 12
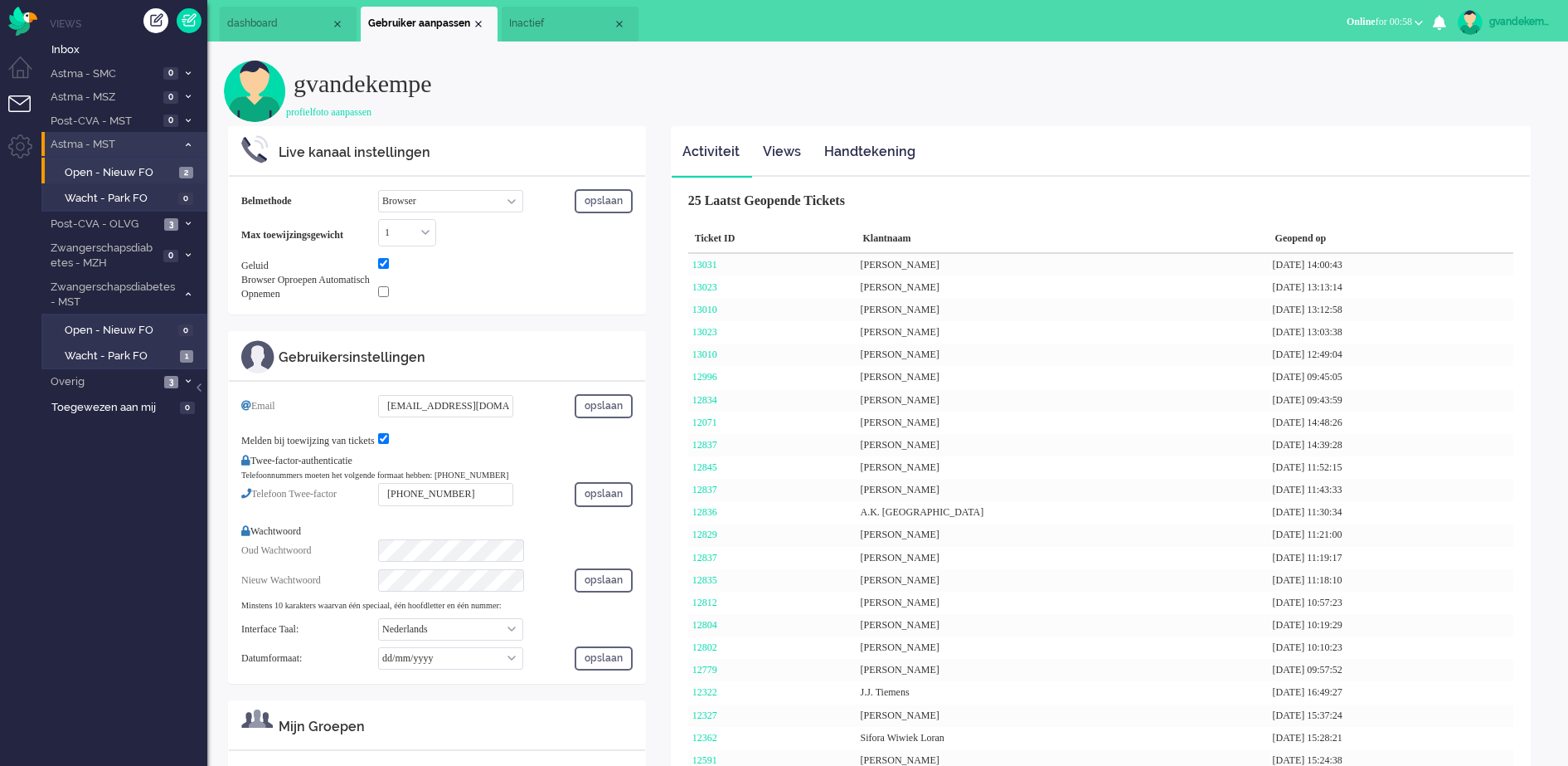
click at [534, 18] on span "Inactief" at bounding box center [560, 23] width 104 height 14
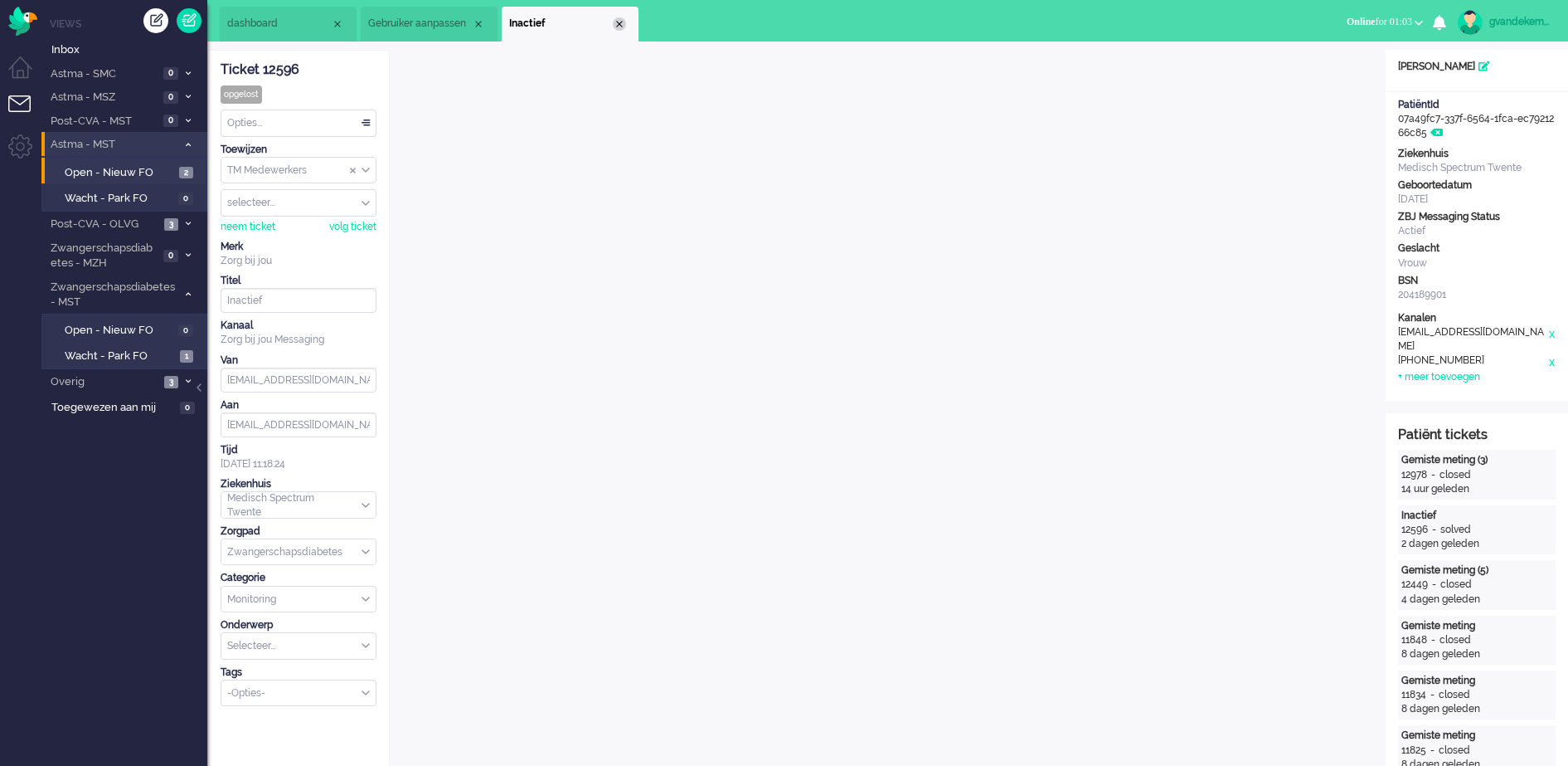
click at [618, 22] on div "Close tab" at bounding box center [619, 24] width 13 height 13
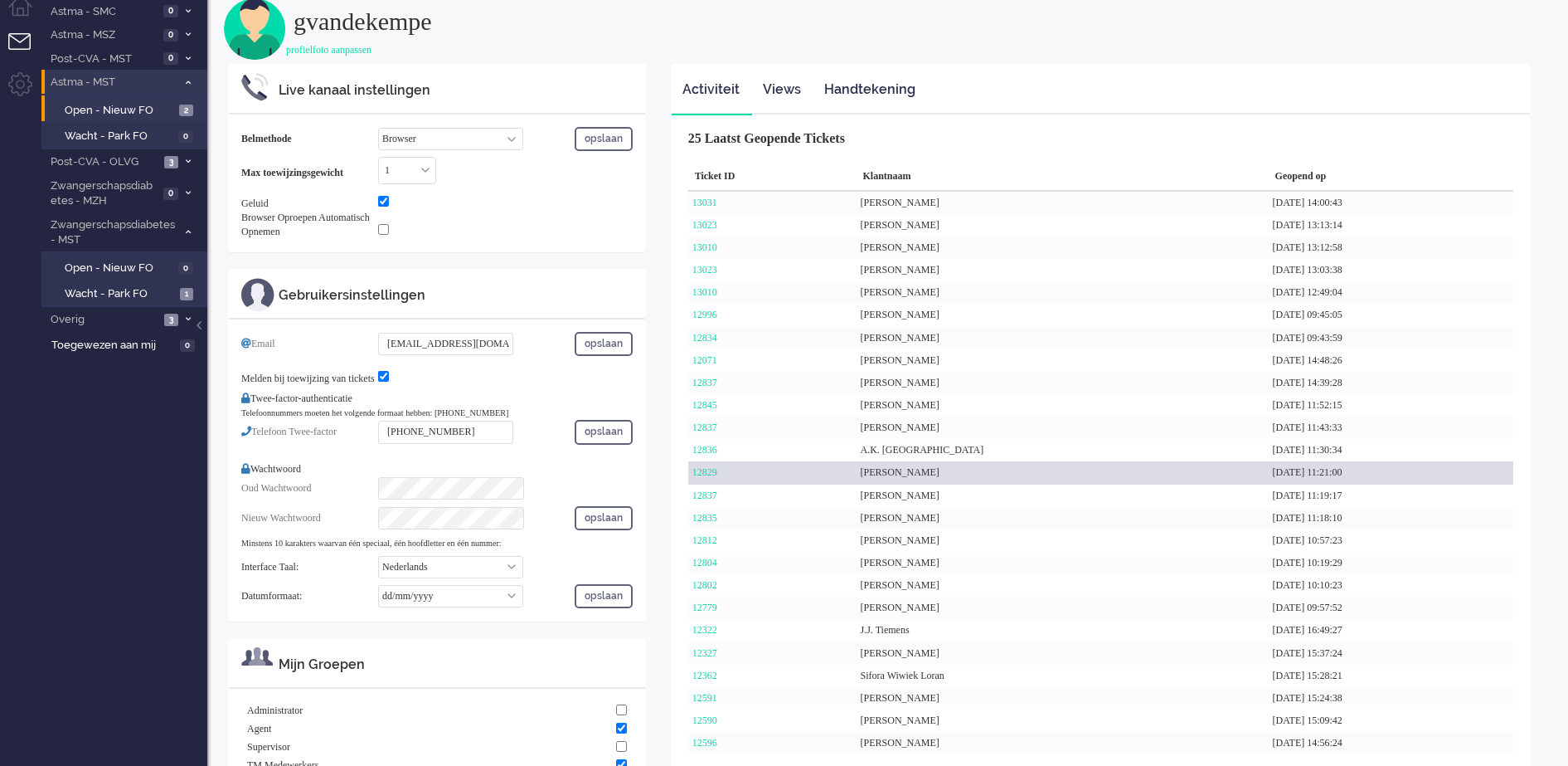
scroll to position [122, 0]
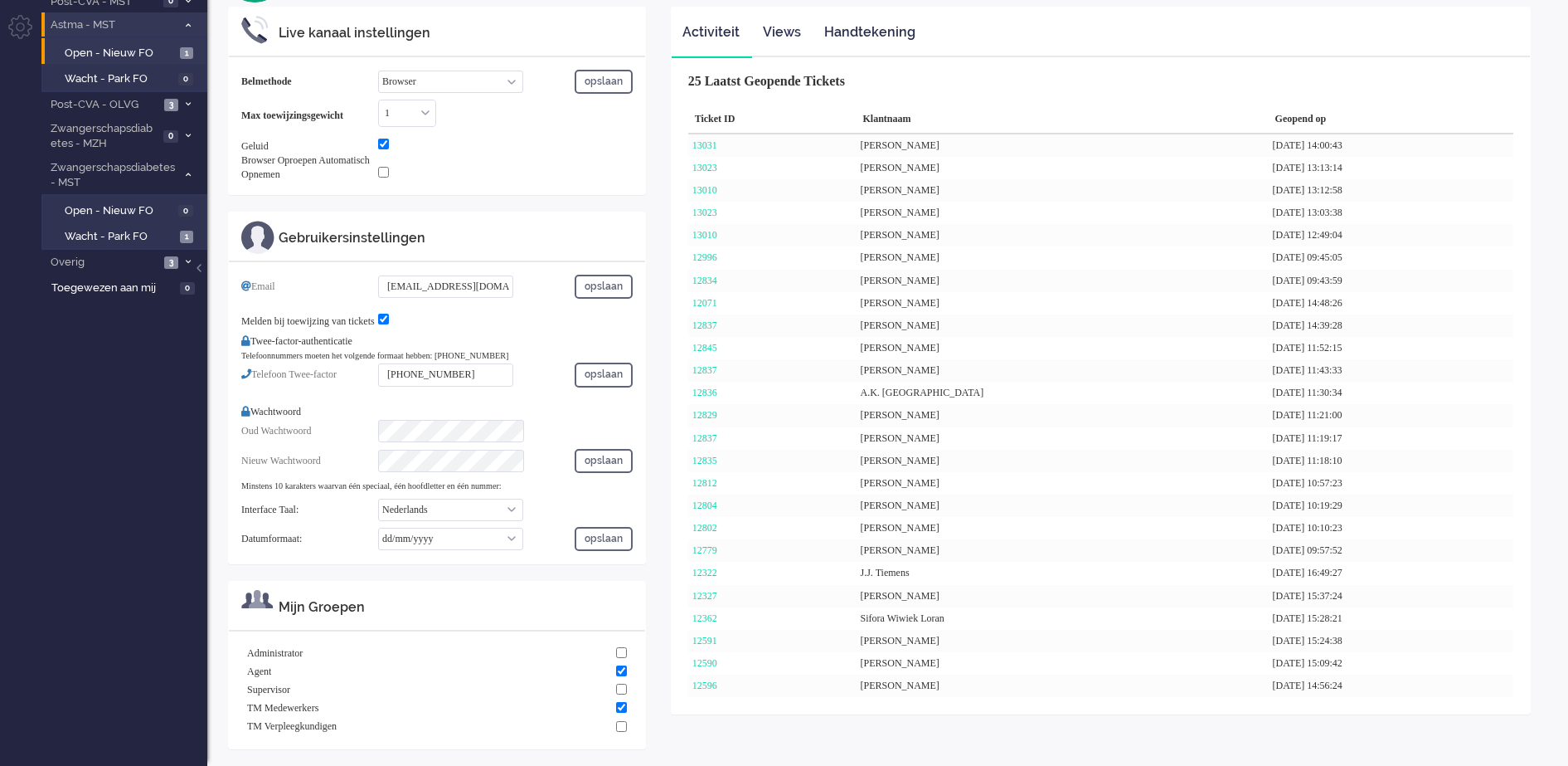
click at [1022, 30] on ul "Activiteit Views Handtekening" at bounding box center [1101, 32] width 859 height 50
click at [1446, 36] on ul "Activiteit Views Handtekening" at bounding box center [1101, 32] width 859 height 50
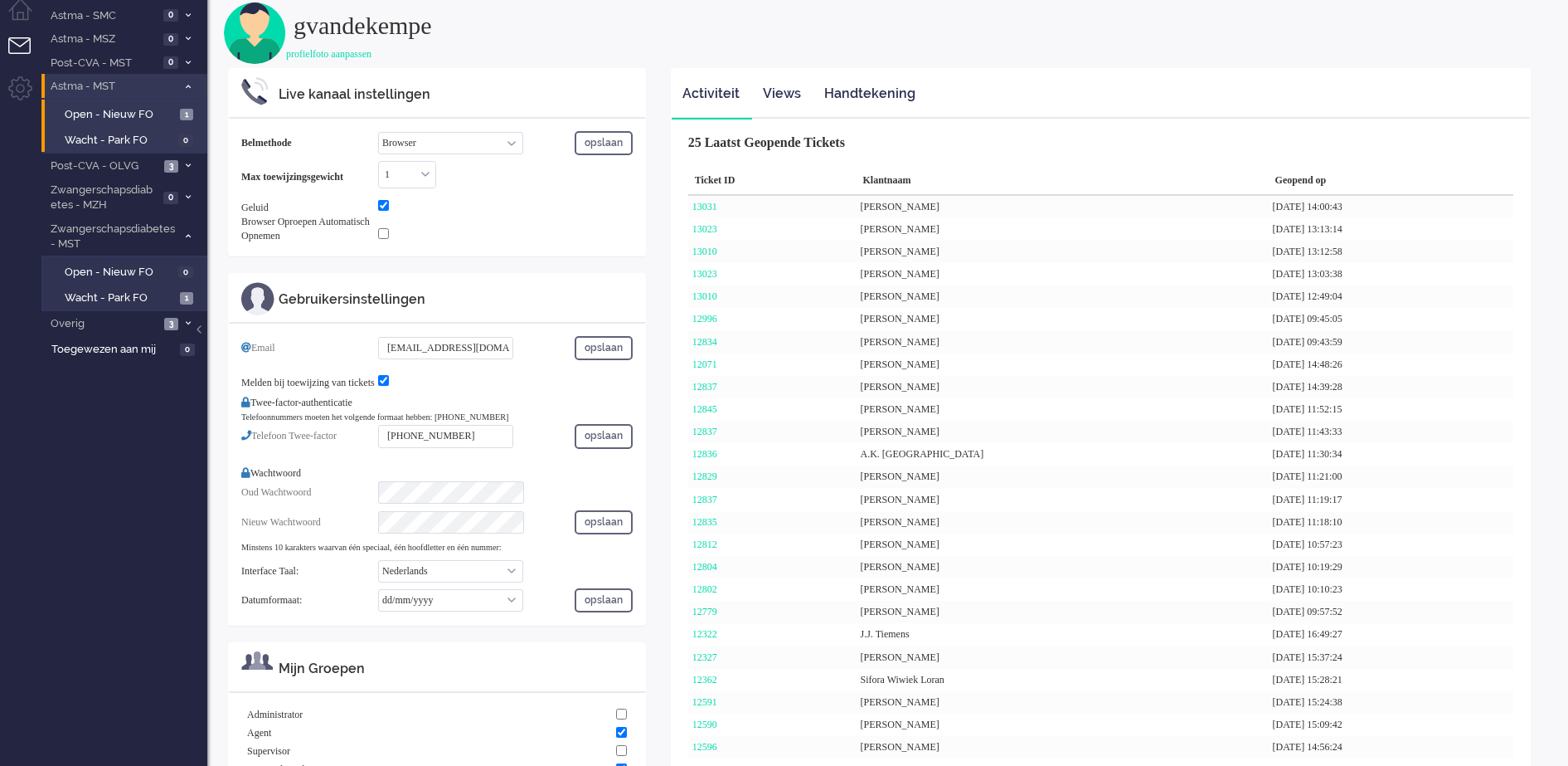
scroll to position [0, 0]
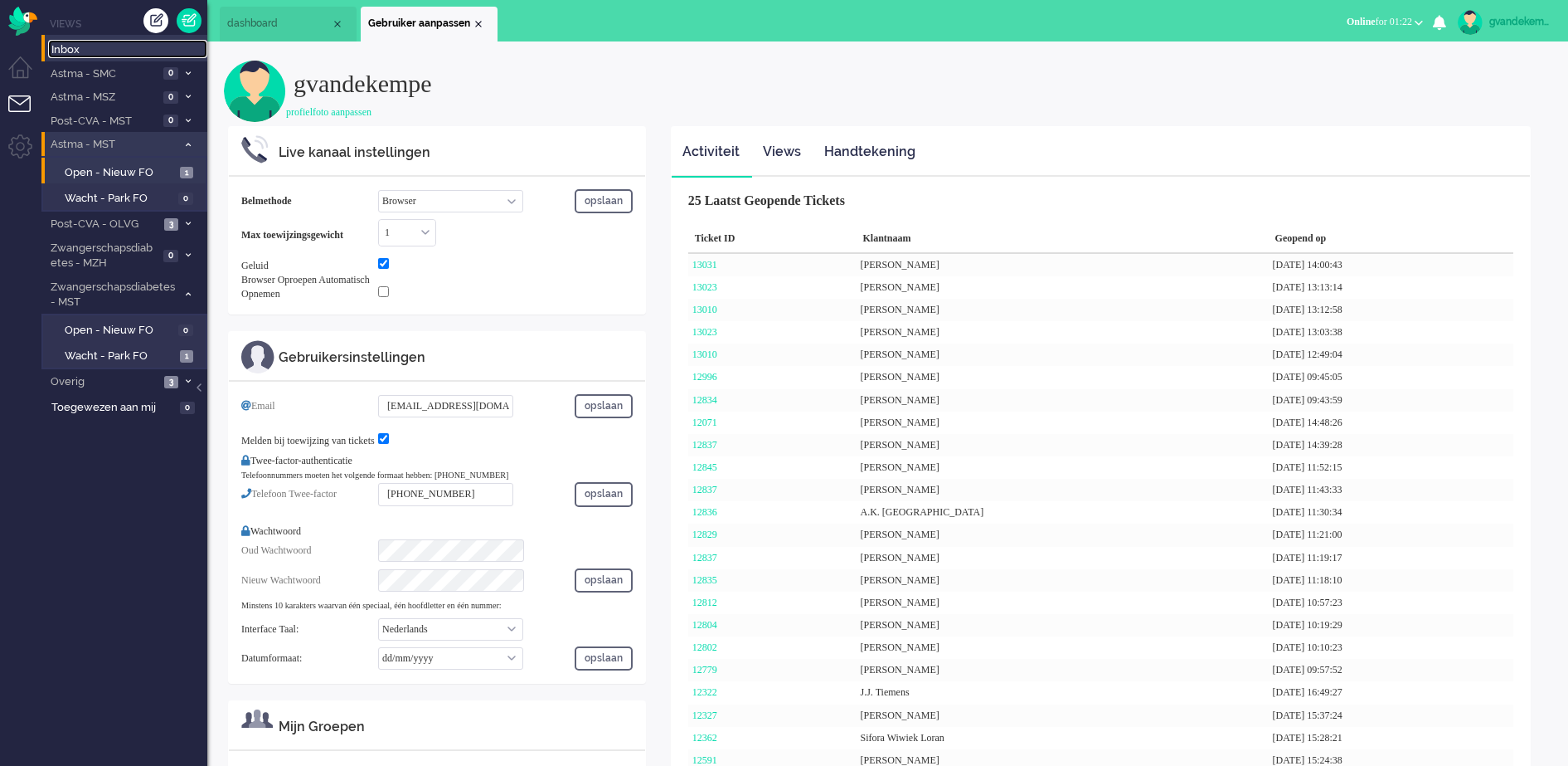
click at [67, 50] on span "Inbox" at bounding box center [129, 50] width 156 height 16
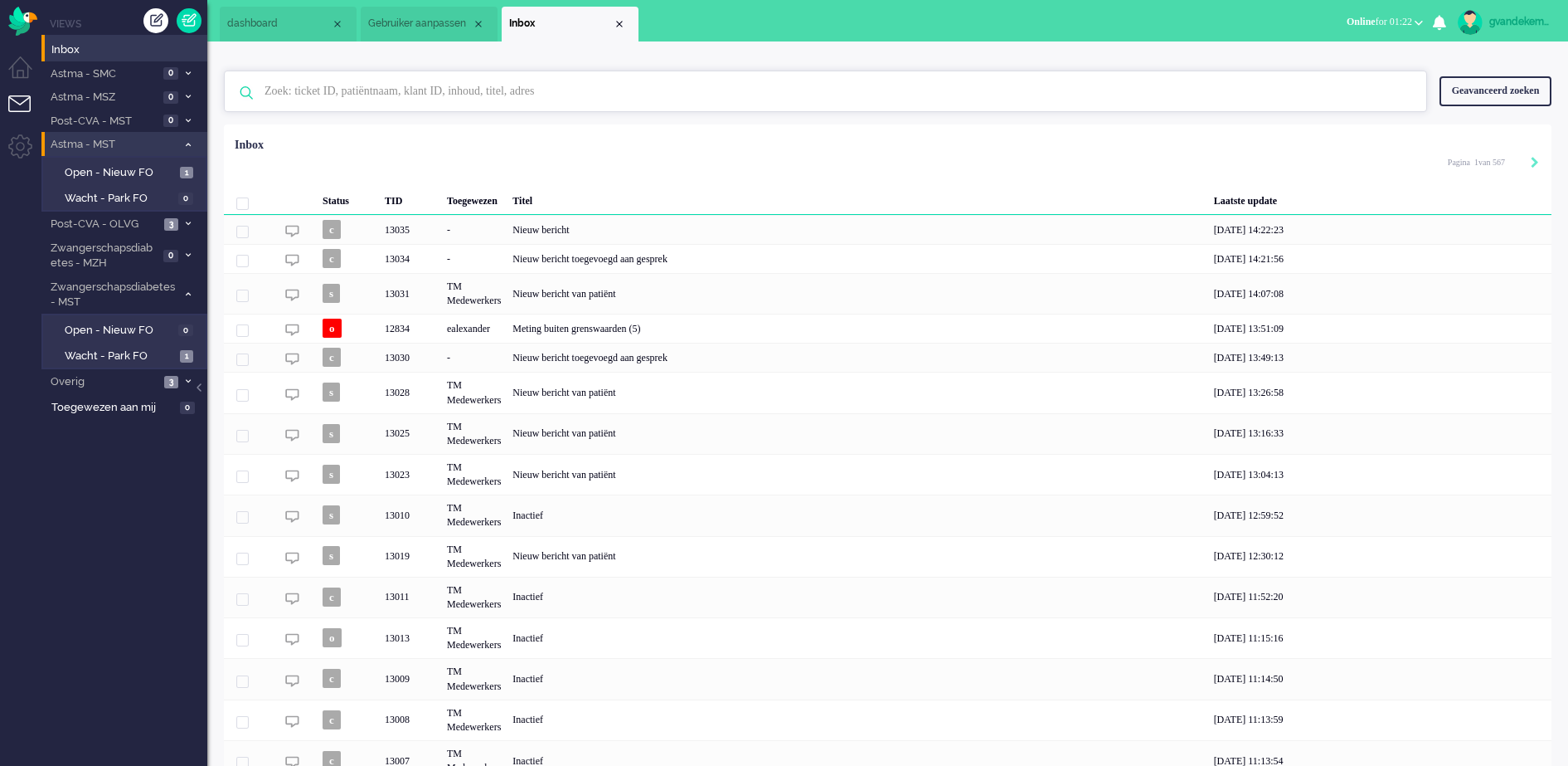
click at [284, 88] on input "text" at bounding box center [828, 91] width 1152 height 40
click at [333, 94] on input "text" at bounding box center [828, 91] width 1152 height 40
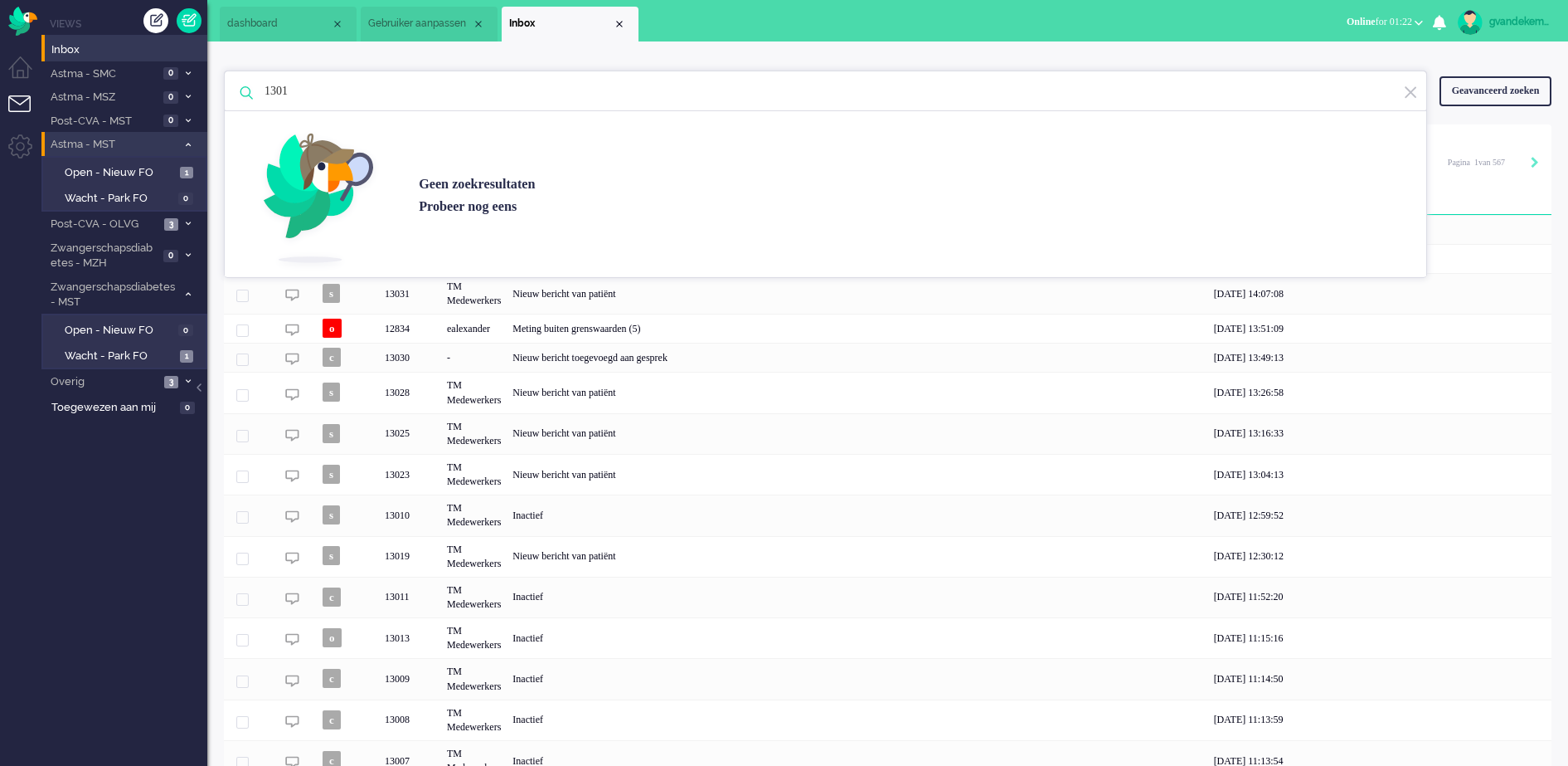
type input "13014"
drag, startPoint x: 321, startPoint y: 88, endPoint x: 259, endPoint y: 87, distance: 62.0
click at [259, 87] on input "13014" at bounding box center [828, 91] width 1152 height 40
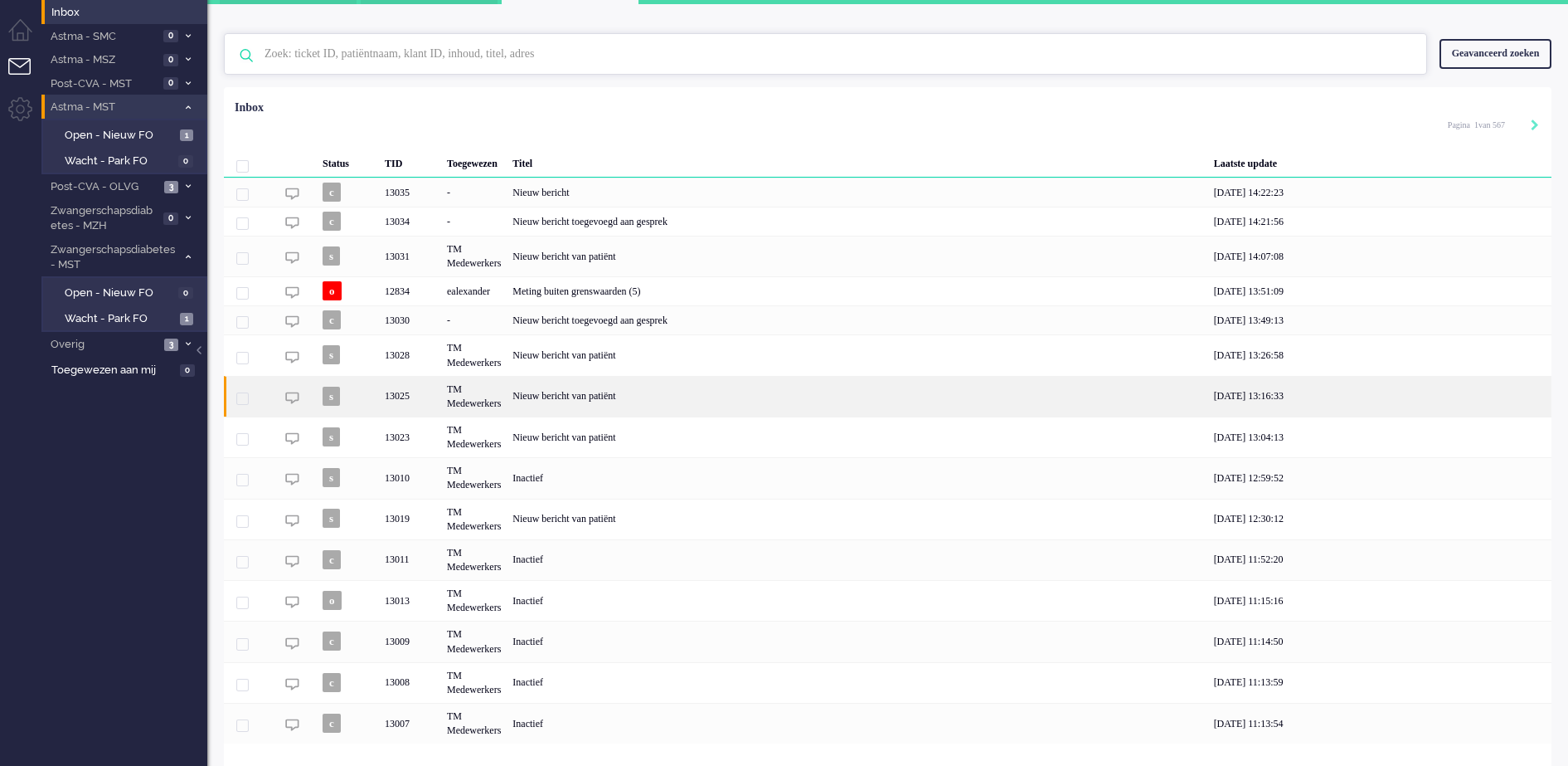
scroll to position [74, 0]
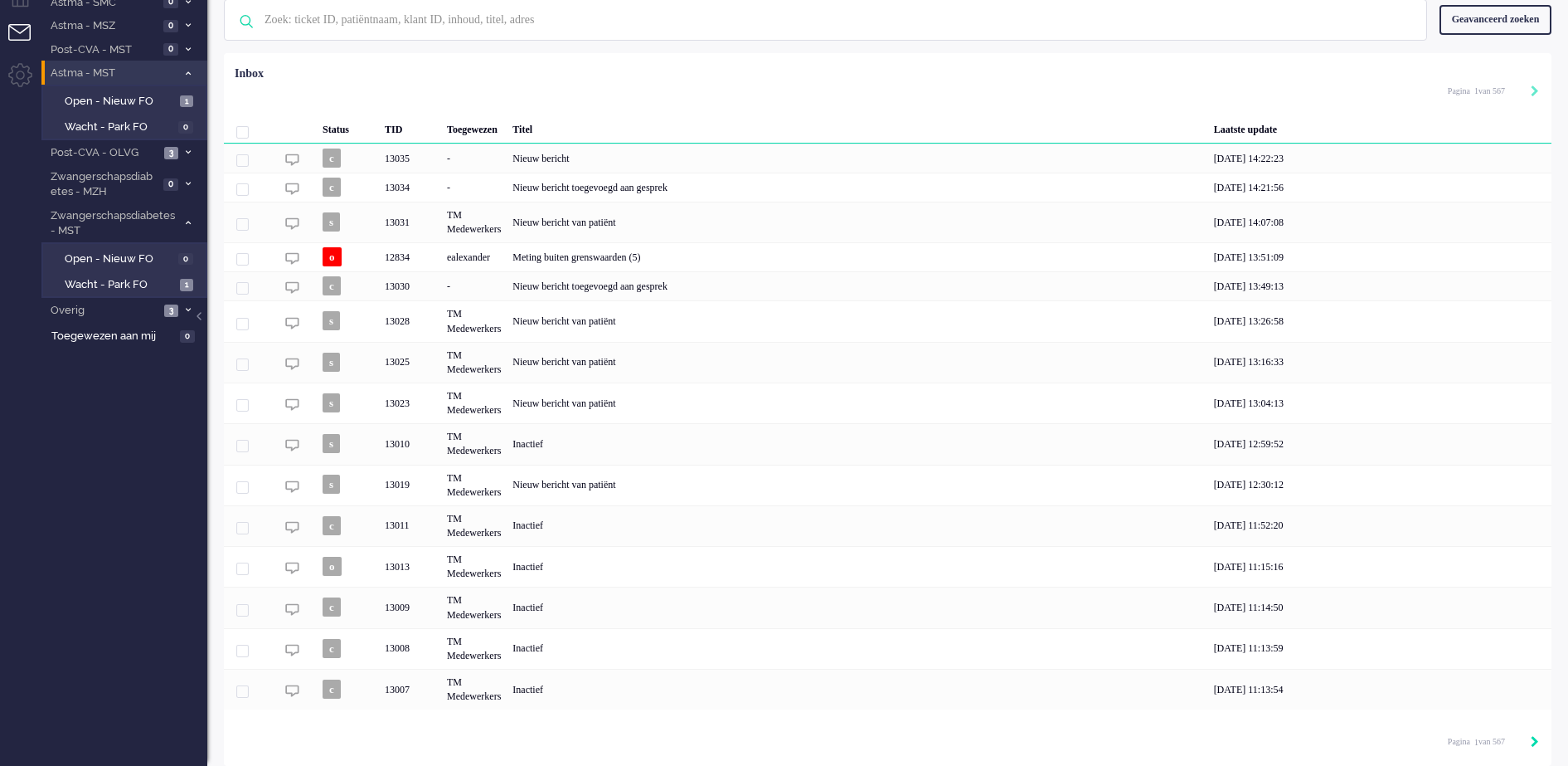
click at [1533, 744] on icon "Next" at bounding box center [1535, 741] width 8 height 12
type input "2"
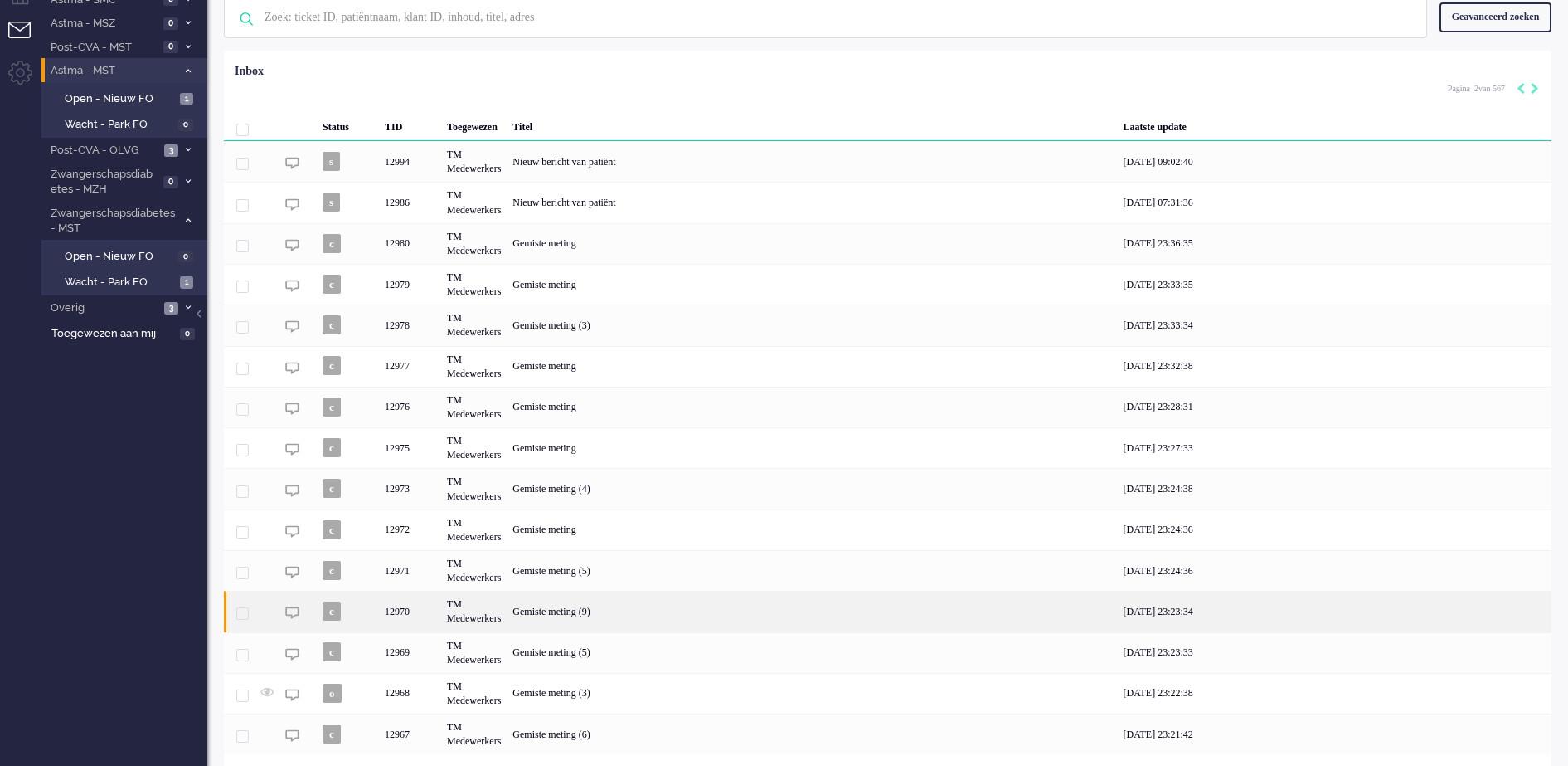
scroll to position [122, 0]
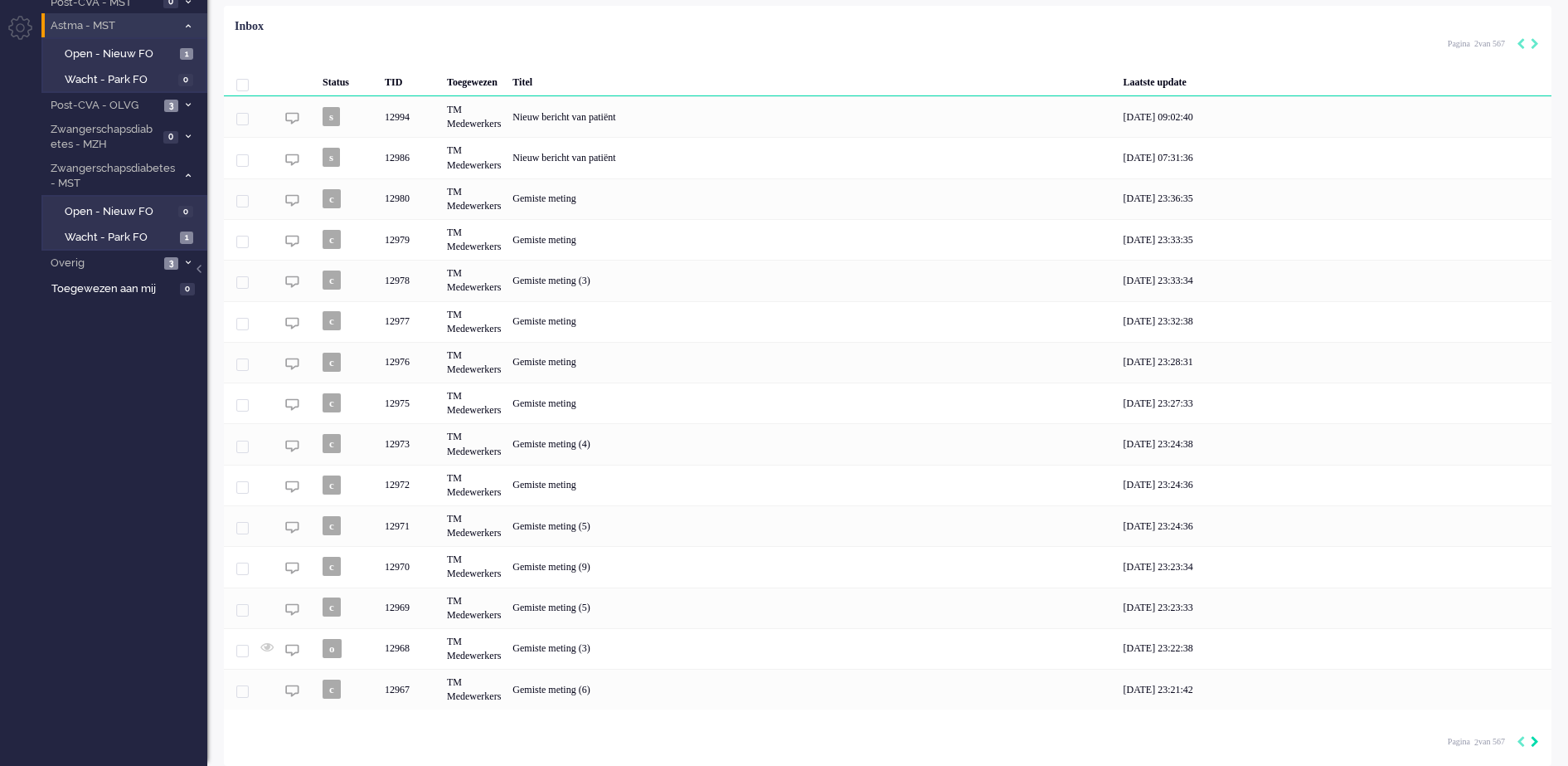
click at [1533, 743] on icon "Next" at bounding box center [1535, 741] width 8 height 12
type input "3"
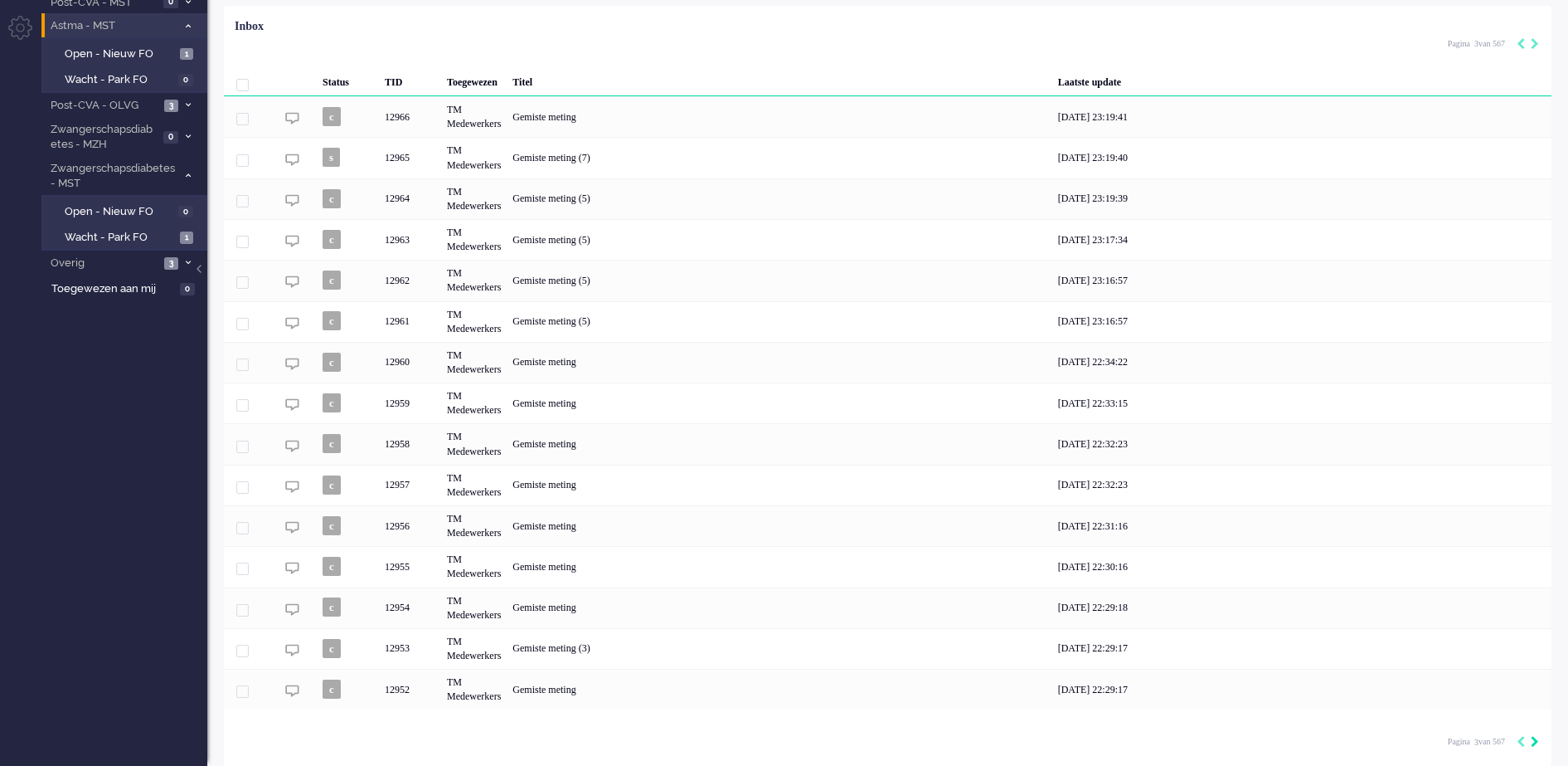
click at [1533, 743] on icon "Next" at bounding box center [1535, 741] width 8 height 12
type input "4"
click at [1533, 743] on icon "Next" at bounding box center [1535, 741] width 8 height 12
type input "5"
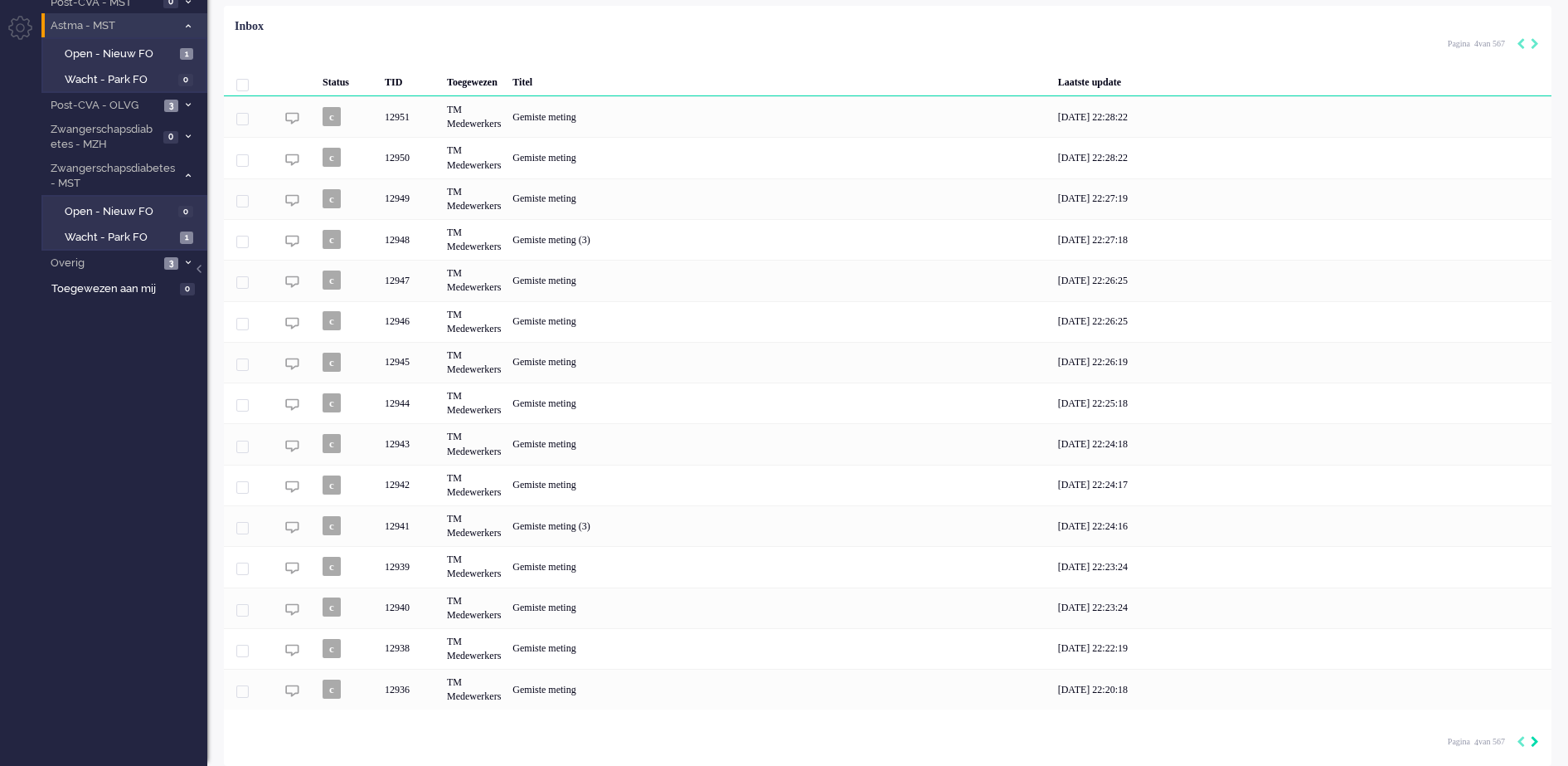
type input "5"
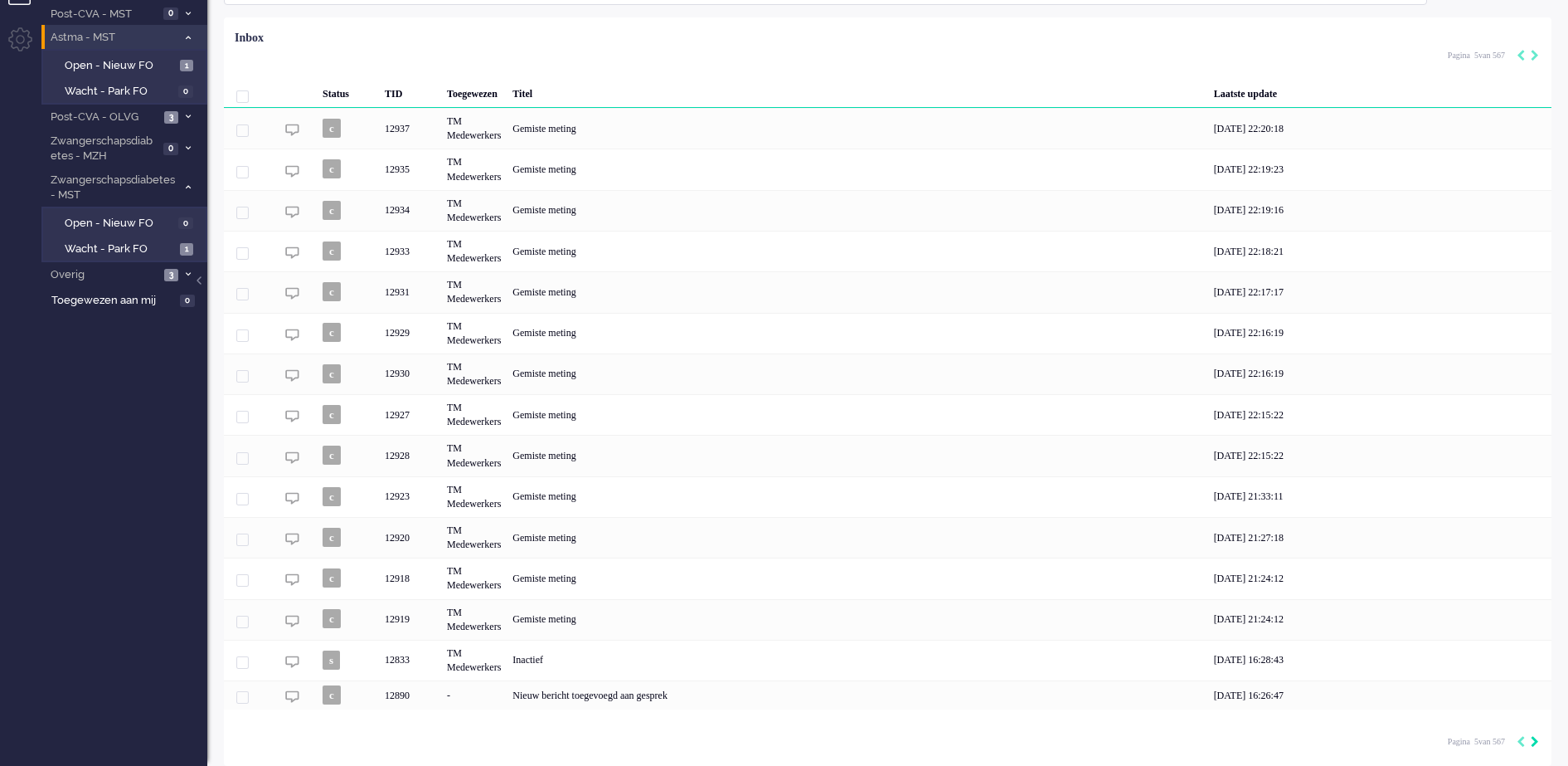
click at [1533, 743] on icon "Next" at bounding box center [1535, 741] width 8 height 12
type input "6"
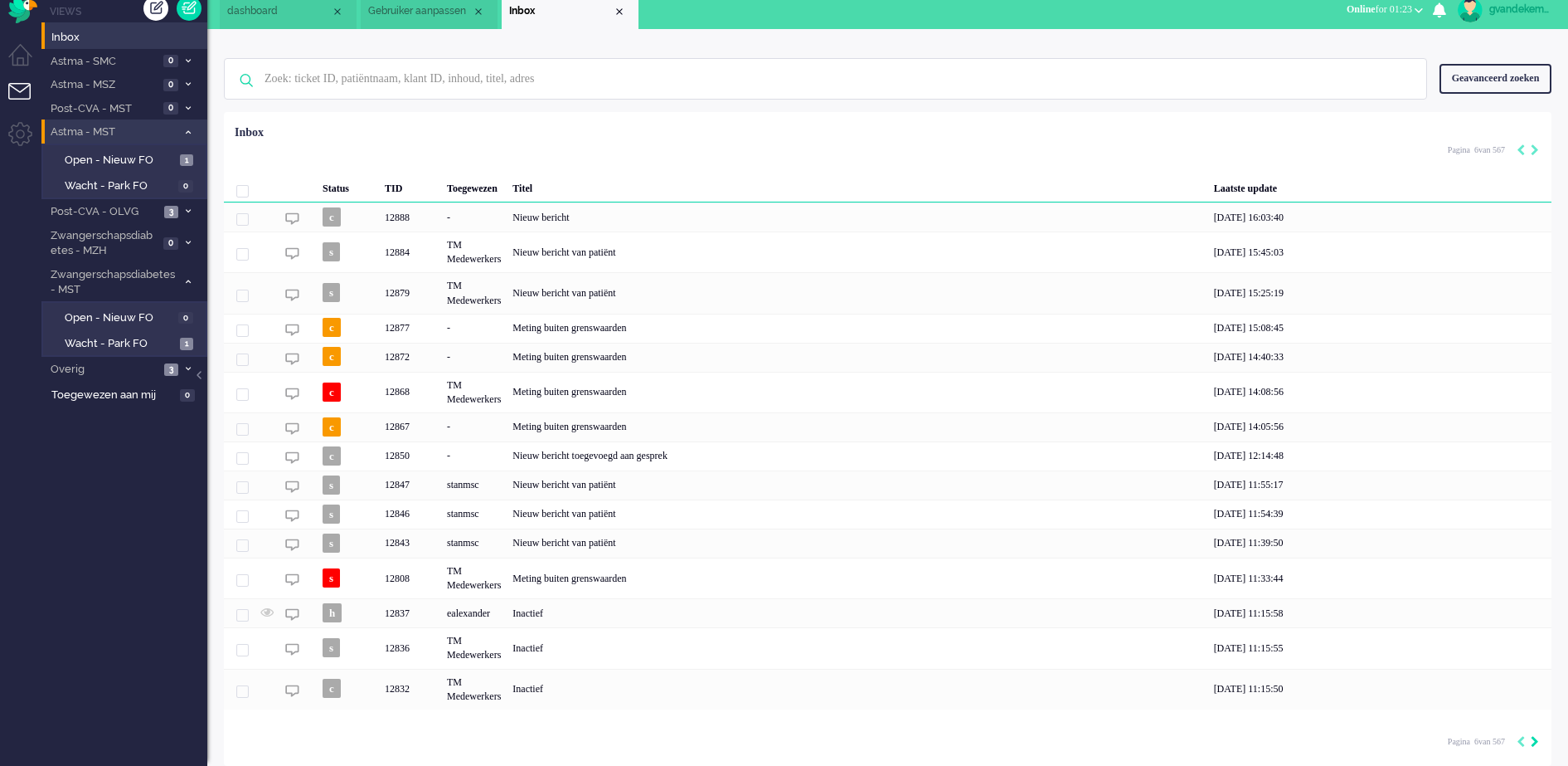
scroll to position [14, 0]
click at [1533, 743] on icon "Next" at bounding box center [1535, 741] width 8 height 12
type input "7"
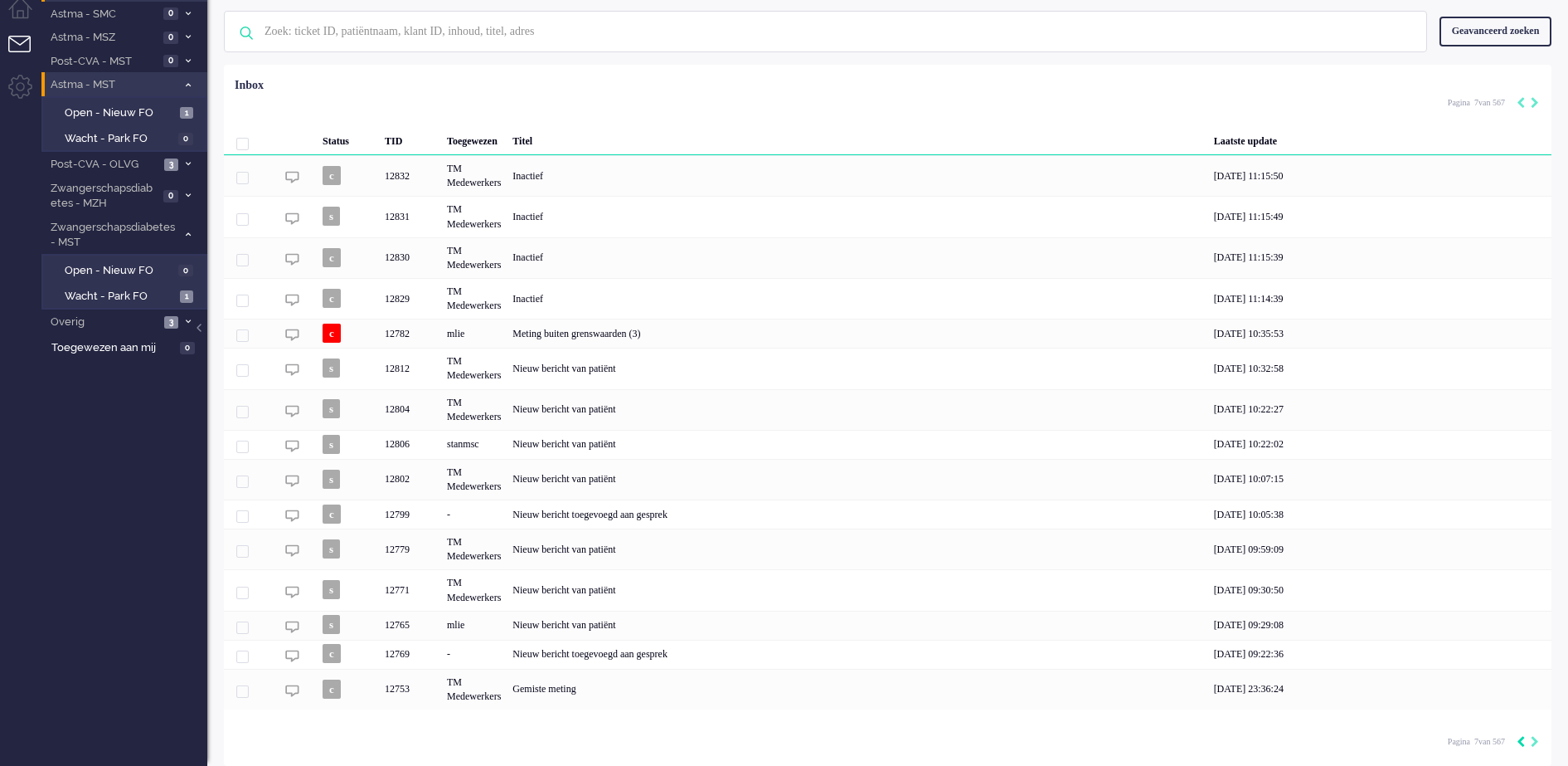
click at [1517, 740] on icon "Previous" at bounding box center [1520, 741] width 8 height 12
type input "6"
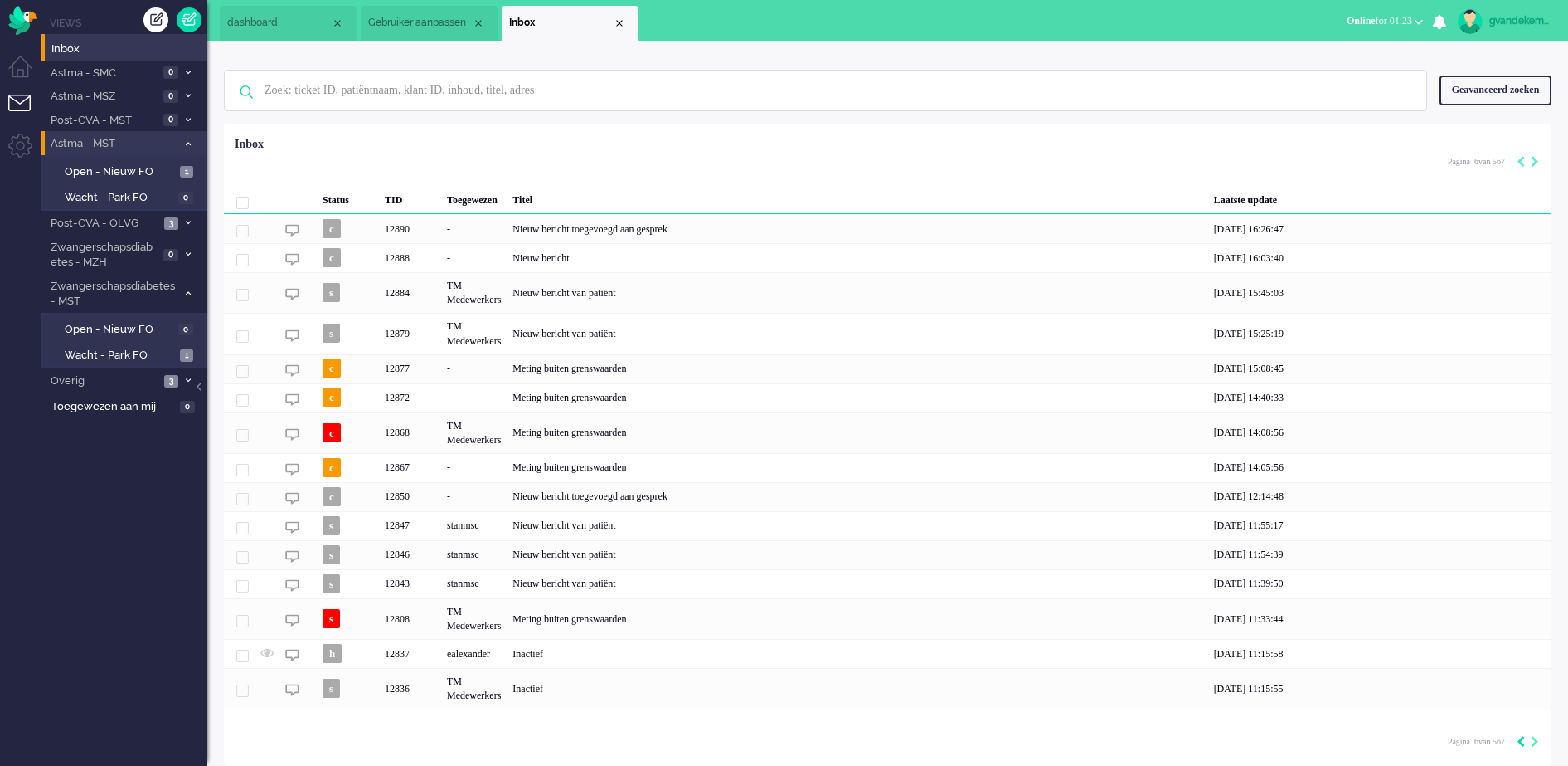
click at [1524, 739] on icon "Previous" at bounding box center [1520, 741] width 8 height 12
type input "5"
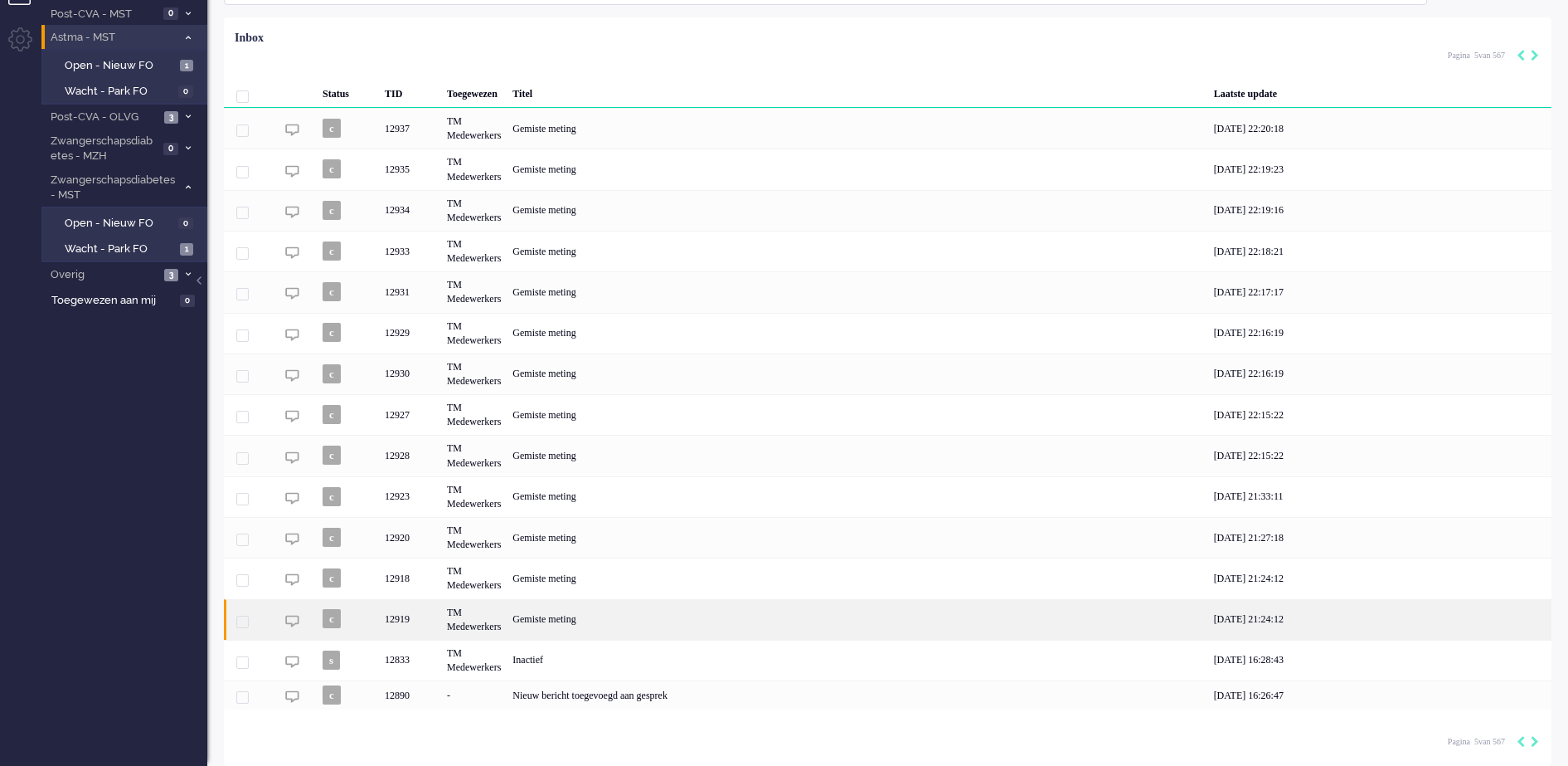
scroll to position [109, 0]
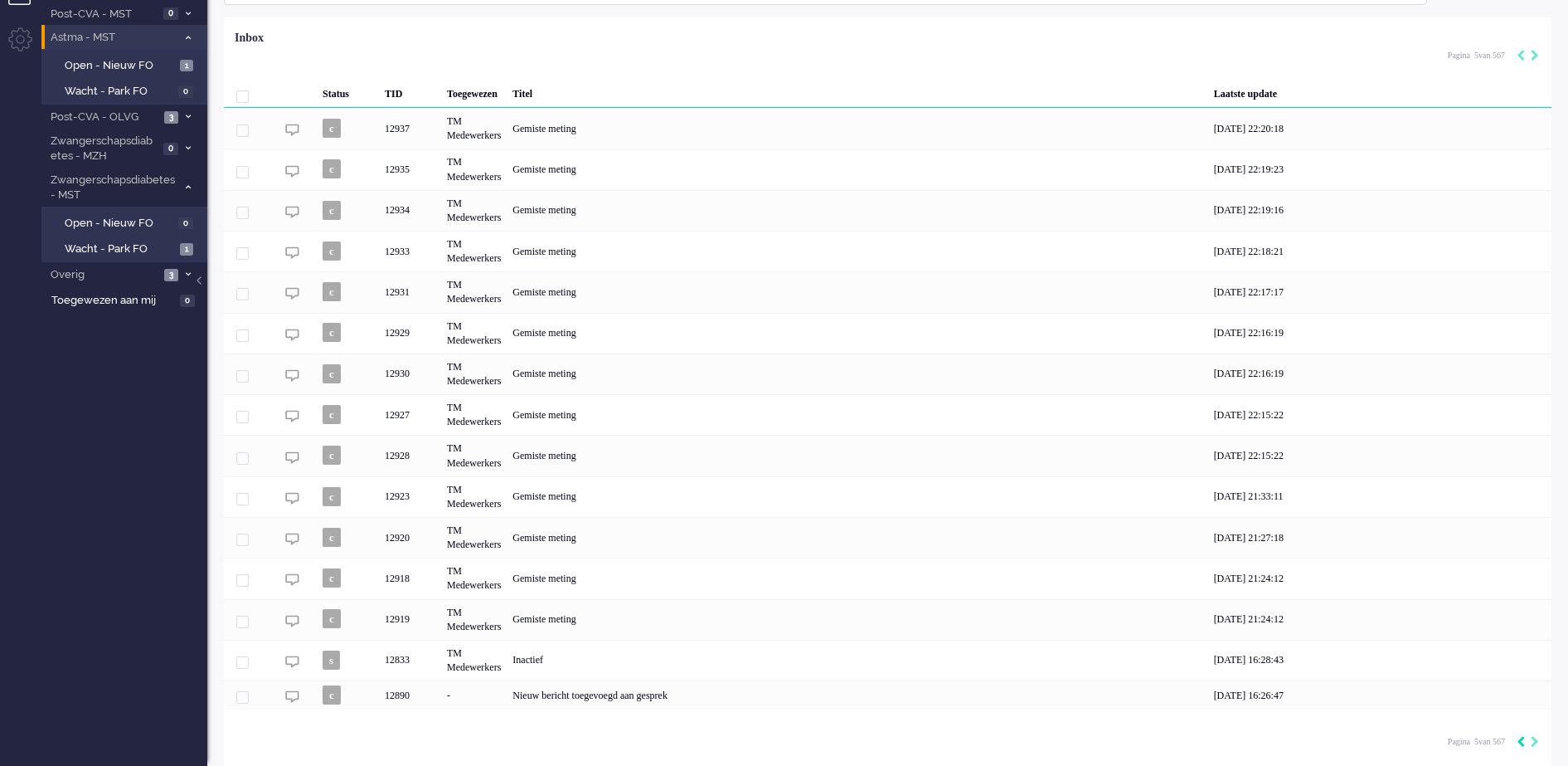
click at [1520, 742] on icon "Previous" at bounding box center [1520, 741] width 8 height 12
type input "4"
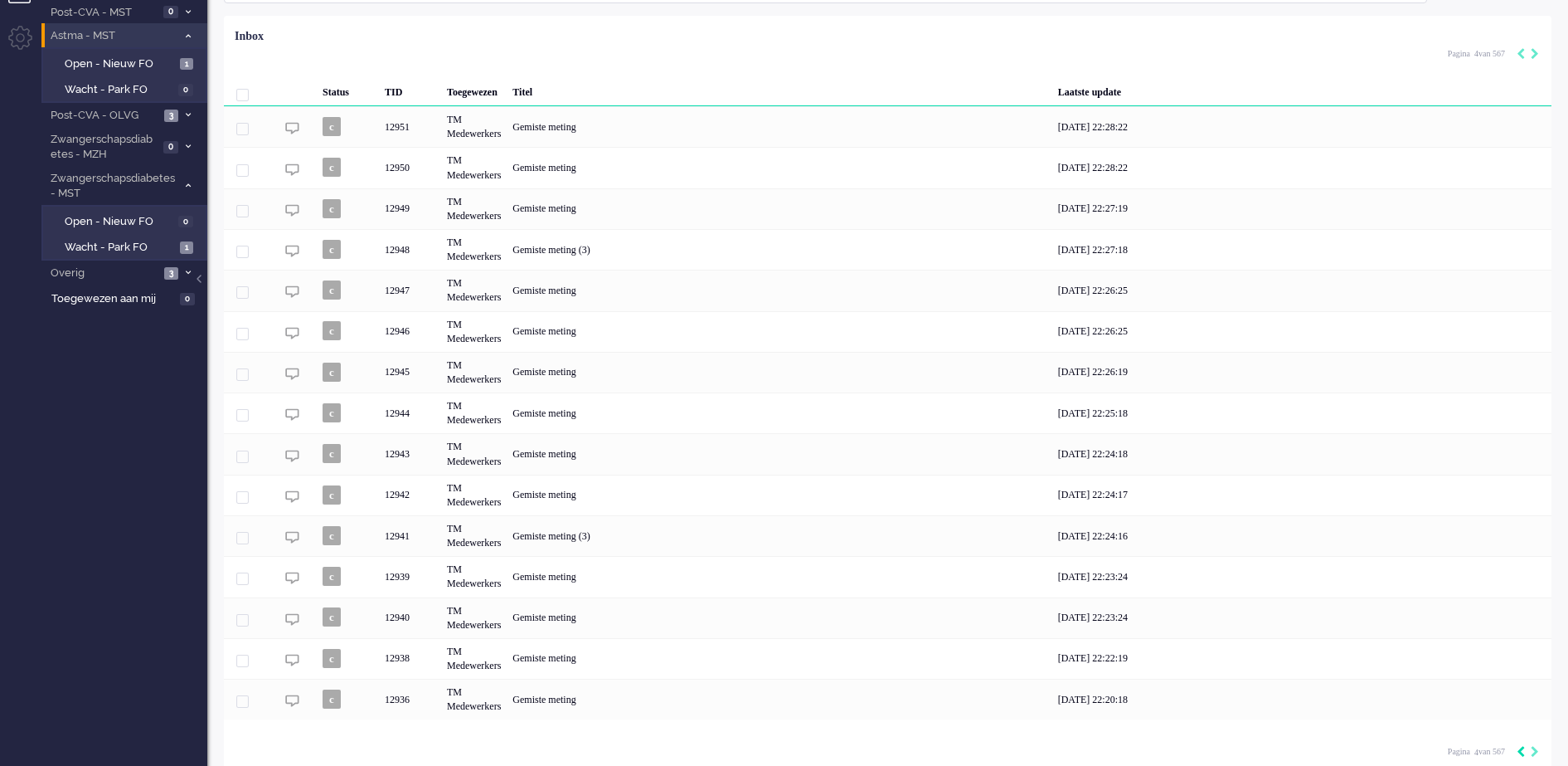
click at [1516, 752] on icon "Previous" at bounding box center [1520, 751] width 8 height 12
type input "3"
click at [1521, 755] on icon "Previous" at bounding box center [1520, 751] width 8 height 12
type input "2"
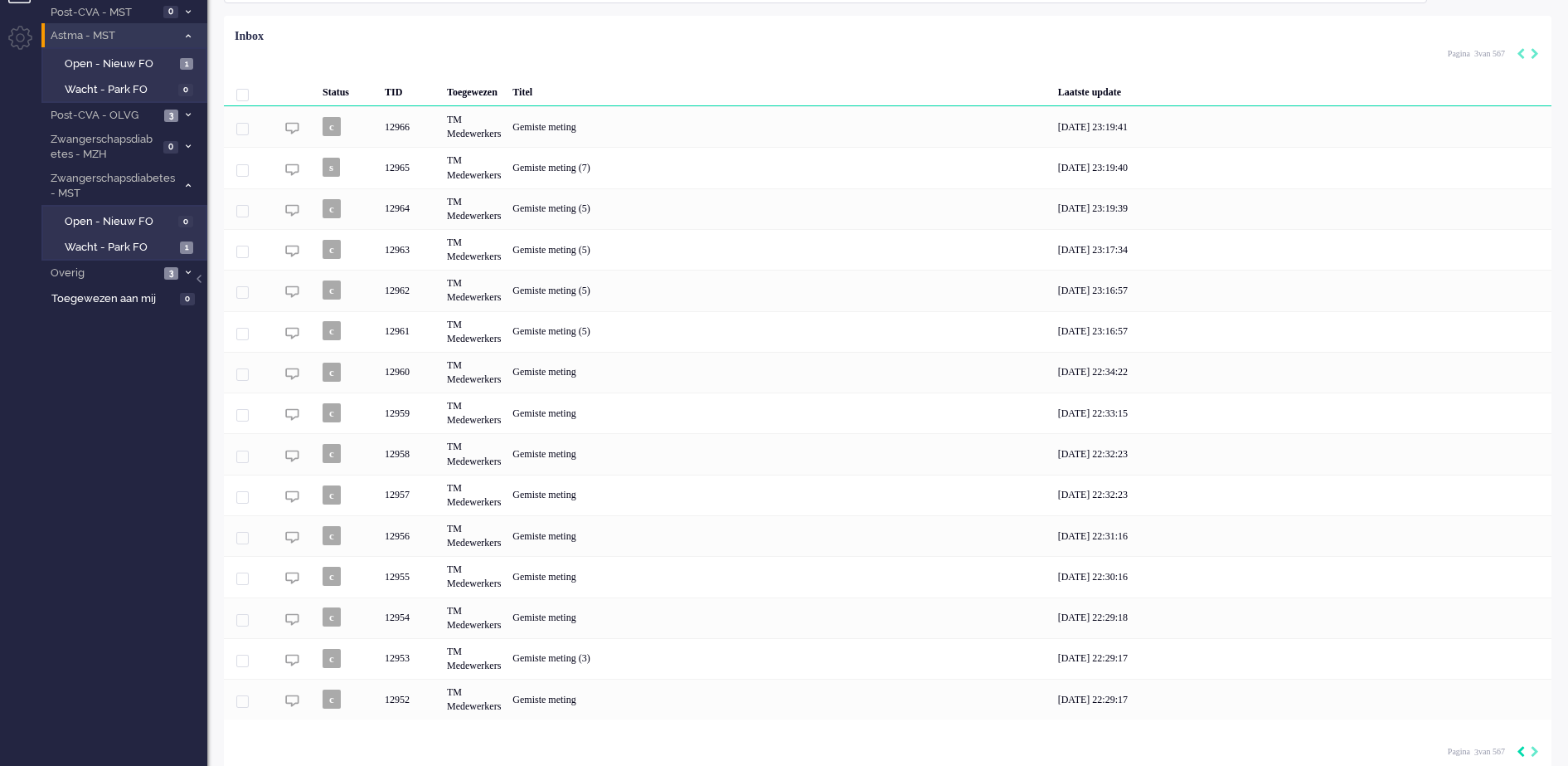
type input "2"
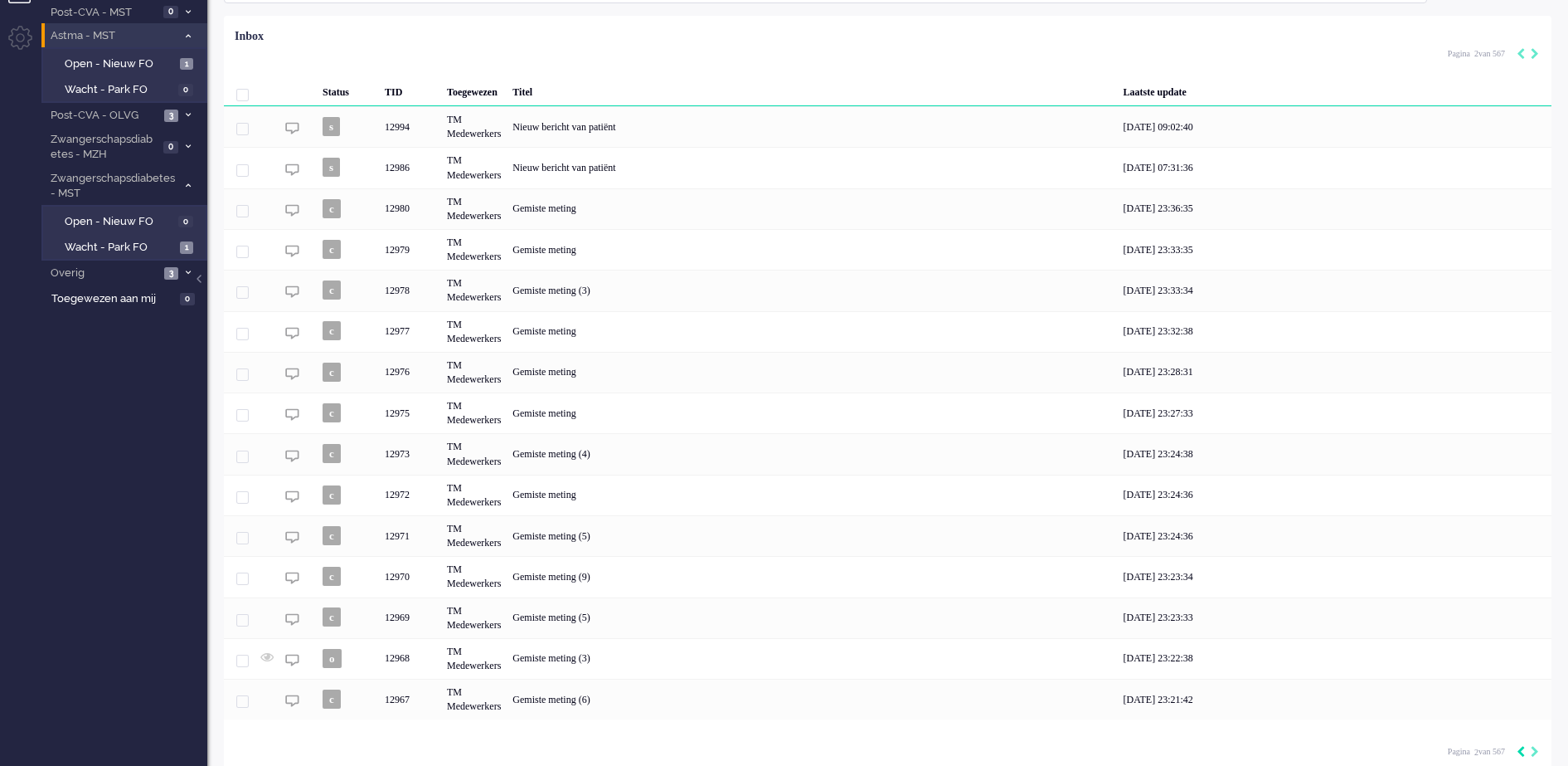
click at [1521, 755] on icon "Previous" at bounding box center [1520, 751] width 8 height 12
type input "1"
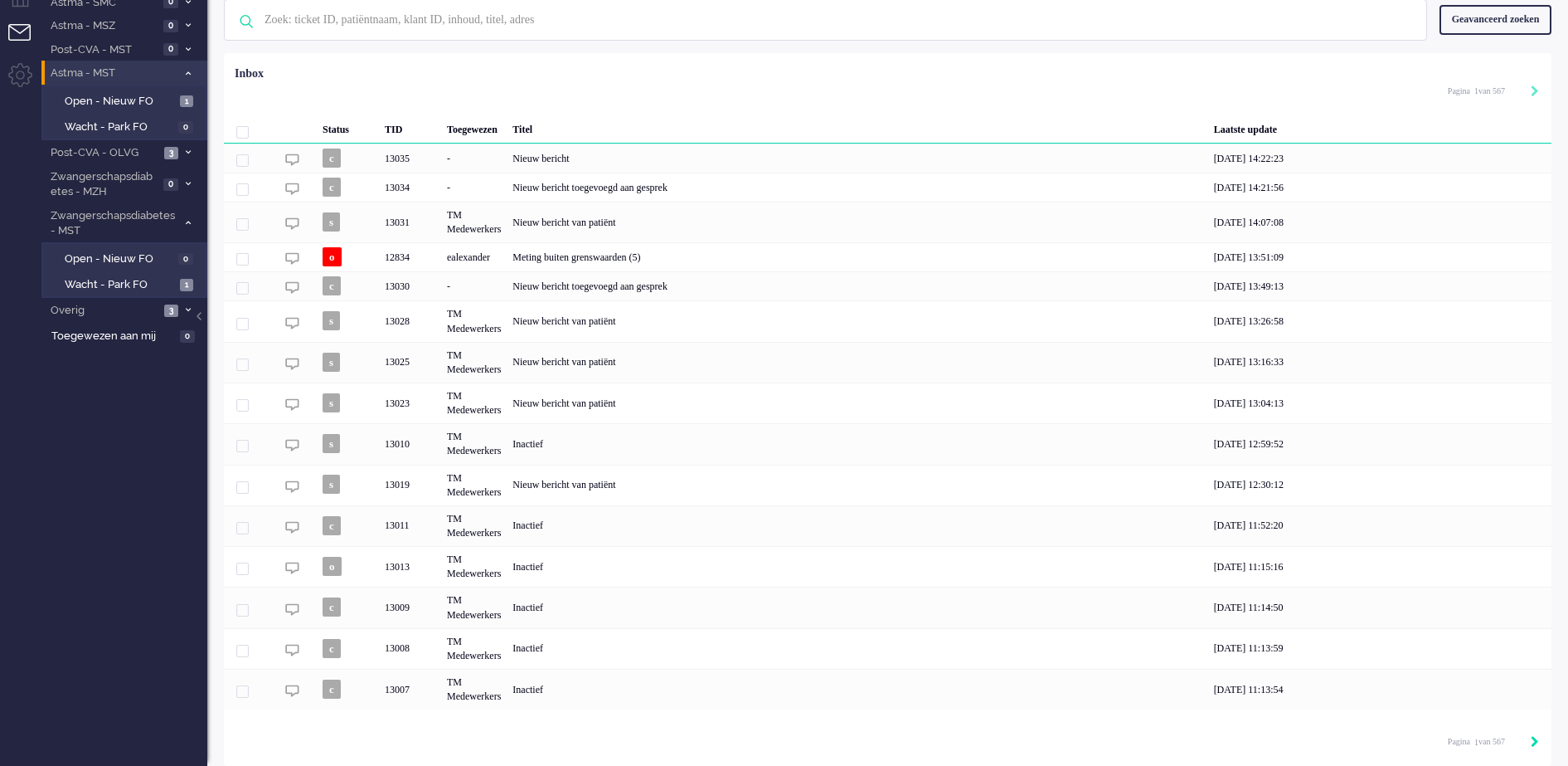
click at [1535, 739] on icon "Next" at bounding box center [1535, 741] width 8 height 12
type input "2"
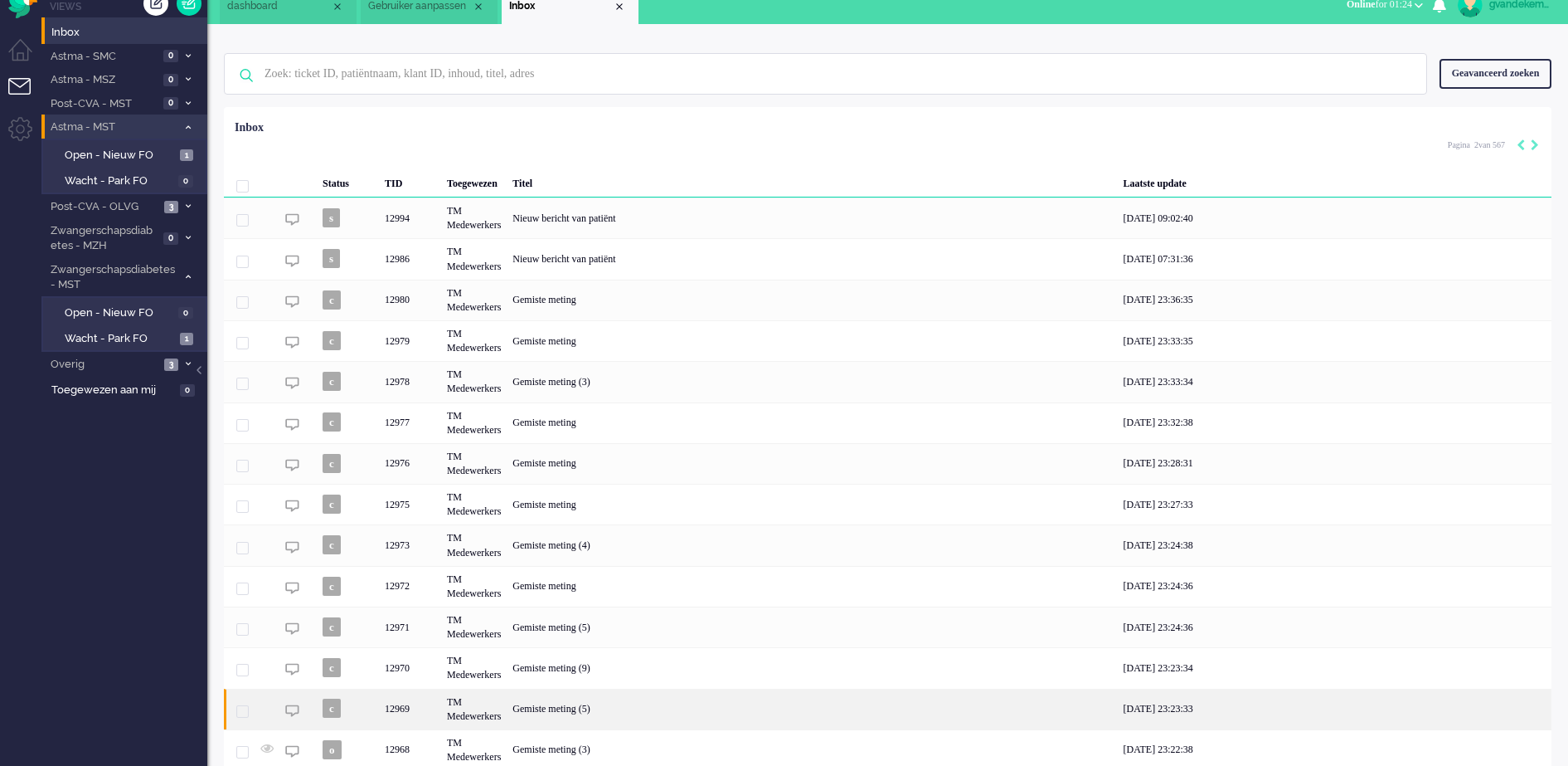
scroll to position [0, 0]
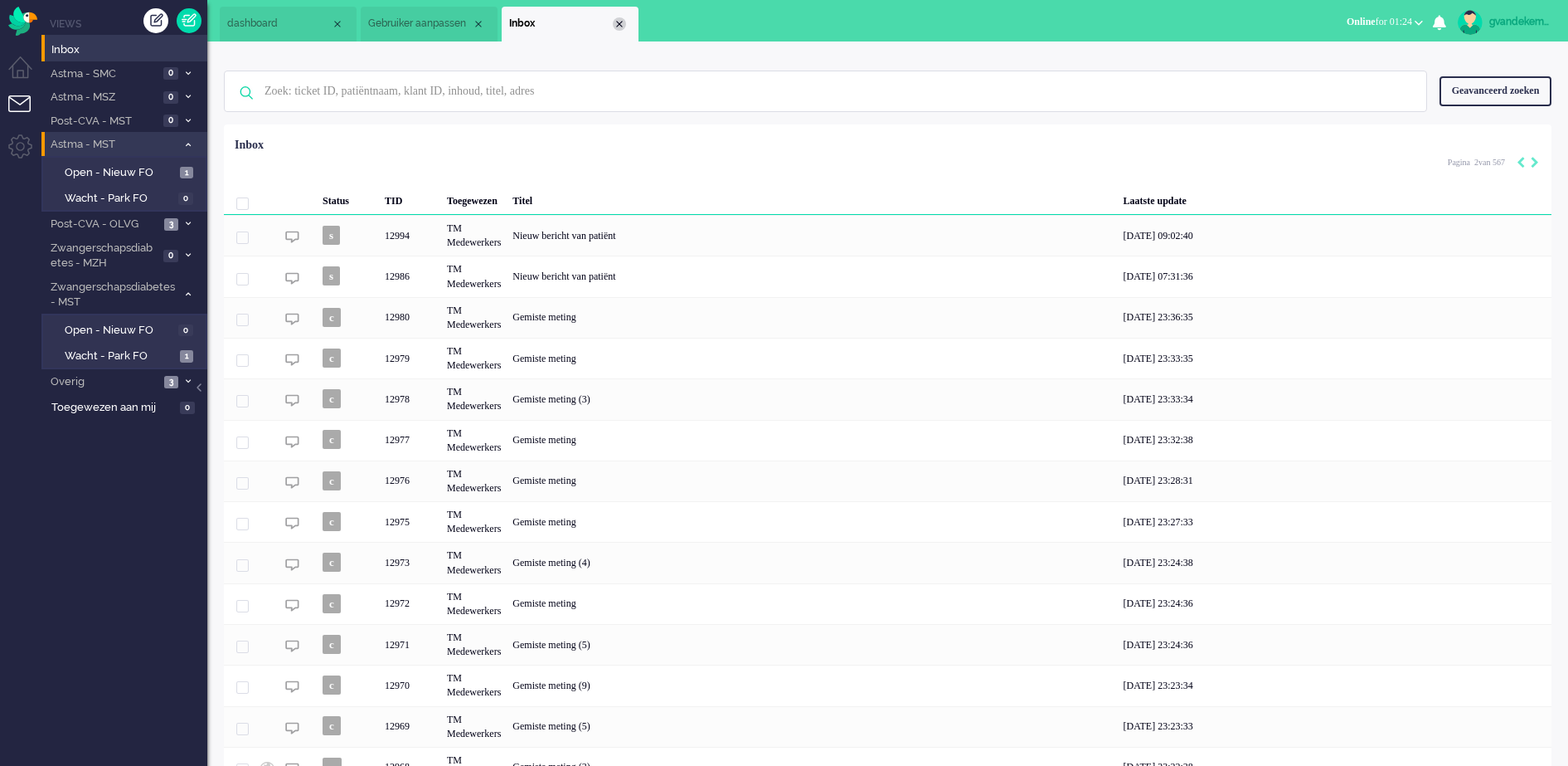
click at [620, 22] on div "Close tab" at bounding box center [619, 24] width 13 height 13
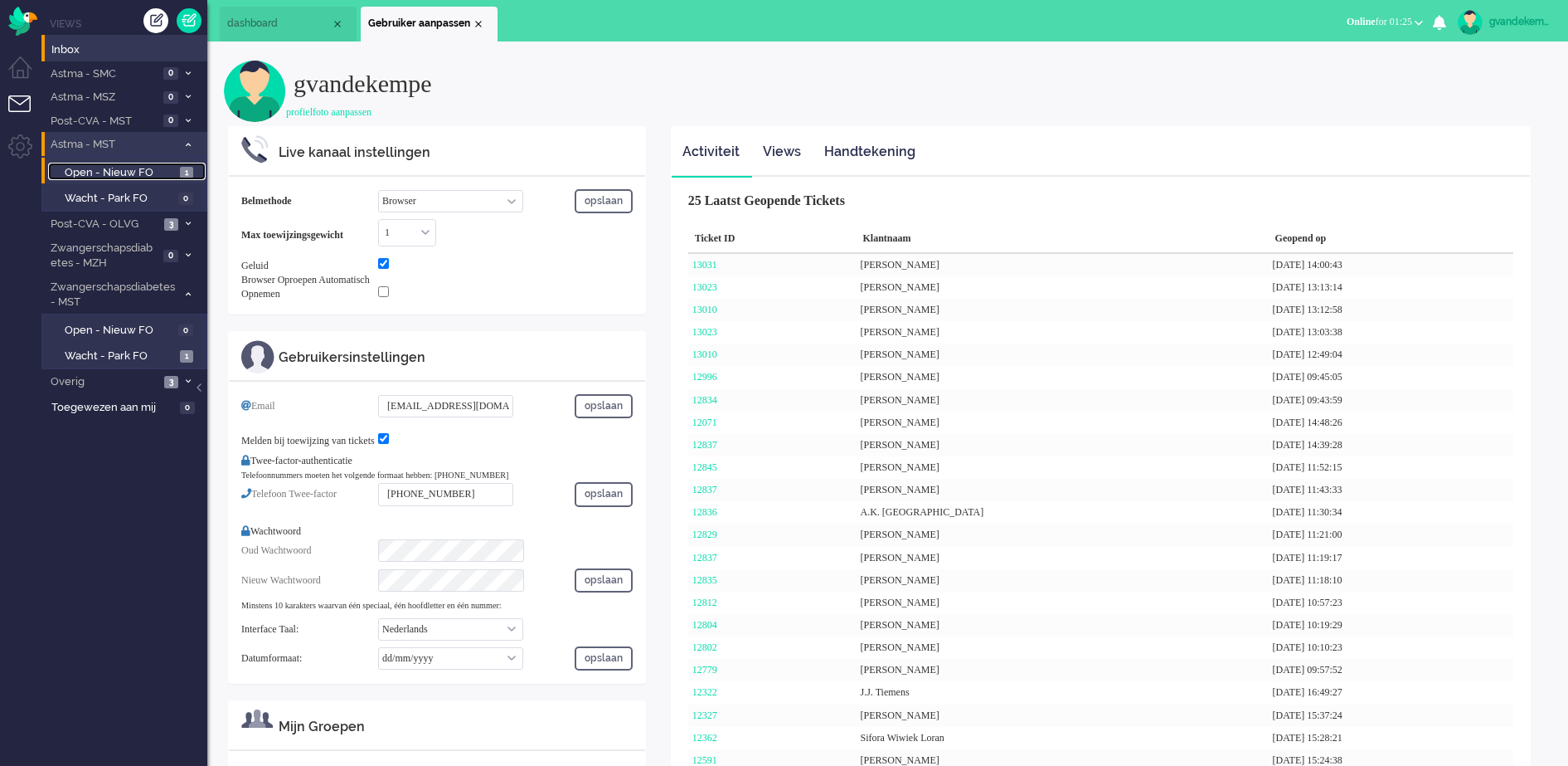
click at [97, 168] on span "Open - Nieuw FO" at bounding box center [120, 172] width 111 height 16
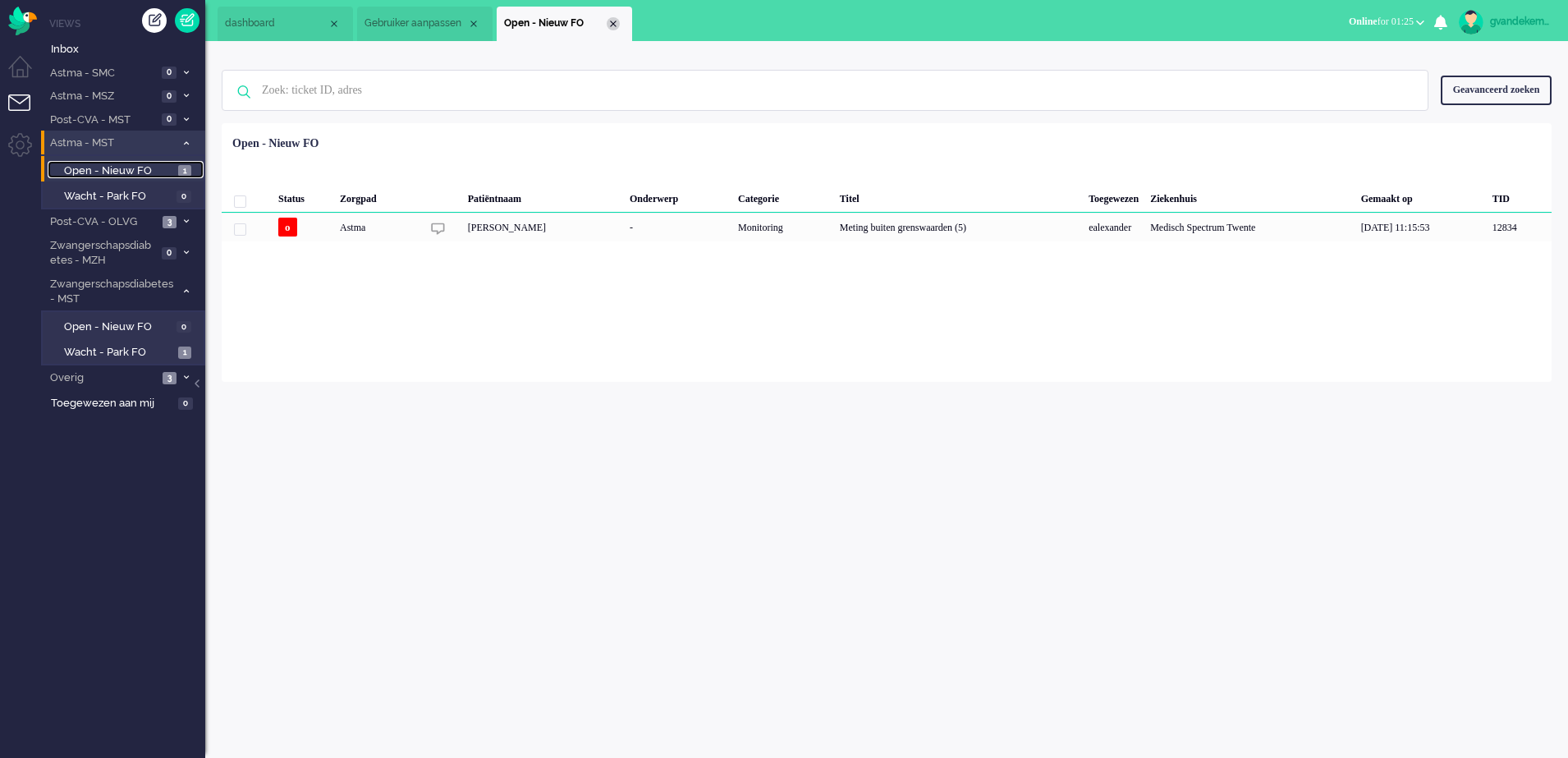
click at [617, 22] on div "Close tab" at bounding box center [613, 24] width 13 height 13
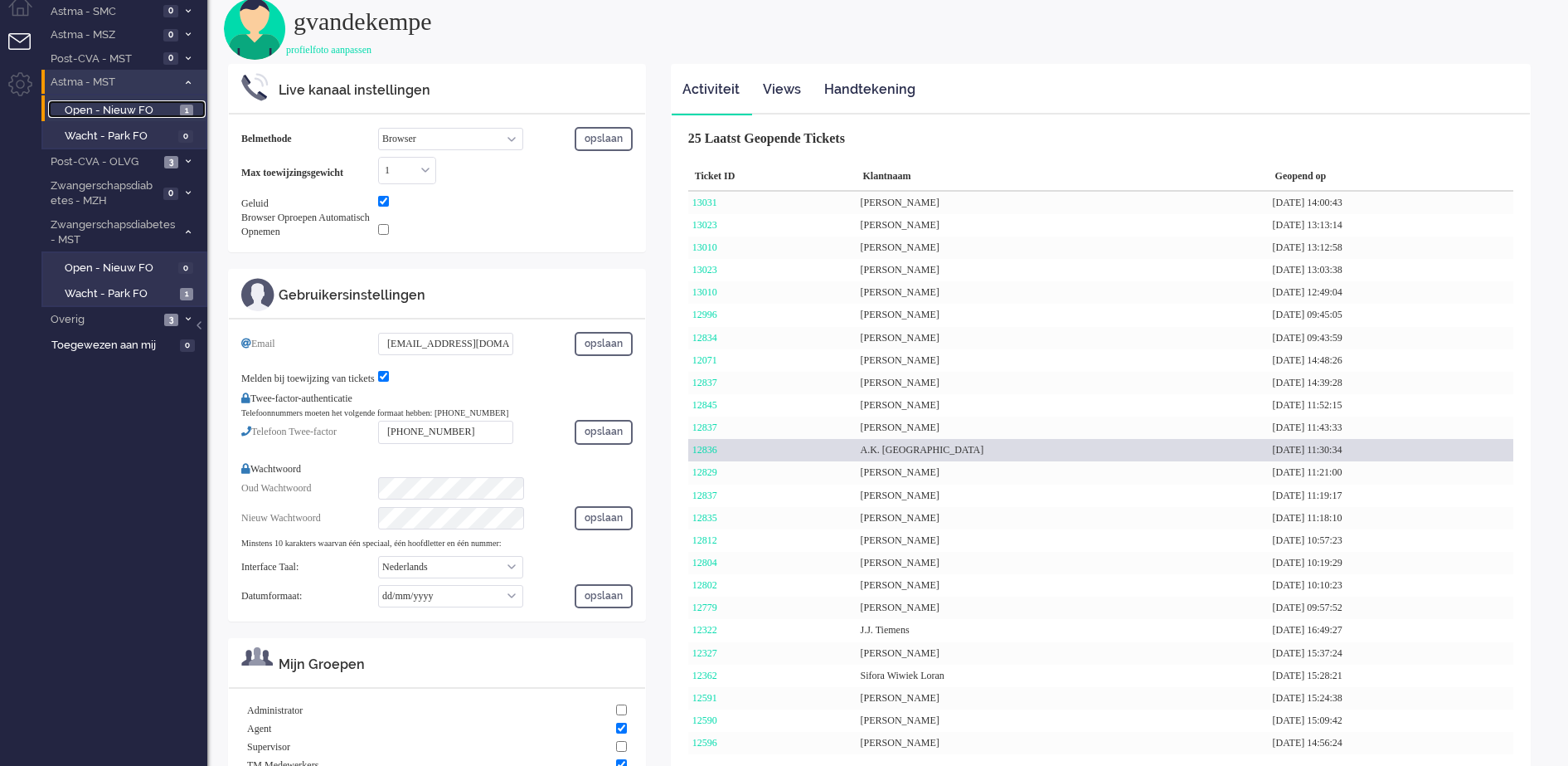
scroll to position [122, 0]
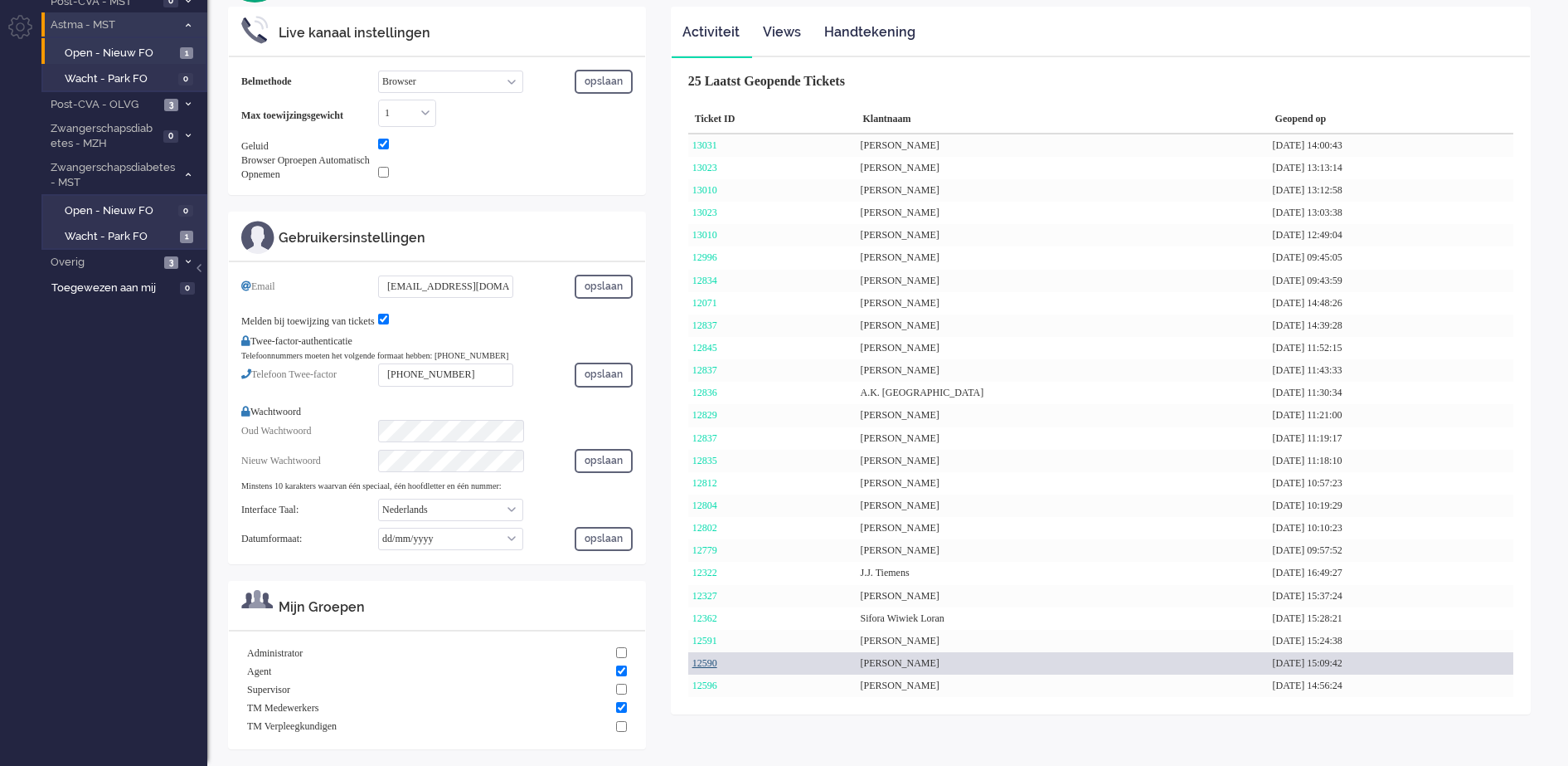
click at [698, 657] on link "12590" at bounding box center [705, 663] width 25 height 12
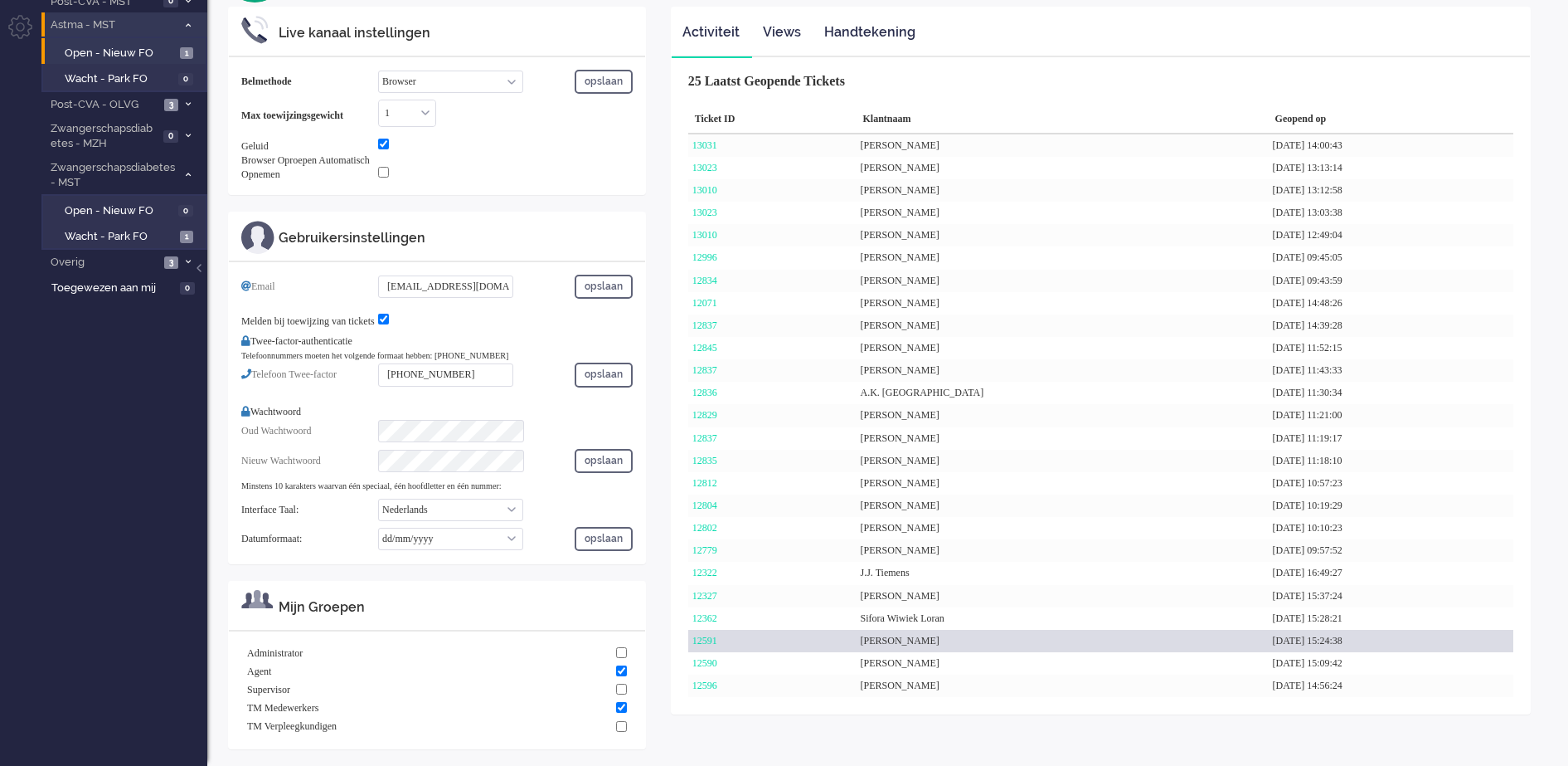
scroll to position [0, 0]
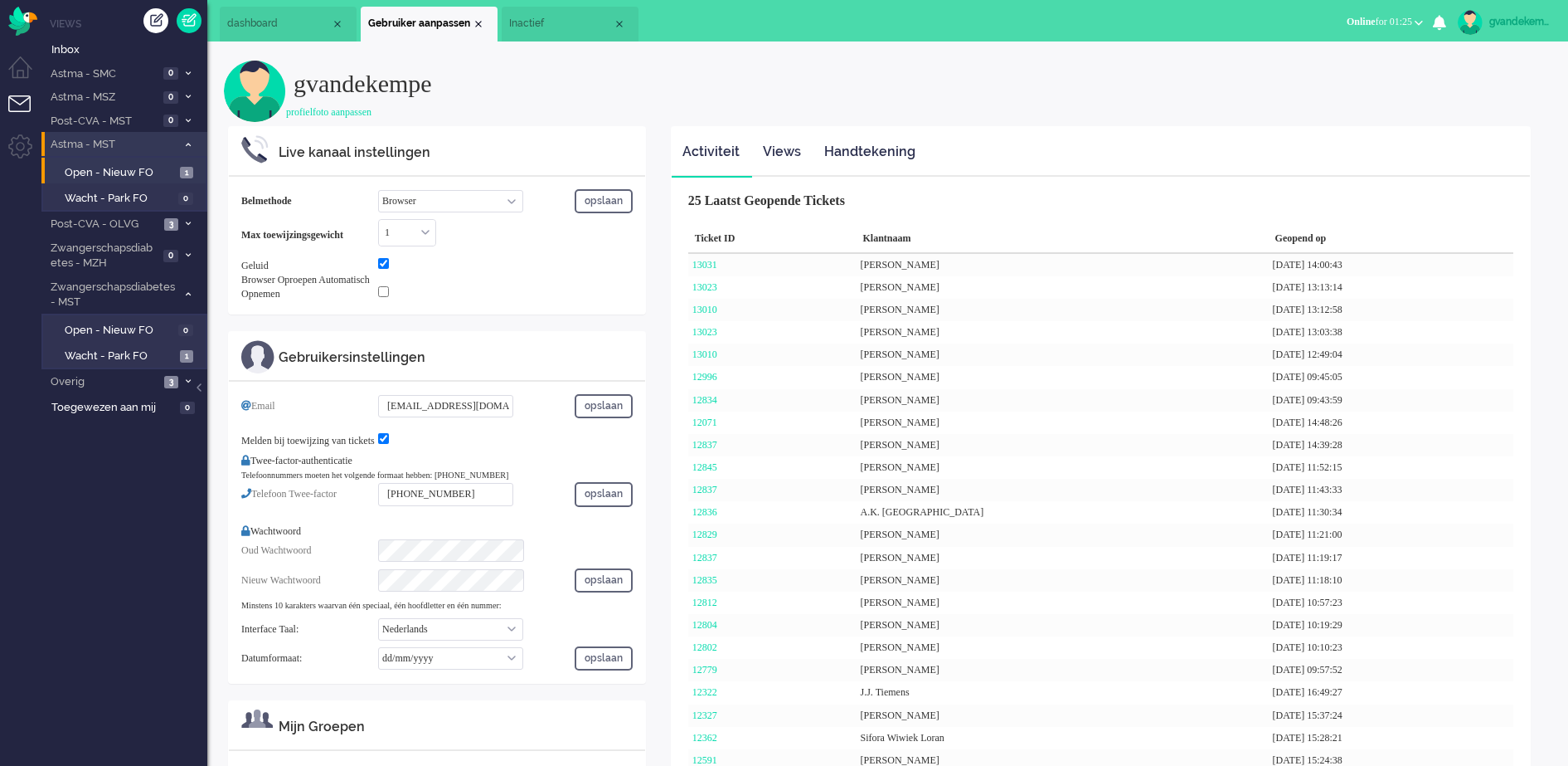
click at [549, 29] on span "Inactief" at bounding box center [560, 23] width 104 height 14
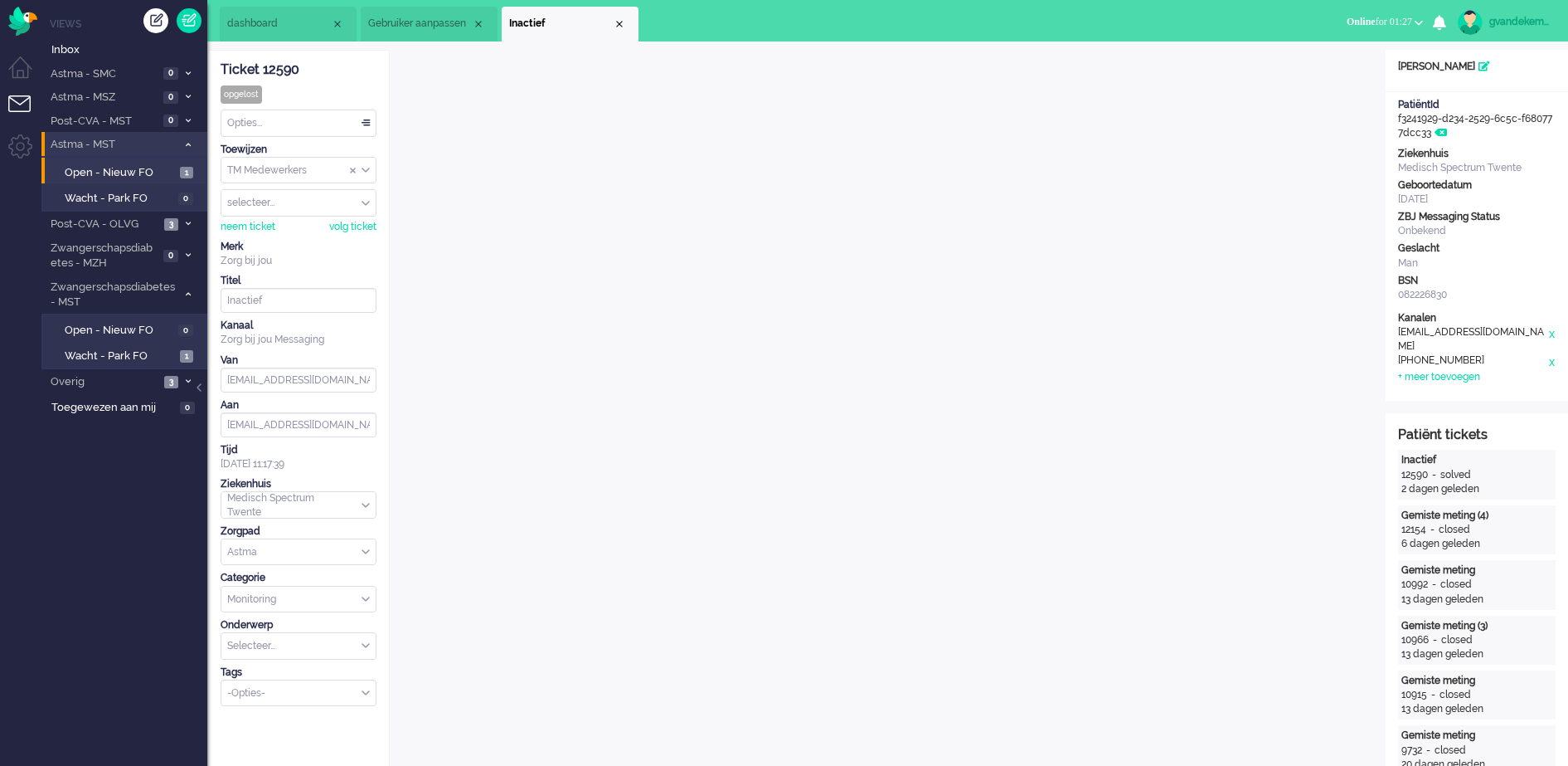
click at [432, 20] on span "Gebruiker aanpassen" at bounding box center [420, 23] width 104 height 14
